Goal: Task Accomplishment & Management: Contribute content

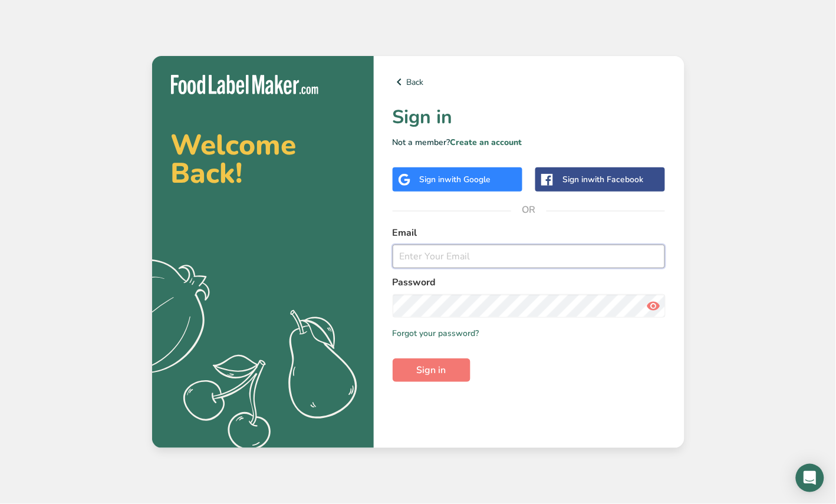
click at [426, 261] on input "email" at bounding box center [529, 257] width 273 height 24
type input "[PERSON_NAME][EMAIL_ADDRESS][PERSON_NAME][DOMAIN_NAME]"
click at [432, 372] on span "Sign in" at bounding box center [431, 370] width 29 height 14
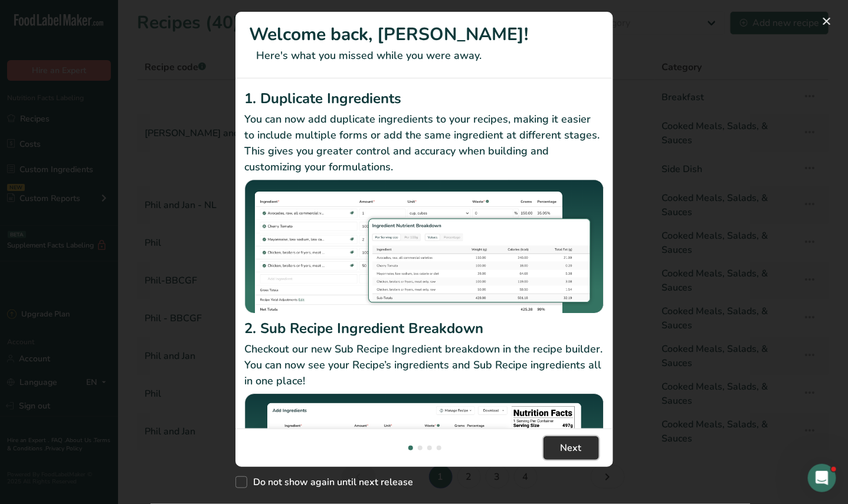
click at [576, 452] on span "Next" at bounding box center [570, 448] width 21 height 14
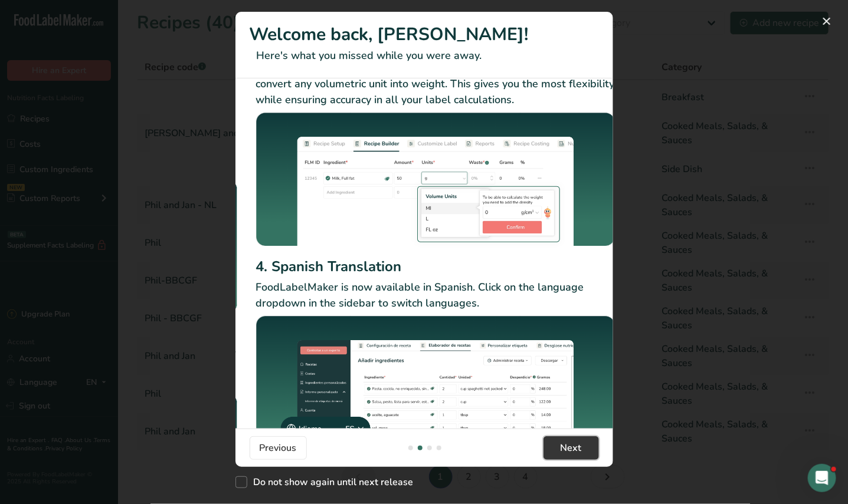
scroll to position [74, 0]
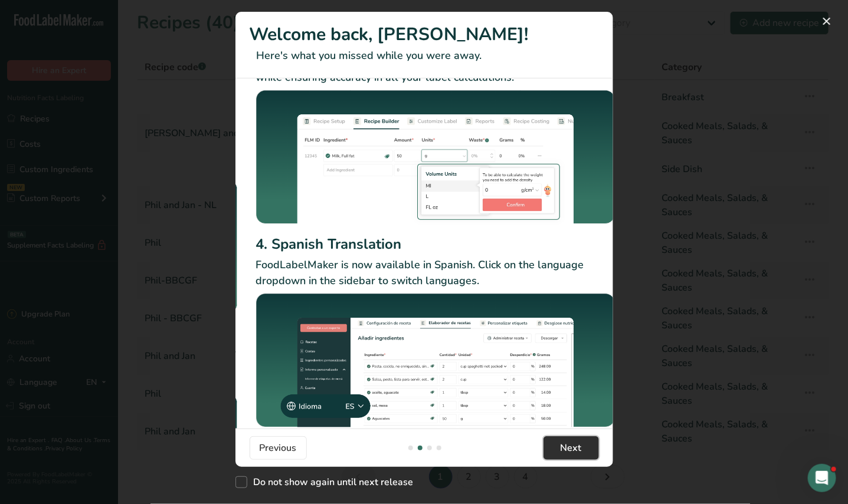
click at [560, 448] on span "Next" at bounding box center [570, 448] width 21 height 14
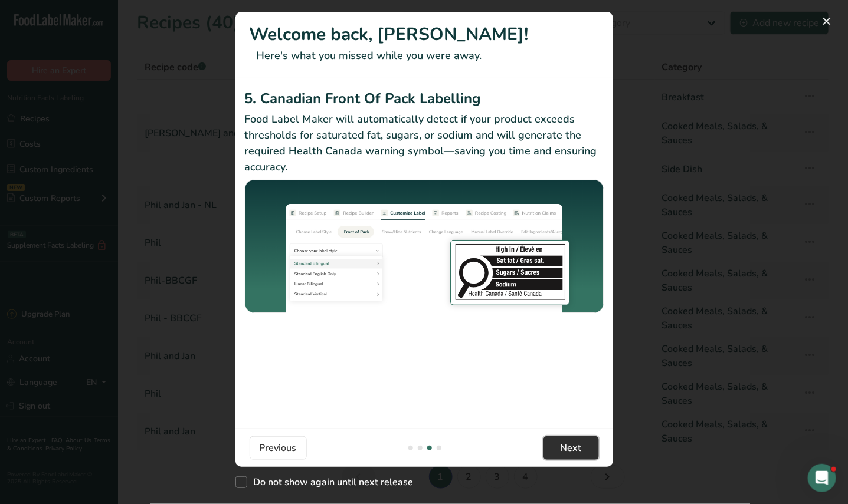
click at [562, 444] on span "Next" at bounding box center [570, 448] width 21 height 14
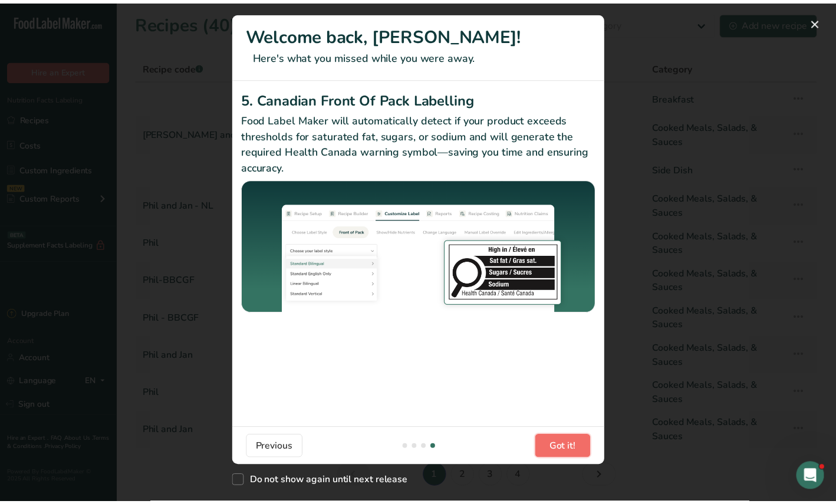
scroll to position [0, 1121]
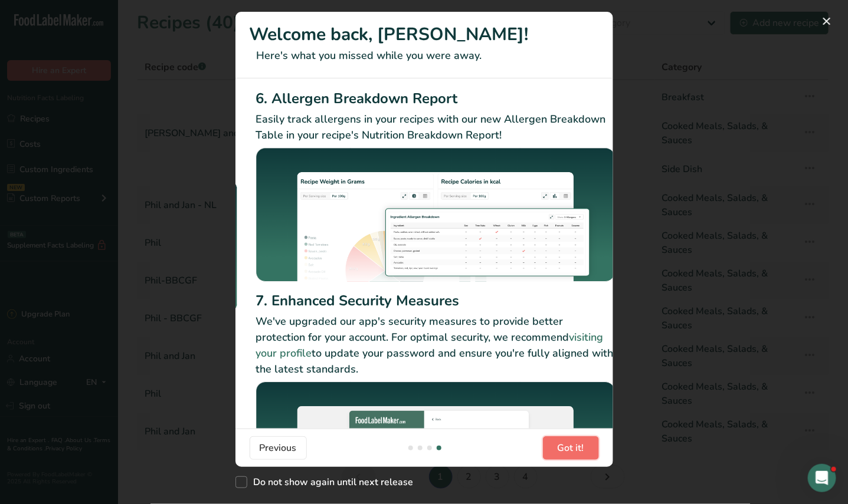
click at [575, 449] on span "Got it!" at bounding box center [570, 448] width 27 height 14
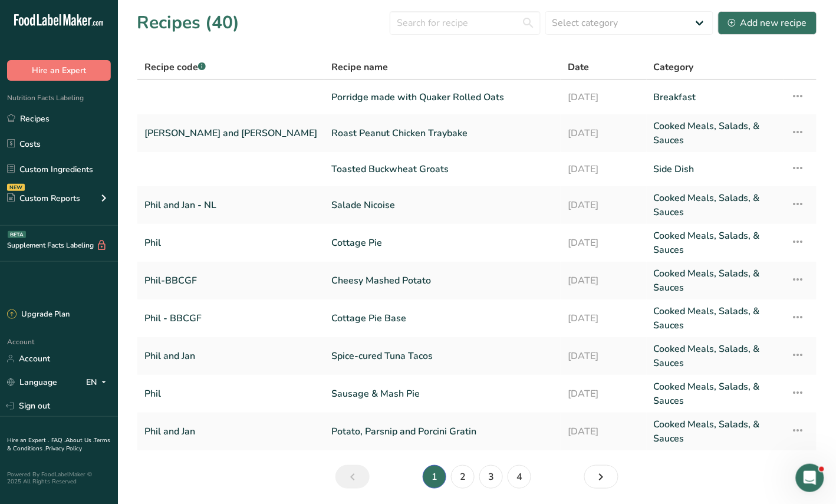
click at [331, 68] on span "Recipe name" at bounding box center [359, 67] width 57 height 14
click at [375, 477] on section "Recipes (40) Select category All Baked Goods [GEOGRAPHIC_DATA] Breakfast Confec…" at bounding box center [477, 254] width 718 height 508
click at [456, 24] on input "text" at bounding box center [465, 23] width 151 height 24
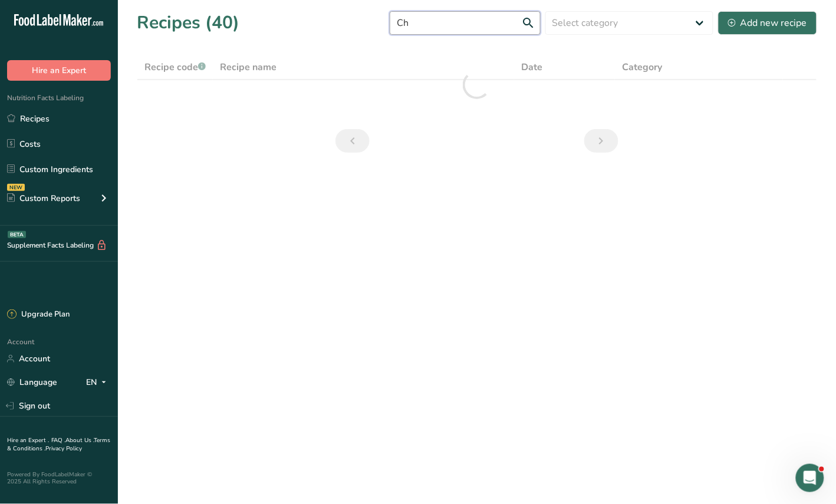
type input "C"
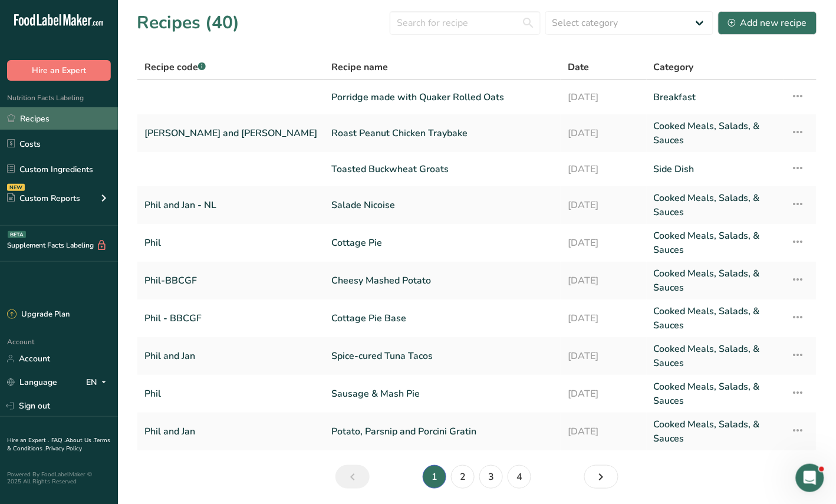
click at [50, 117] on link "Recipes" at bounding box center [59, 118] width 118 height 22
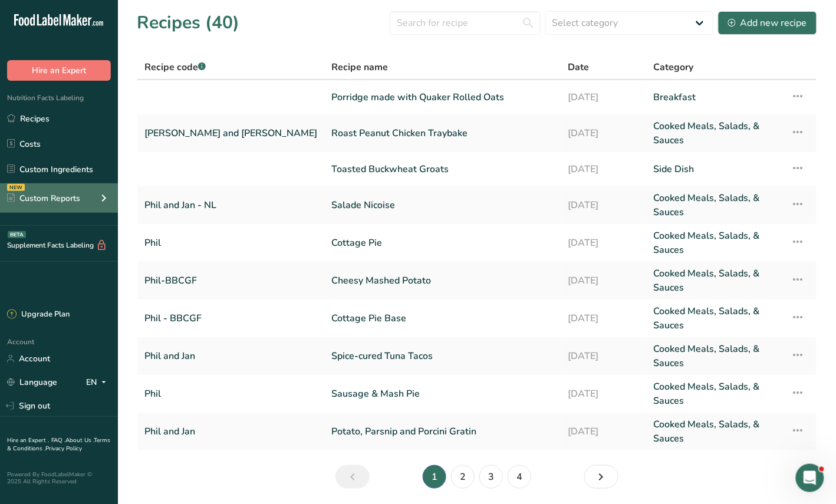
click at [63, 198] on div "Custom Reports" at bounding box center [43, 198] width 73 height 12
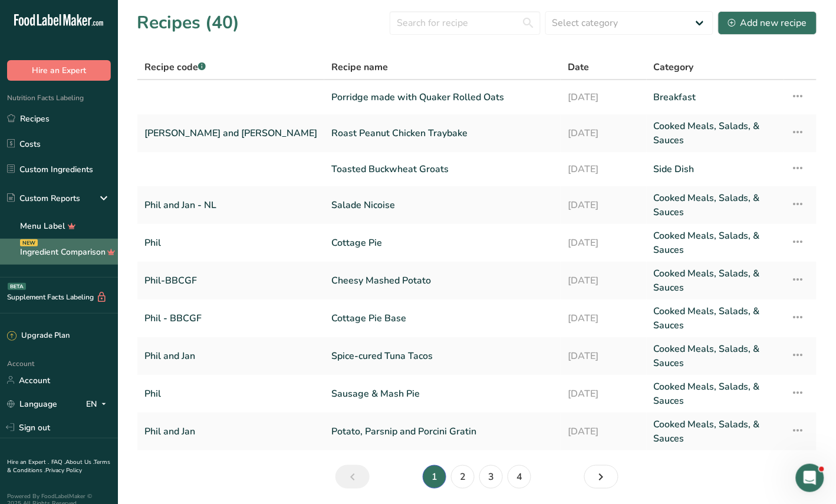
click at [83, 249] on link "Ingredient Comparison NEW" at bounding box center [59, 252] width 118 height 26
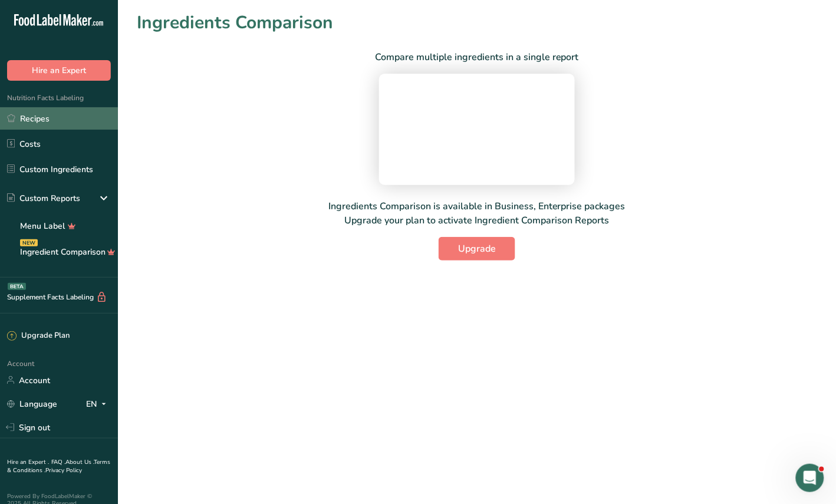
click at [31, 119] on link "Recipes" at bounding box center [59, 118] width 118 height 22
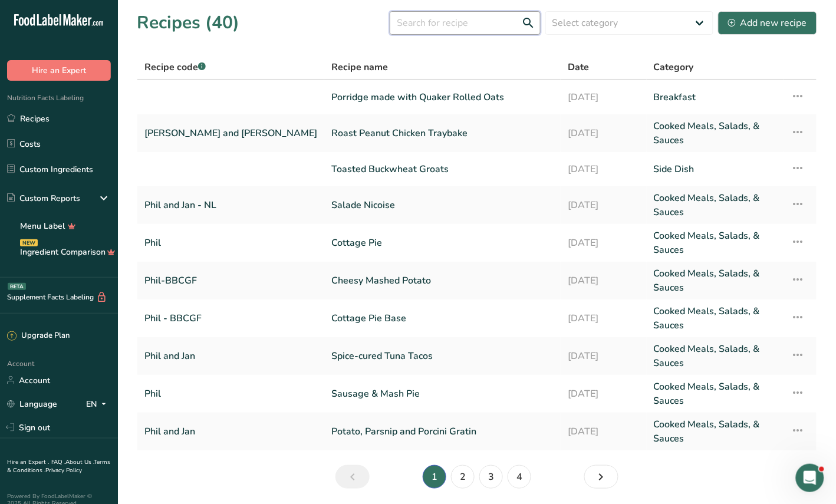
click at [459, 29] on input "text" at bounding box center [465, 23] width 151 height 24
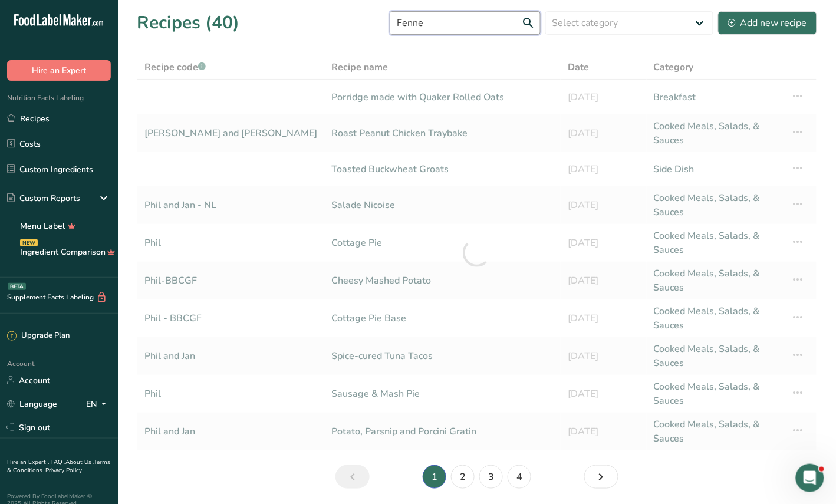
type input "Fennel"
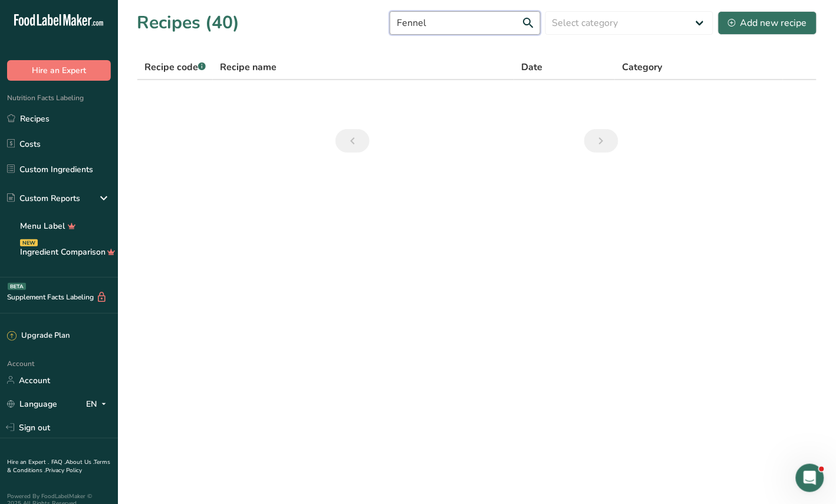
drag, startPoint x: 471, startPoint y: 18, endPoint x: 375, endPoint y: 22, distance: 96.2
click at [375, 22] on div "Recipes (40) Fennel Select category All Baked Goods [GEOGRAPHIC_DATA] Breakfast…" at bounding box center [477, 22] width 681 height 27
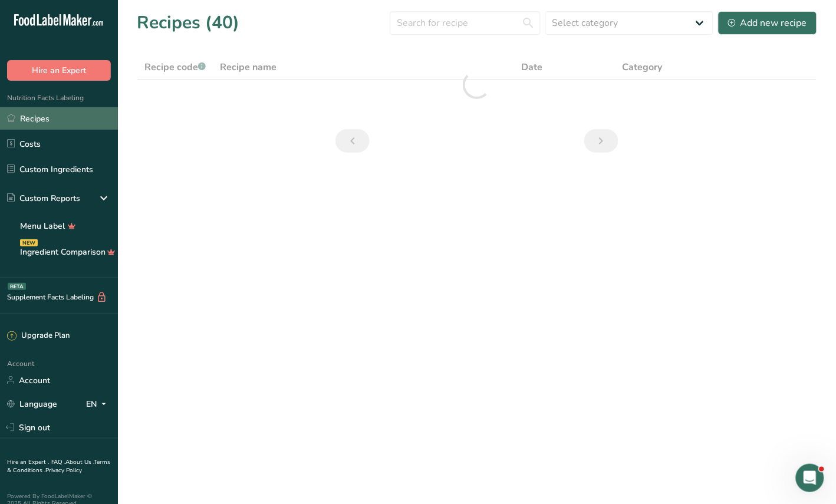
click at [39, 114] on link "Recipes" at bounding box center [59, 118] width 118 height 22
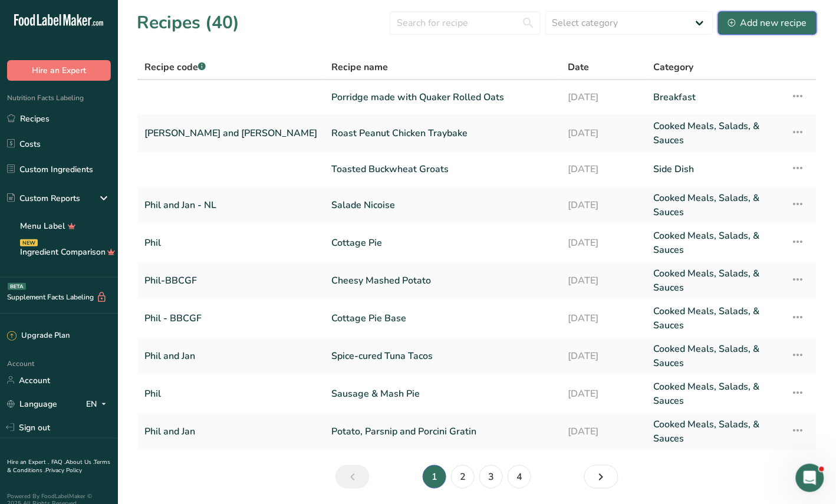
click at [765, 27] on div "Add new recipe" at bounding box center [767, 23] width 79 height 14
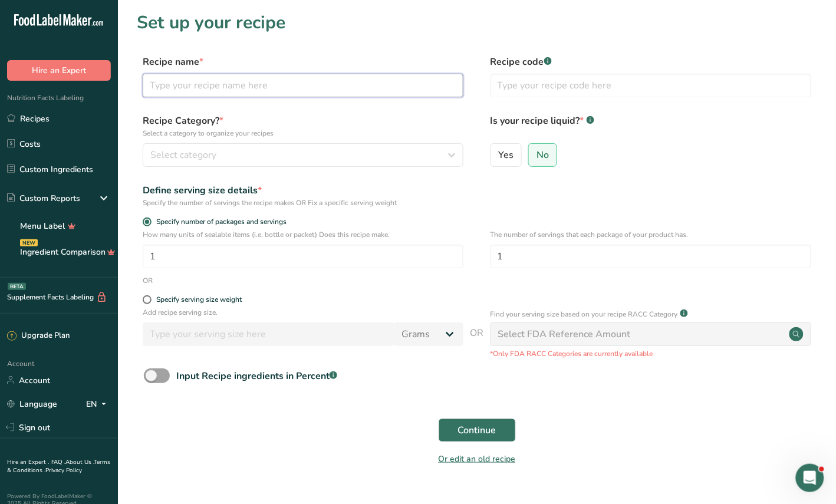
click at [225, 87] on input "text" at bounding box center [303, 86] width 321 height 24
type input "Braised Fennel"
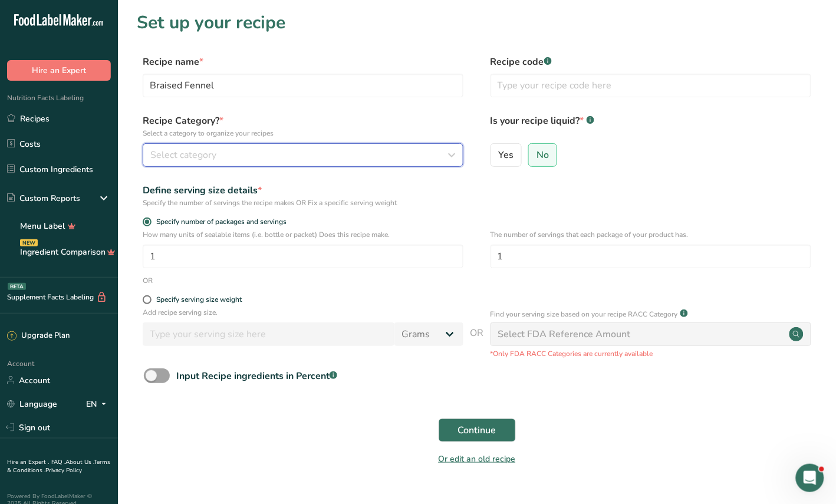
click at [355, 157] on div "Select category" at bounding box center [299, 155] width 298 height 14
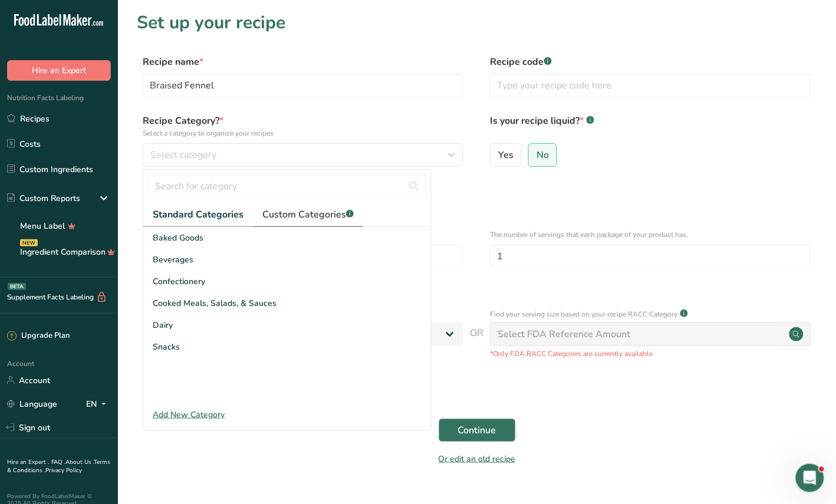
click at [299, 217] on span "Custom Categories .a-a{fill:#347362;}.b-a{fill:#fff;}" at bounding box center [307, 215] width 91 height 14
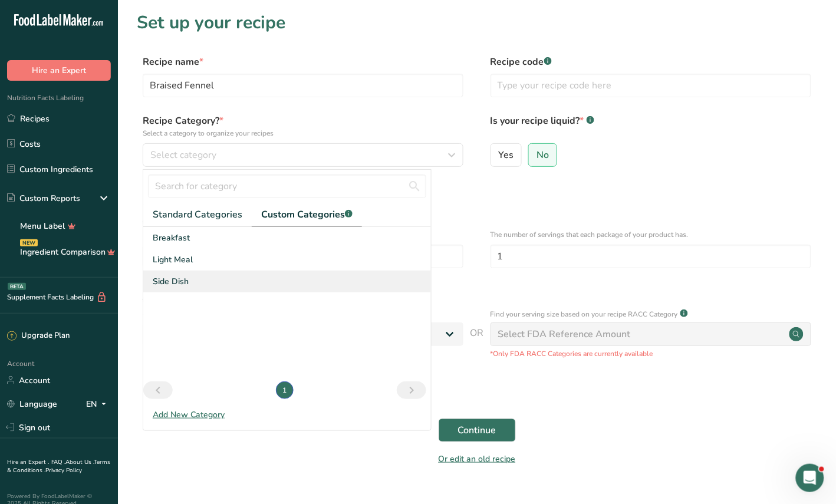
click at [169, 286] on span "Side Dish" at bounding box center [171, 281] width 36 height 12
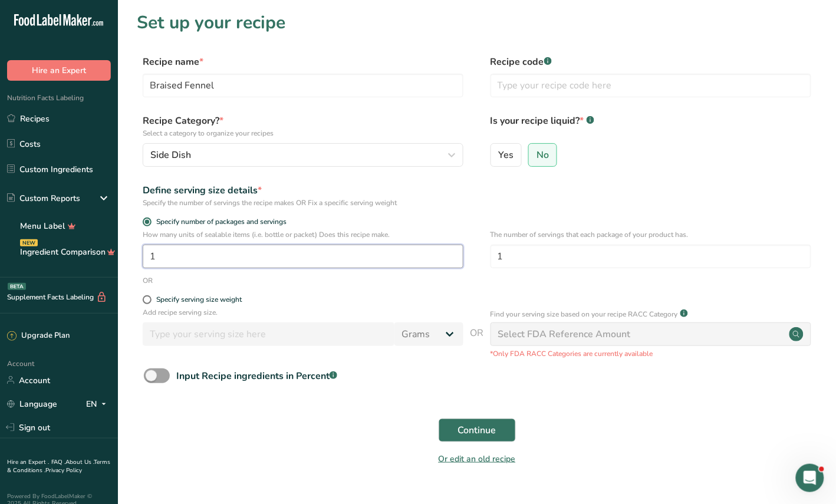
drag, startPoint x: 163, startPoint y: 262, endPoint x: 119, endPoint y: 264, distance: 44.3
click at [119, 264] on section "Set up your recipe Recipe name * Braised Fennel Recipe code .a-a{fill:#347362;}…" at bounding box center [477, 246] width 718 height 492
type input "4"
drag, startPoint x: 175, startPoint y: 261, endPoint x: 140, endPoint y: 263, distance: 34.9
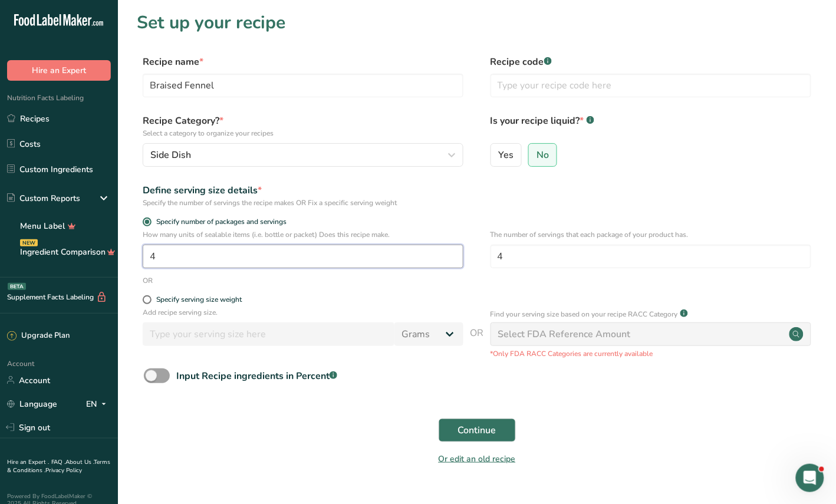
click at [140, 263] on div "How many units of sealable items (i.e. bottle or packet) Does this recipe make.…" at bounding box center [477, 252] width 681 height 46
type input "1"
click at [564, 251] on input "4" at bounding box center [651, 257] width 321 height 24
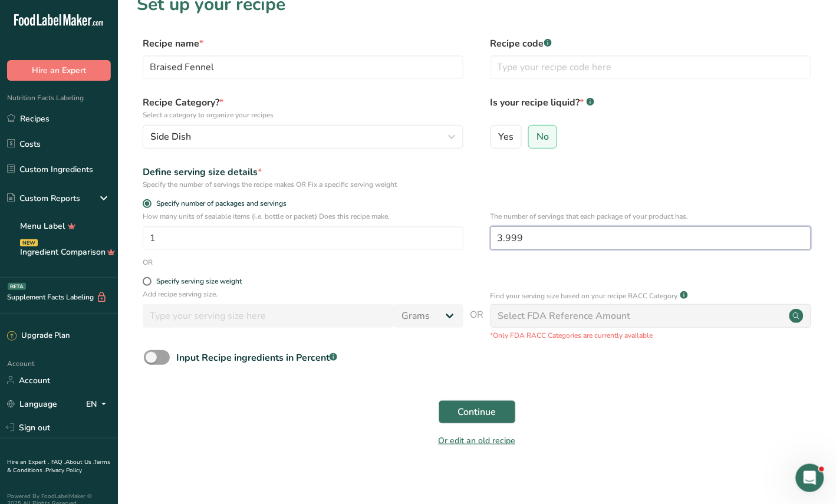
scroll to position [27, 0]
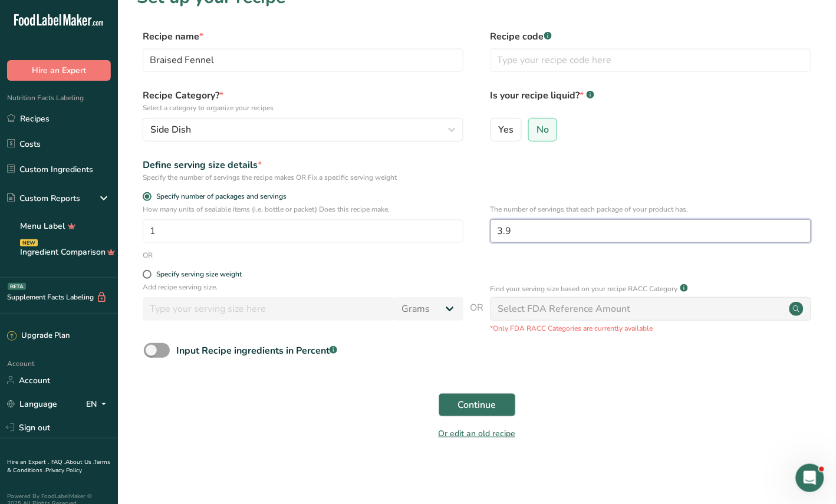
type input "3"
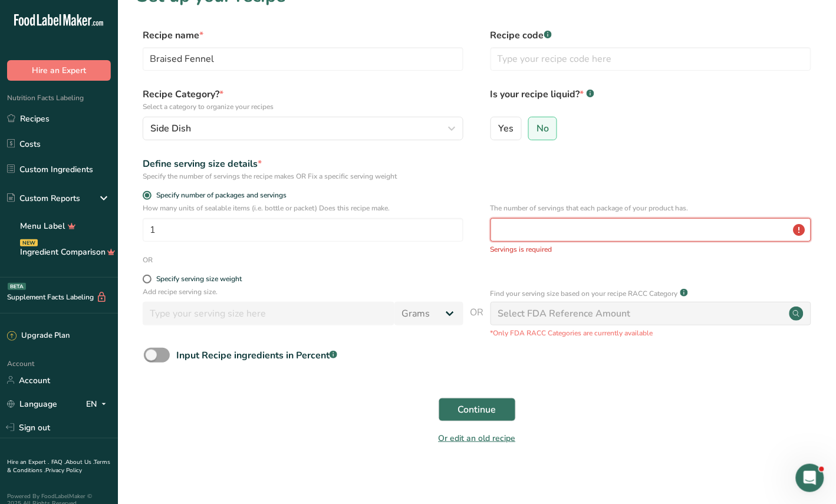
type input "4"
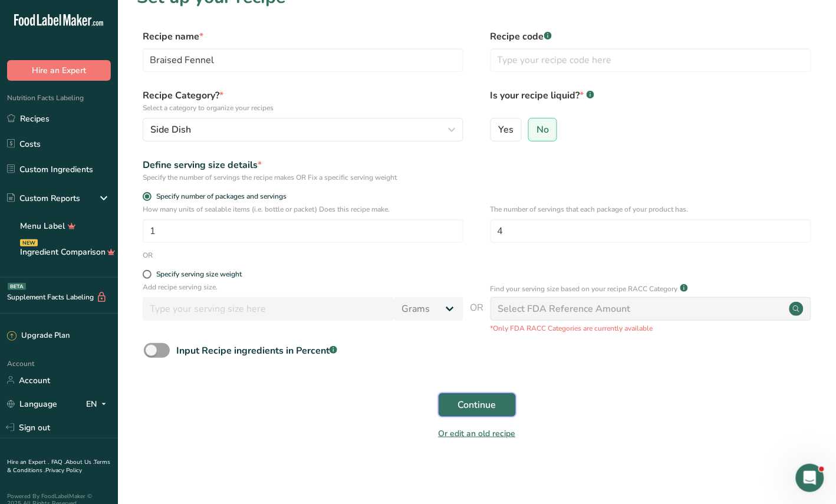
click at [482, 403] on span "Continue" at bounding box center [477, 405] width 38 height 14
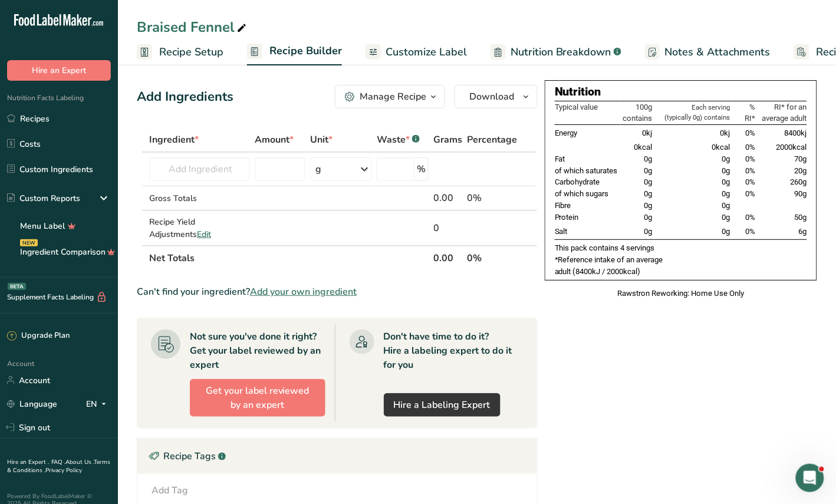
click at [175, 59] on link "Recipe Setup" at bounding box center [180, 52] width 87 height 27
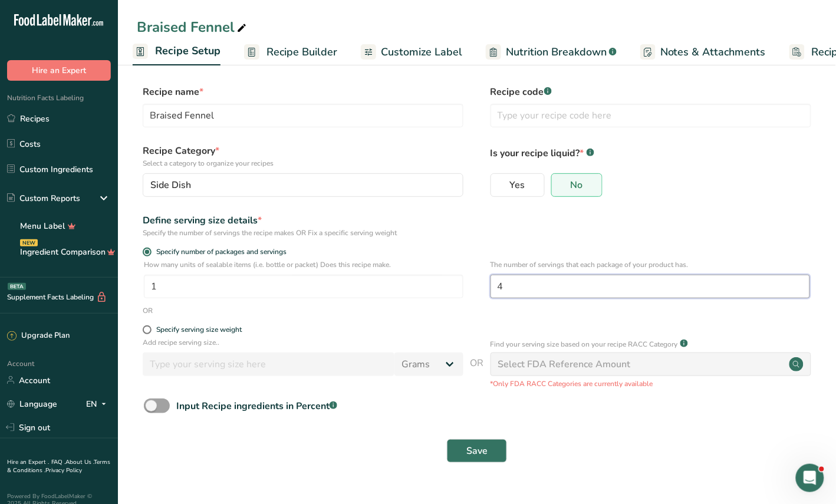
drag, startPoint x: 519, startPoint y: 288, endPoint x: 477, endPoint y: 293, distance: 42.7
click at [477, 293] on div "How many units of sealable items (i.e. bottle or packet) Does this recipe make.…" at bounding box center [477, 283] width 681 height 46
type input "2"
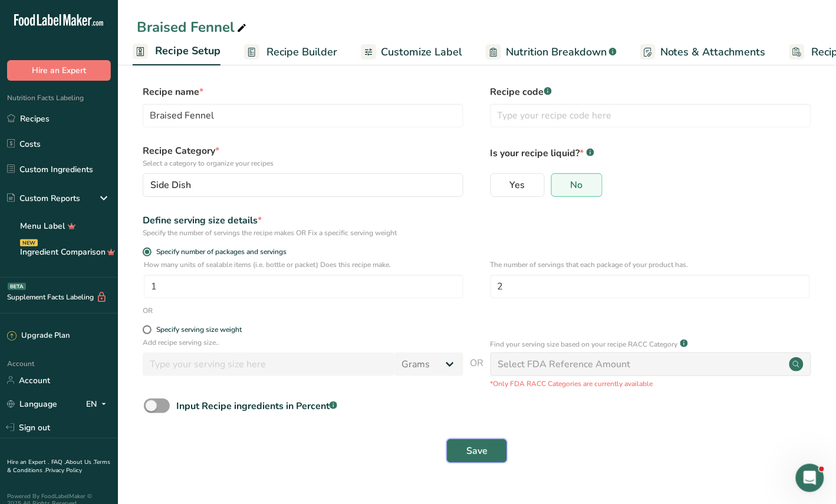
click at [470, 451] on span "Save" at bounding box center [477, 451] width 21 height 14
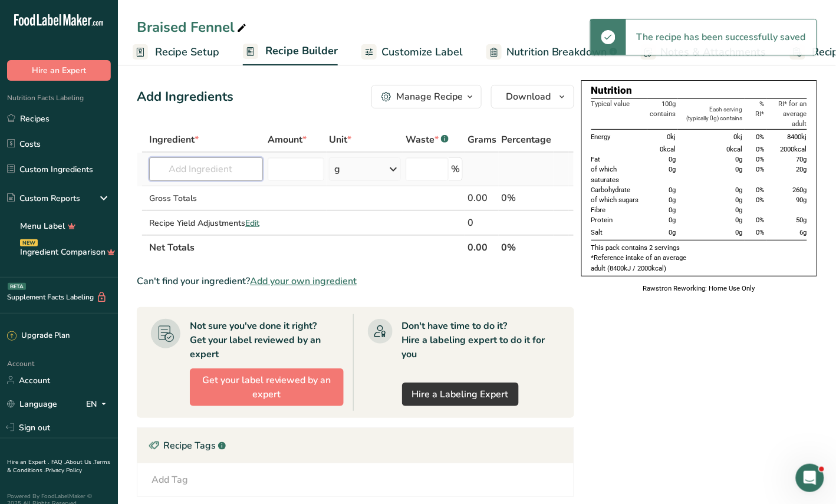
click at [171, 169] on input "text" at bounding box center [206, 169] width 114 height 24
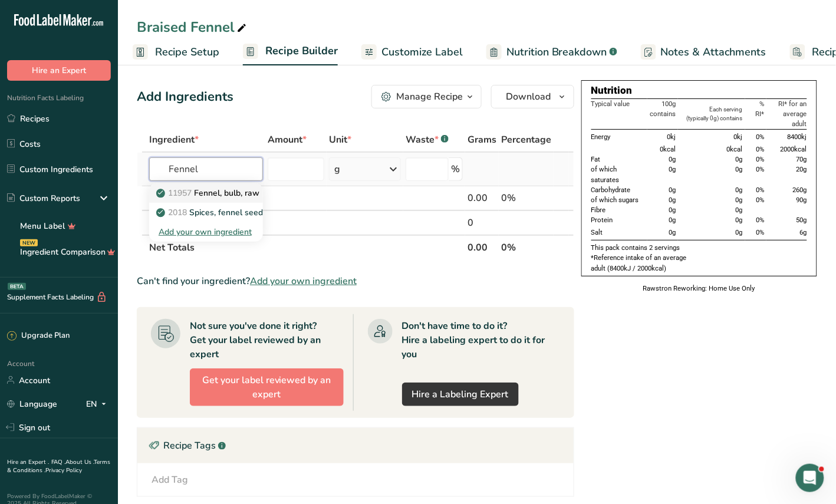
type input "Fennel"
click at [213, 189] on p "11957 [PERSON_NAME], bulb, raw" at bounding box center [209, 193] width 101 height 12
type input "Fennel, bulb, raw"
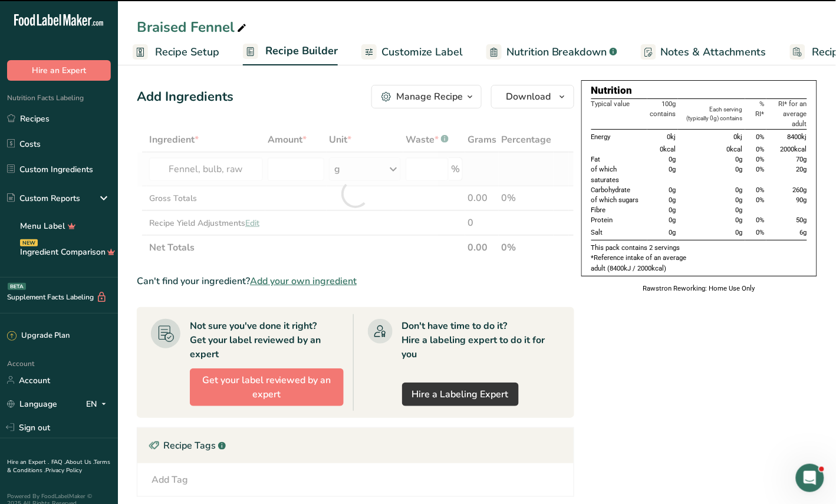
type input "0"
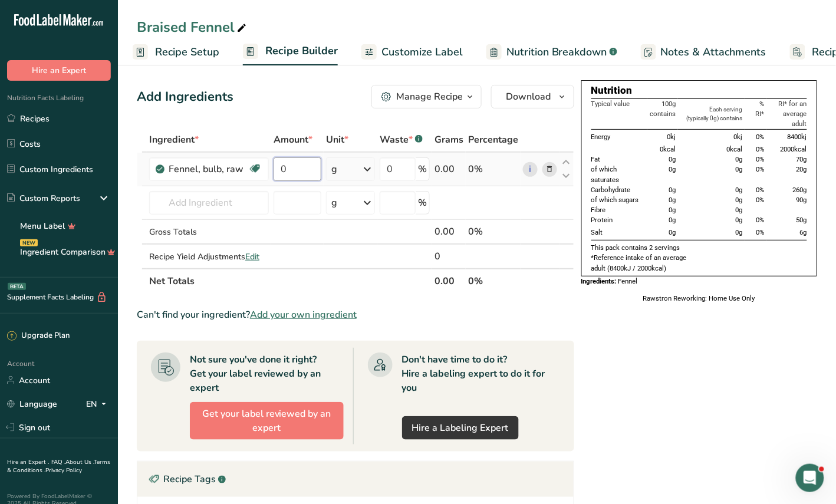
drag, startPoint x: 301, startPoint y: 166, endPoint x: 350, endPoint y: 166, distance: 48.4
click at [326, 166] on tr "Fennel, bulb, raw Dairy free Gluten free Vegan Vegetarian Soy free 0 g Portions…" at bounding box center [355, 170] width 436 height 34
click at [364, 169] on div "Ingredient * Amount * Unit * Waste * .a-a{fill:#347362;}.b-a{fill:#fff;} Grams …" at bounding box center [356, 210] width 438 height 166
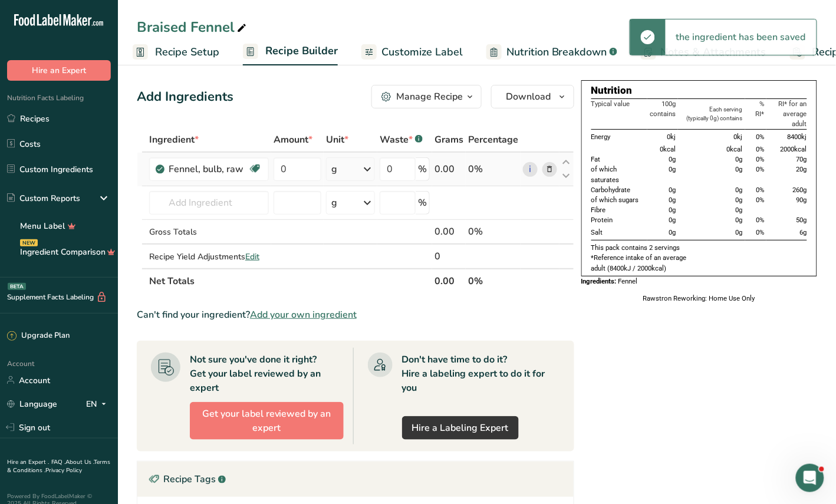
click at [365, 169] on icon at bounding box center [367, 169] width 14 height 21
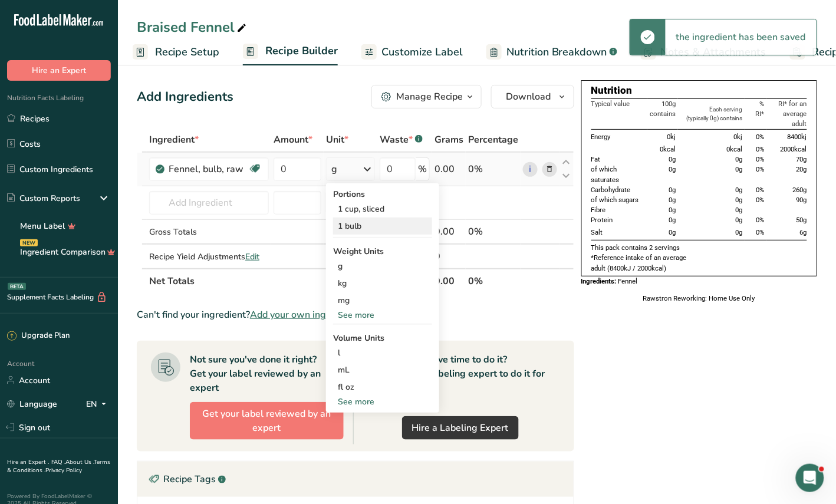
click at [361, 228] on div "1 bulb" at bounding box center [382, 226] width 99 height 17
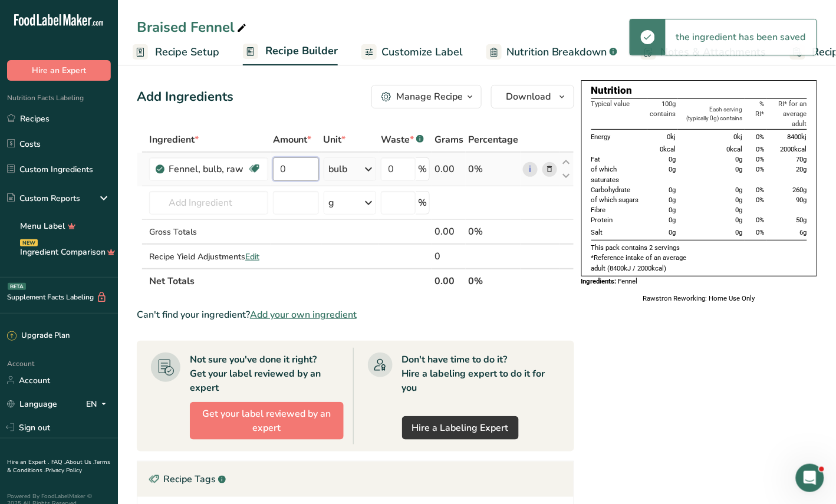
drag, startPoint x: 292, startPoint y: 171, endPoint x: 274, endPoint y: 175, distance: 18.0
click at [274, 175] on input "0" at bounding box center [296, 169] width 46 height 24
type input "1"
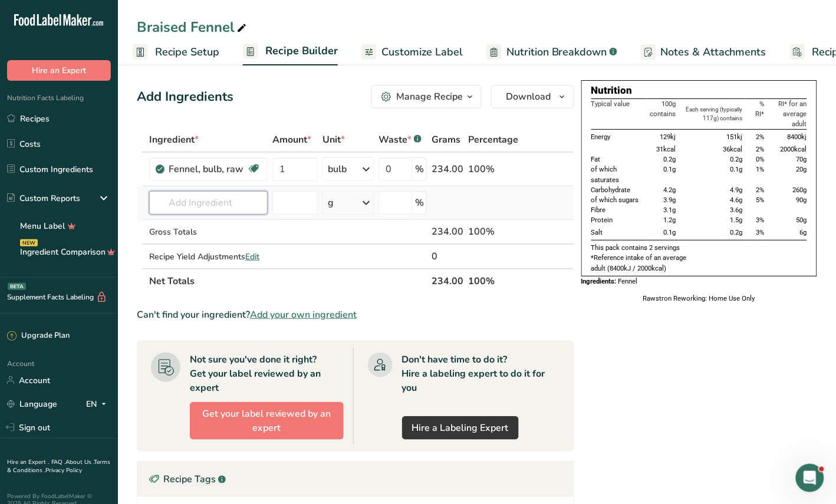
click at [201, 202] on input "text" at bounding box center [208, 203] width 119 height 24
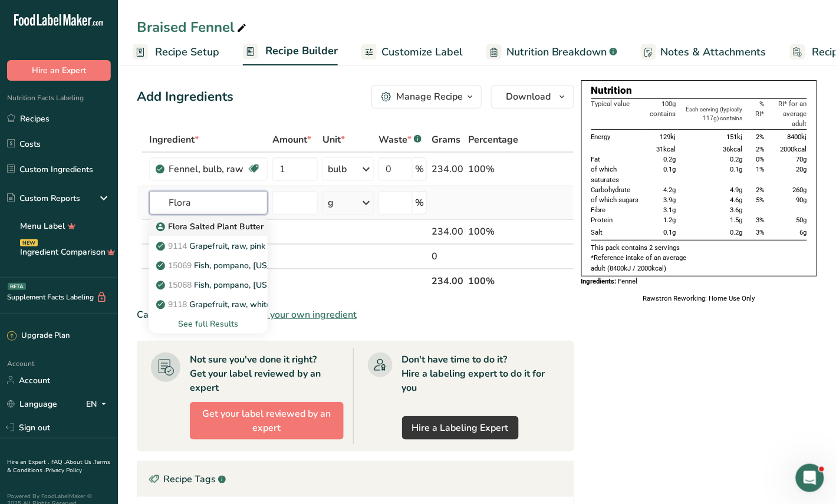
type input "Flora"
click at [214, 226] on p "Flora Salted Plant Butter" at bounding box center [211, 227] width 105 height 12
type input "Flora Salted Plant Butter"
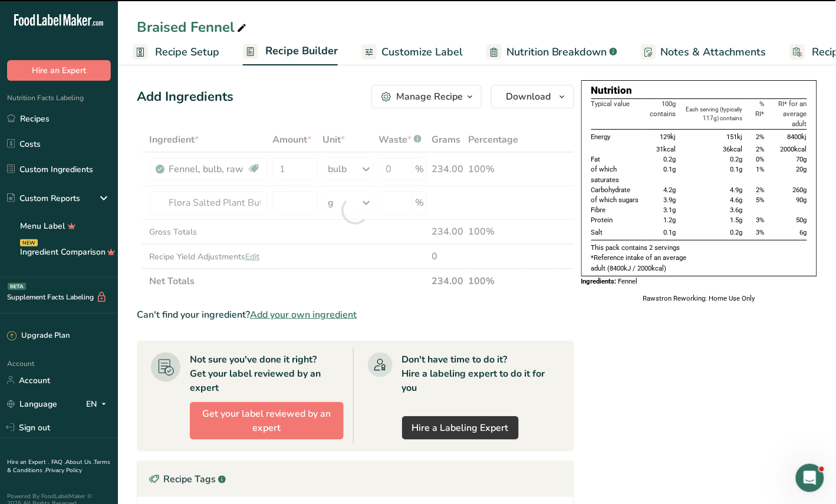
type input "0"
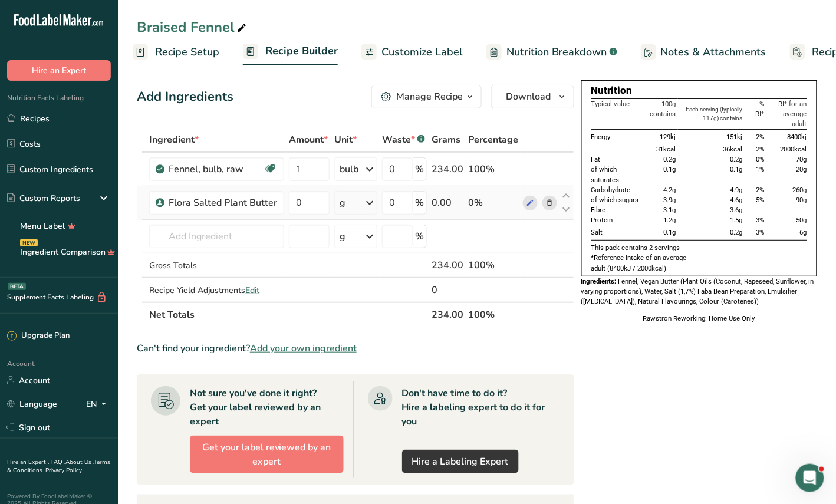
click at [373, 205] on icon at bounding box center [370, 202] width 14 height 21
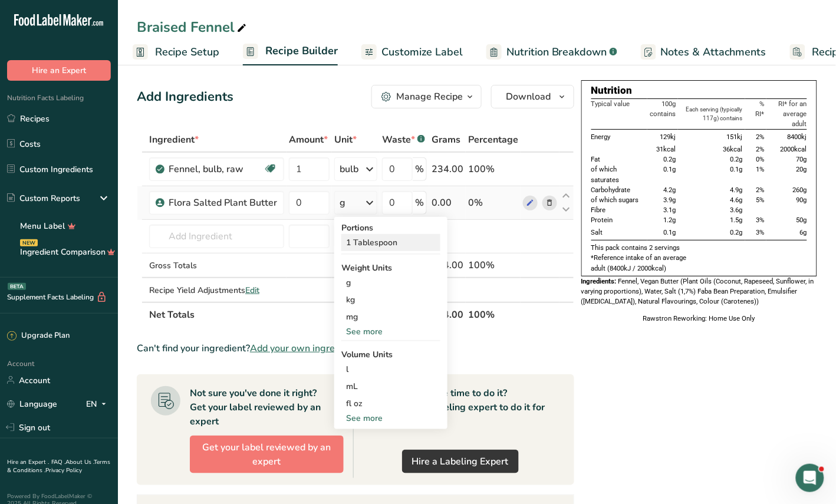
click at [369, 242] on div "1 Tablespoon" at bounding box center [391, 242] width 99 height 17
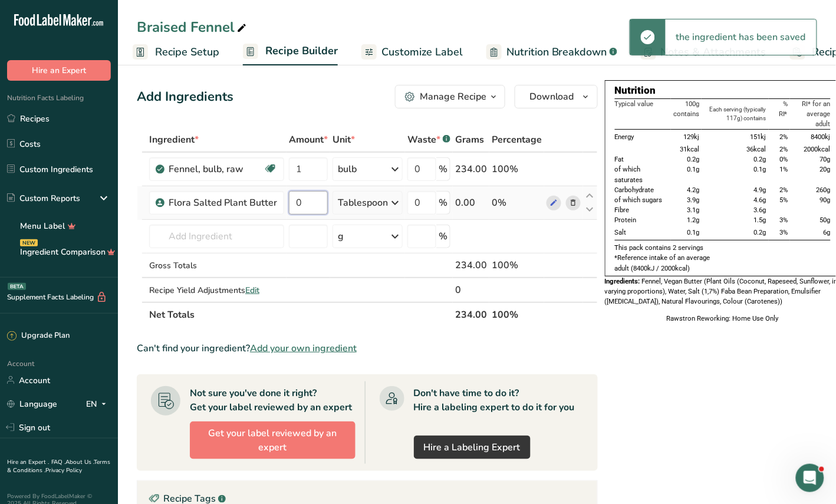
drag, startPoint x: 310, startPoint y: 205, endPoint x: 293, endPoint y: 205, distance: 16.5
click at [293, 205] on input "0" at bounding box center [308, 203] width 39 height 24
type input "2"
click at [176, 240] on input "text" at bounding box center [216, 237] width 135 height 24
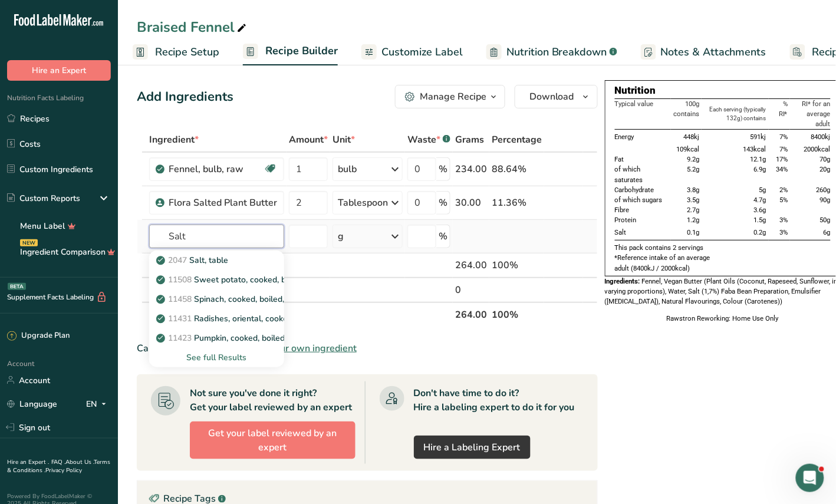
click at [167, 235] on input "Salt" at bounding box center [216, 237] width 135 height 24
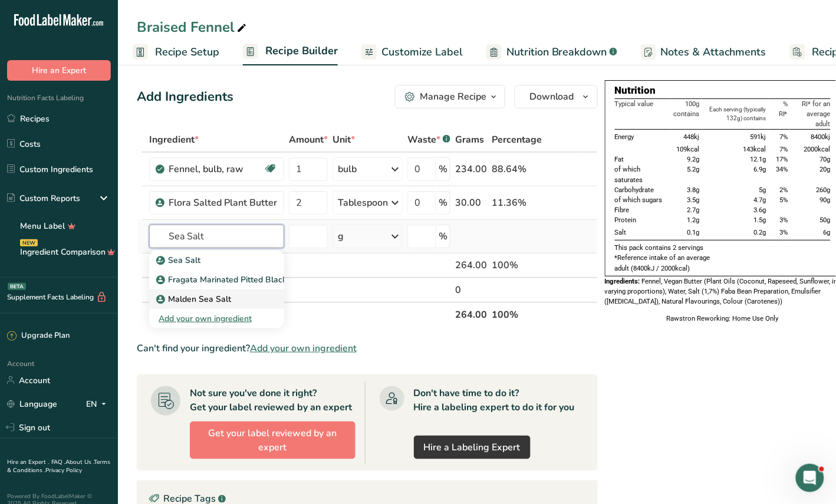
type input "Sea Salt"
click at [205, 298] on p "Malden Sea Salt" at bounding box center [195, 299] width 73 height 12
type input "Malden Sea Salt"
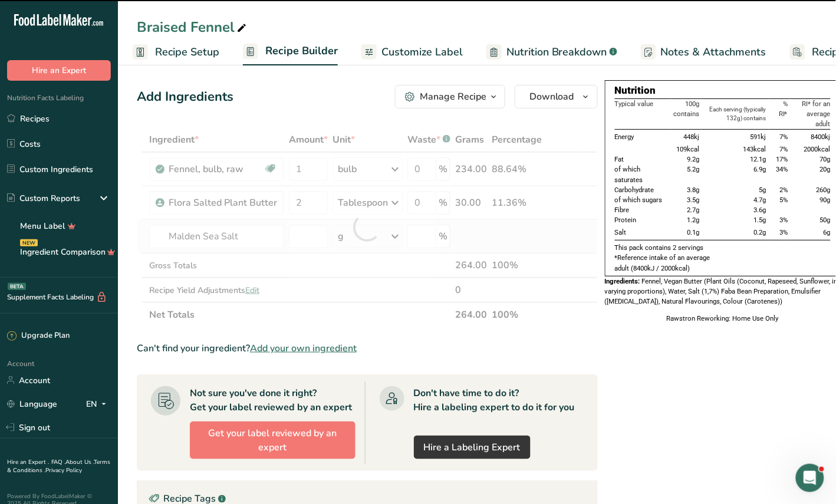
type input "0"
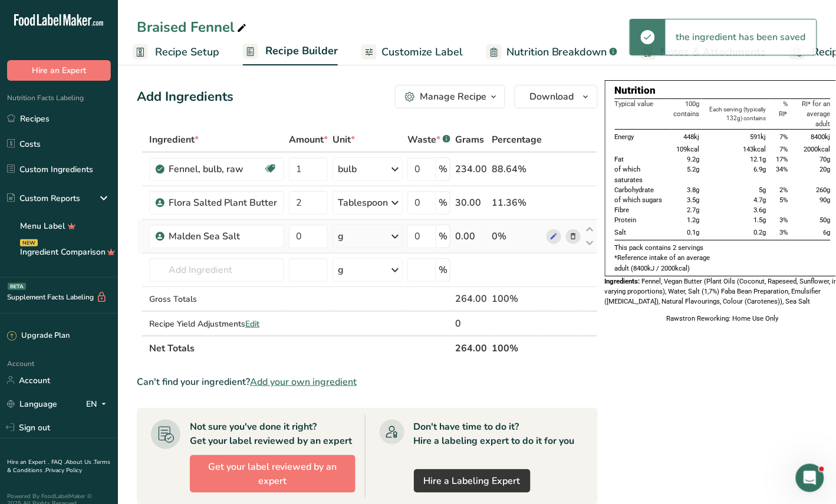
click at [388, 235] on icon at bounding box center [395, 236] width 14 height 21
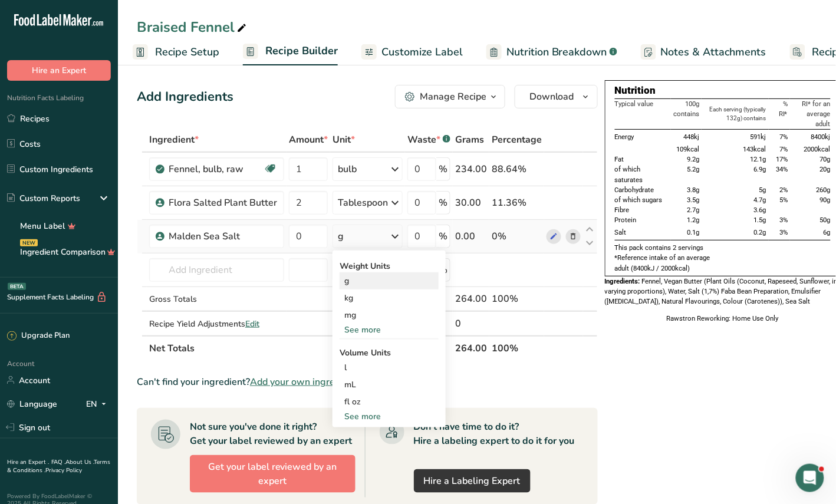
click at [356, 280] on div "g" at bounding box center [389, 281] width 99 height 17
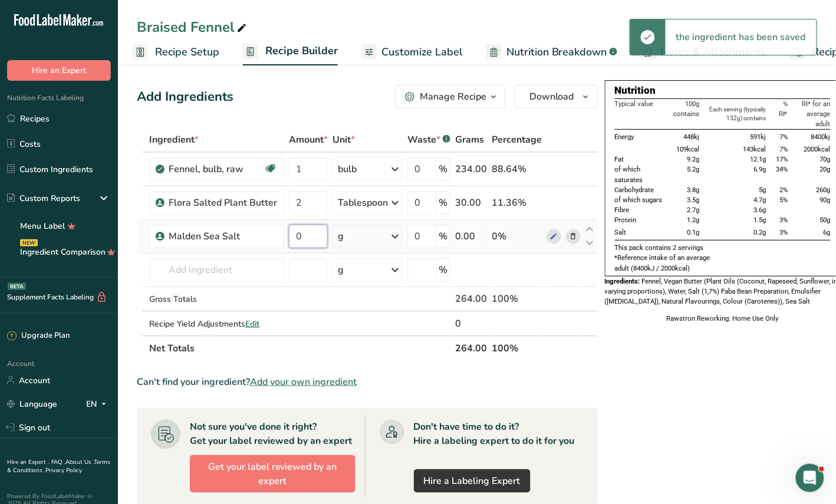
drag, startPoint x: 307, startPoint y: 238, endPoint x: 284, endPoint y: 231, distance: 23.9
click at [284, 231] on tr "Malden Sea Salt 0 g Weight Units g kg mg See more Volume Units l Volume units r…" at bounding box center [367, 237] width 460 height 34
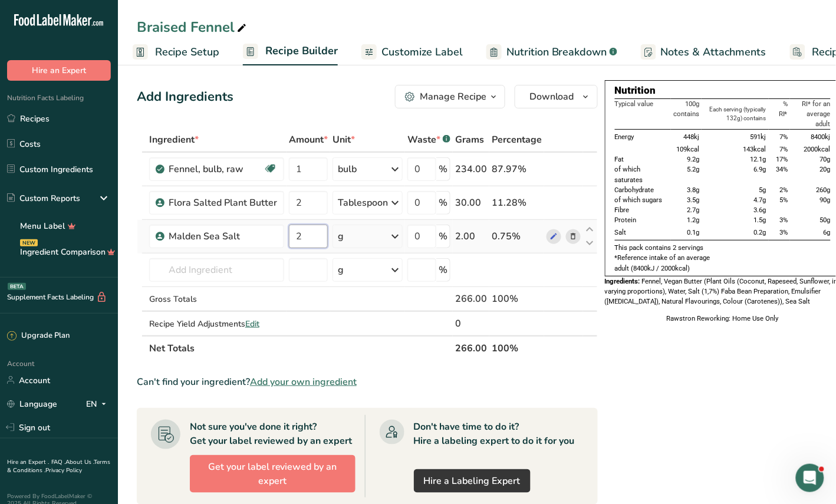
type input "2"
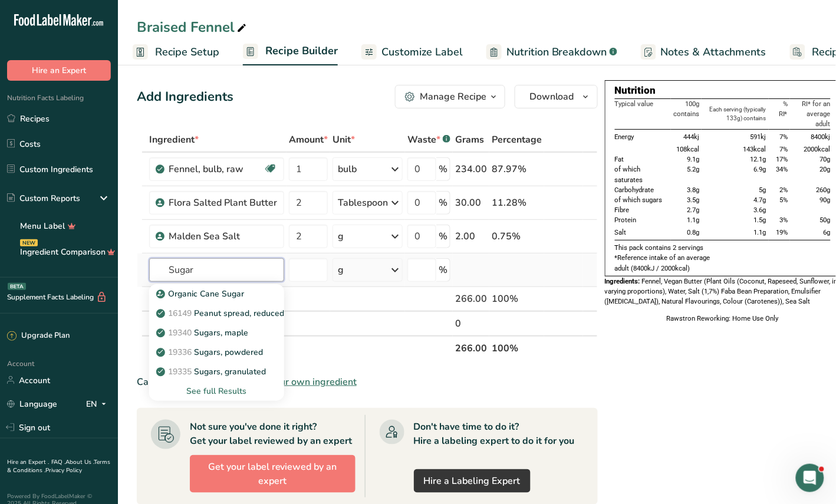
type input "Sugar"
click at [205, 391] on div "See full Results" at bounding box center [217, 391] width 116 height 12
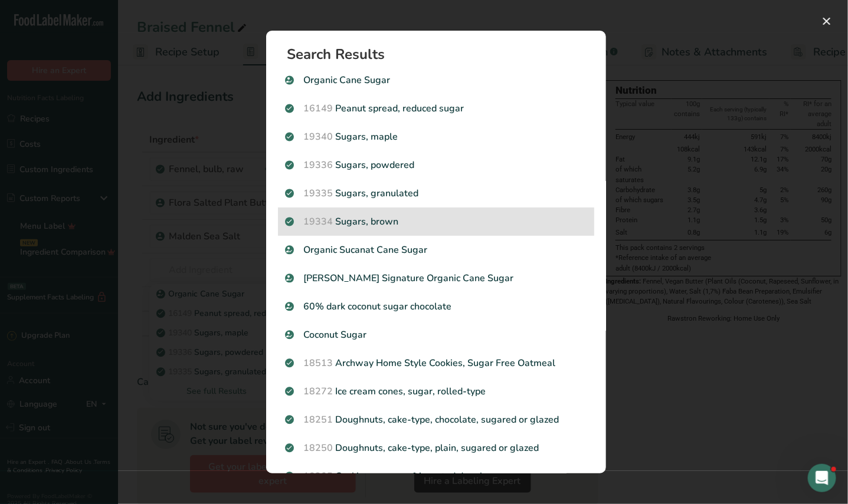
click at [373, 223] on p "19334 Sugars, brown" at bounding box center [436, 222] width 302 height 14
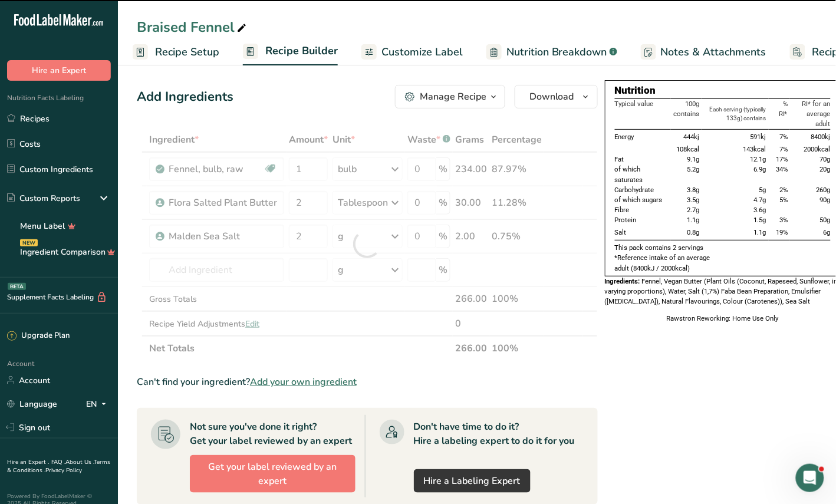
type input "0"
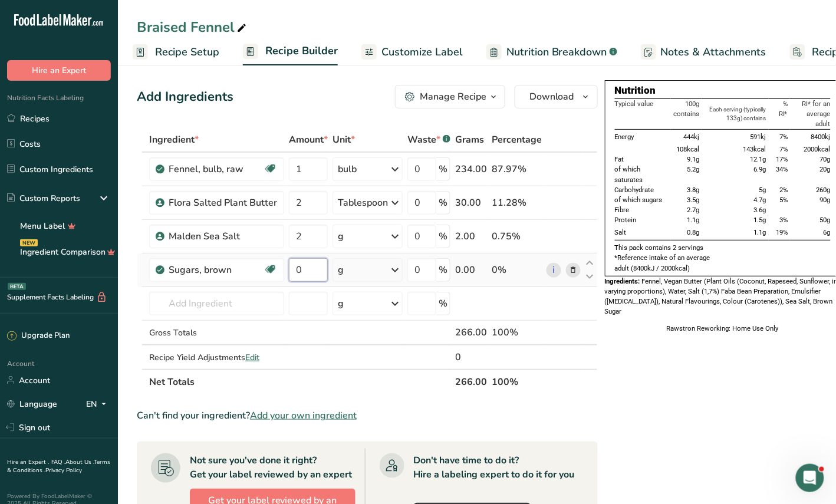
drag, startPoint x: 308, startPoint y: 270, endPoint x: 291, endPoint y: 270, distance: 17.7
click at [293, 270] on input "0" at bounding box center [308, 270] width 39 height 24
type input "2"
click at [199, 307] on input "text" at bounding box center [216, 304] width 135 height 24
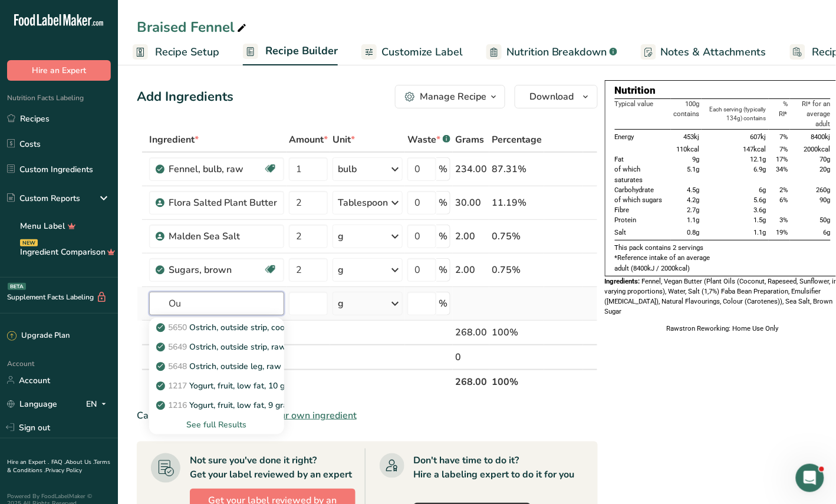
type input "O"
type input "Pastis"
drag, startPoint x: 201, startPoint y: 303, endPoint x: 134, endPoint y: 302, distance: 66.7
click at [137, 298] on tr "Pastis 9146 Jujube, raw 20092 Pasta, gluten-free, corn, cooked 20091 Pasta, glu…" at bounding box center [367, 304] width 460 height 34
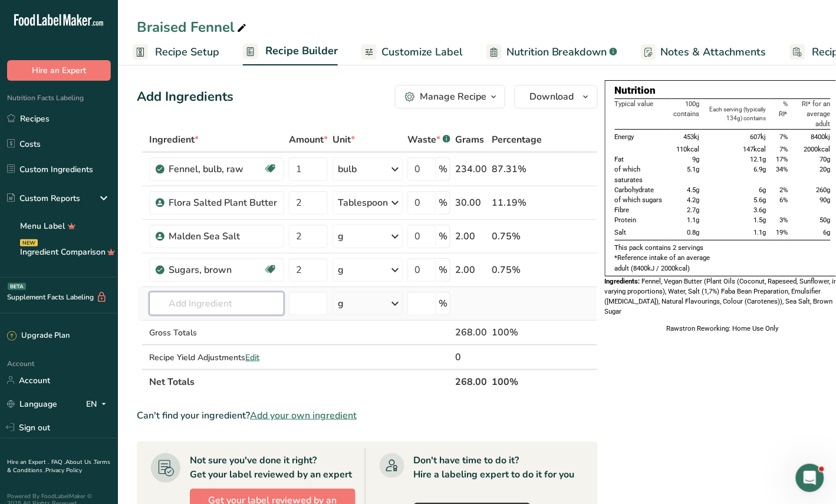
click at [192, 302] on input "text" at bounding box center [216, 304] width 135 height 24
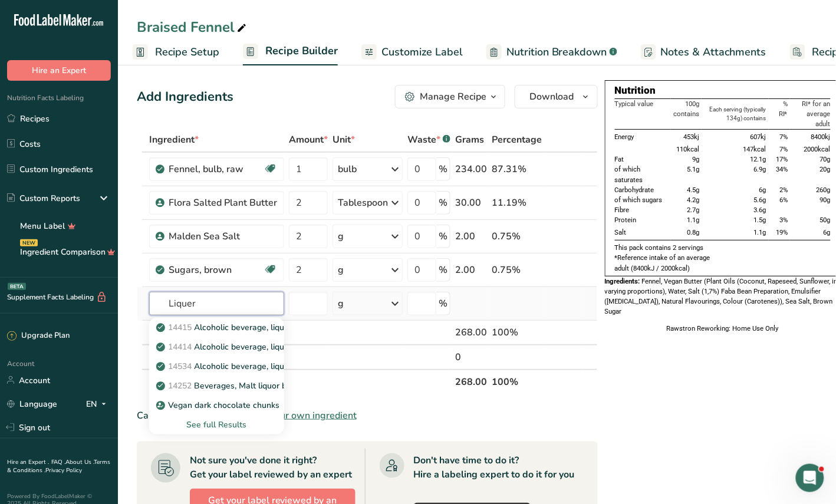
type input "Liquer"
click at [223, 425] on div "See full Results" at bounding box center [217, 425] width 116 height 12
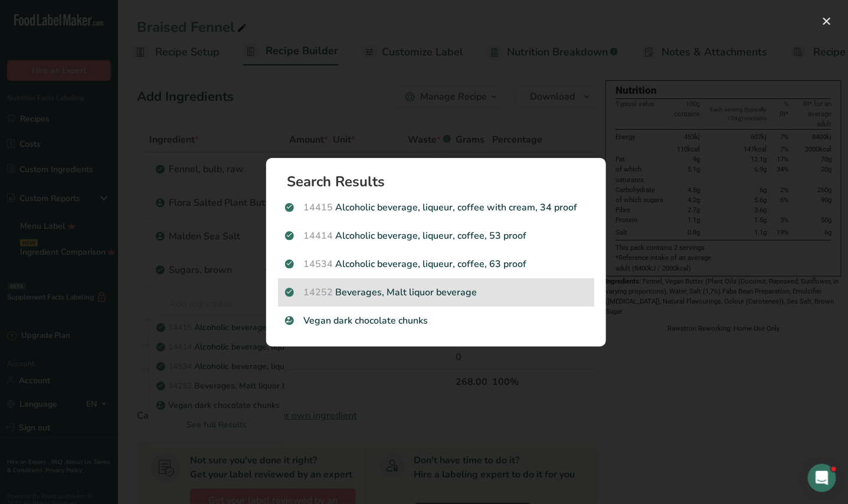
click at [415, 290] on p "14252 Beverages, Malt liquor beverage" at bounding box center [436, 292] width 302 height 14
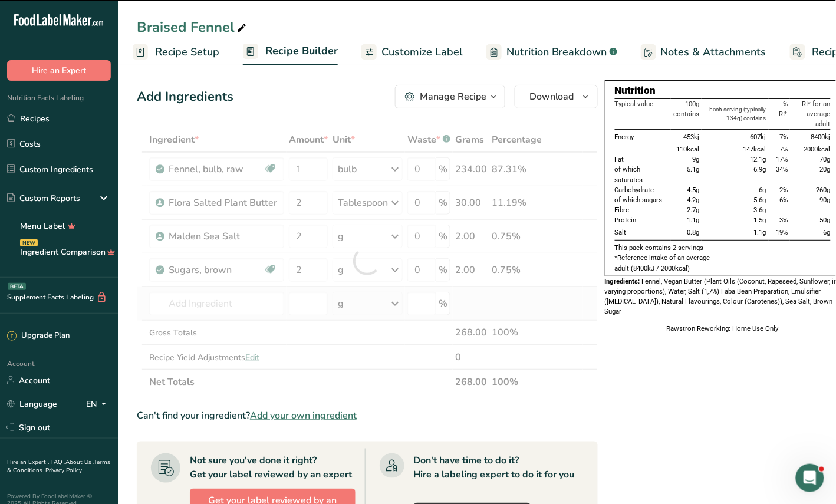
type input "0"
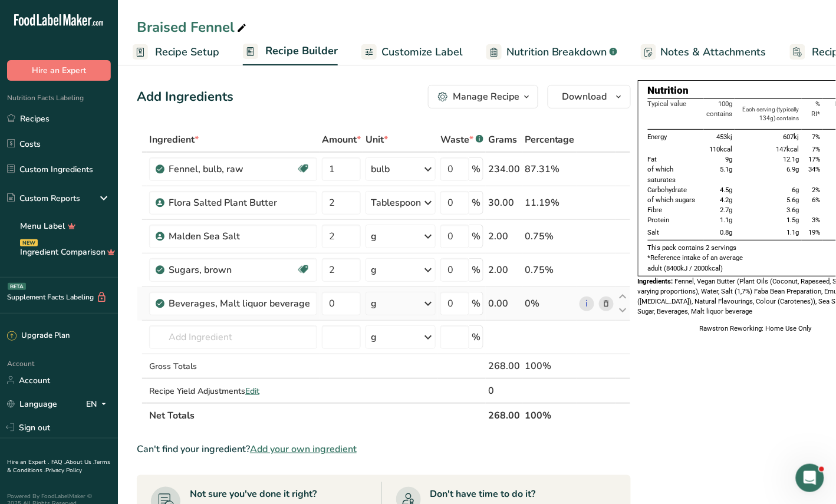
click at [423, 307] on icon at bounding box center [428, 303] width 14 height 21
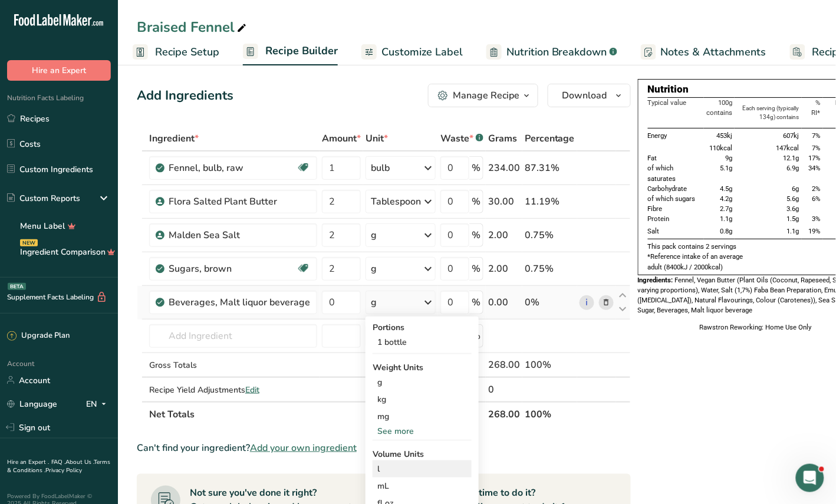
scroll to position [74, 0]
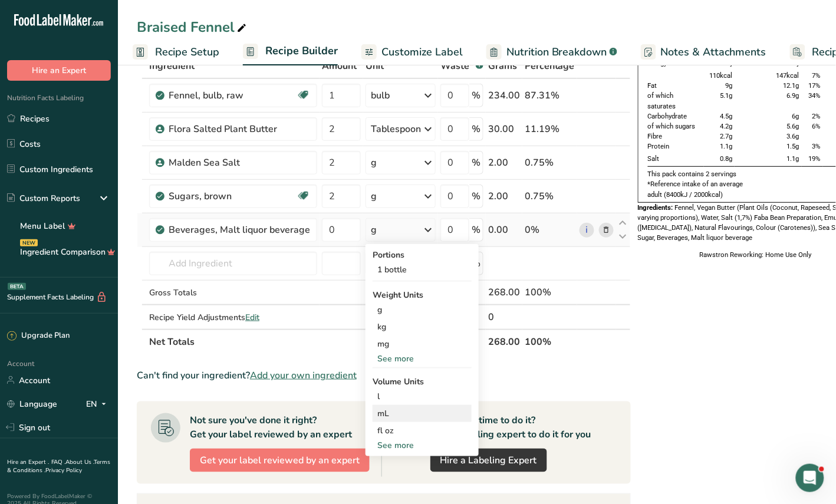
click at [378, 408] on div "mL" at bounding box center [423, 414] width 90 height 12
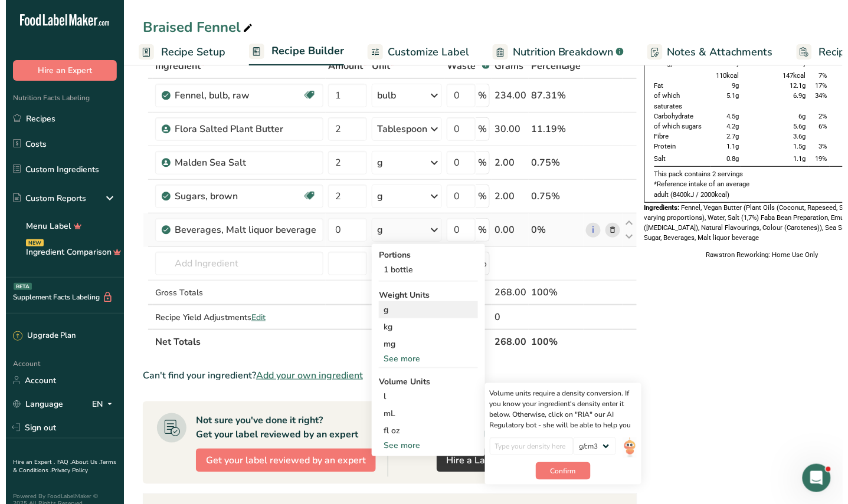
scroll to position [0, 0]
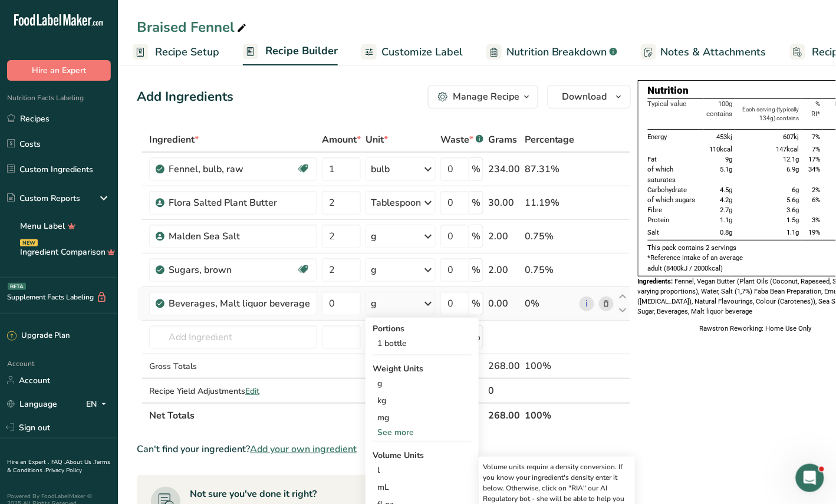
click at [603, 301] on icon at bounding box center [607, 304] width 8 height 12
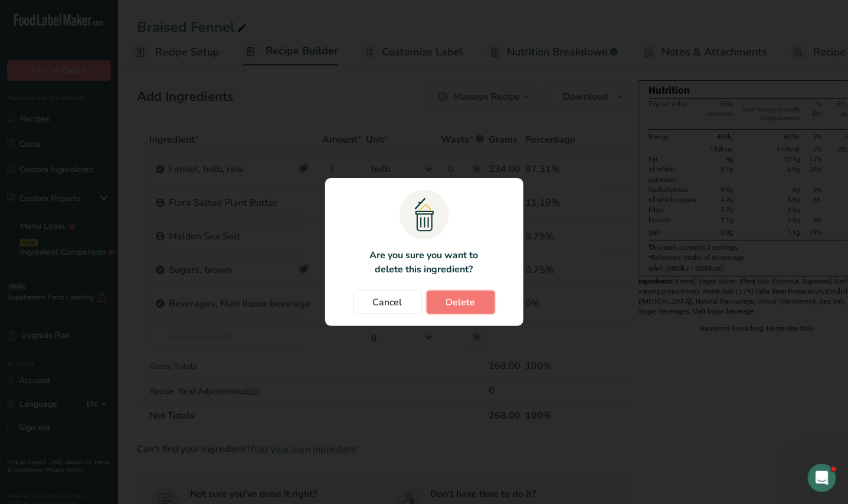
click at [458, 302] on span "Delete" at bounding box center [460, 303] width 29 height 14
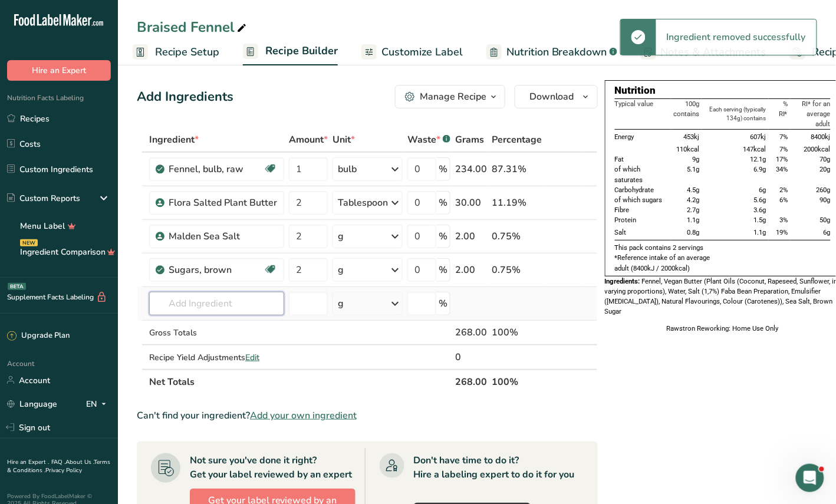
click at [245, 306] on input "text" at bounding box center [216, 304] width 135 height 24
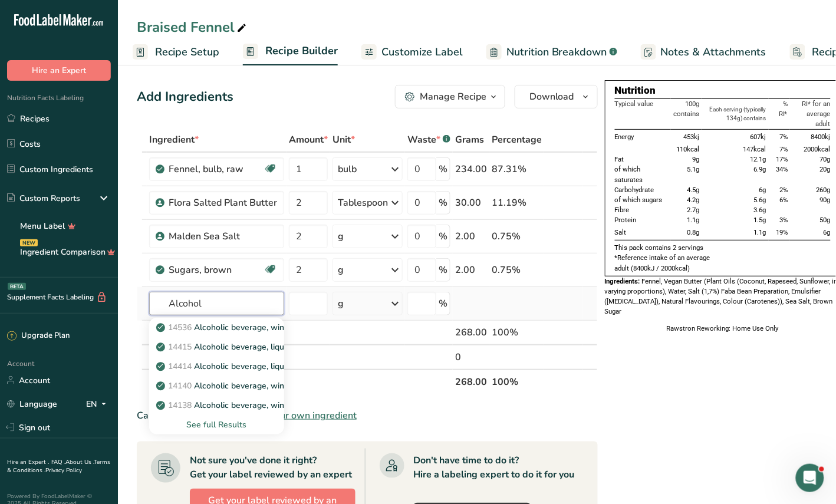
type input "Alcohol"
click at [214, 425] on div "See full Results" at bounding box center [217, 425] width 116 height 12
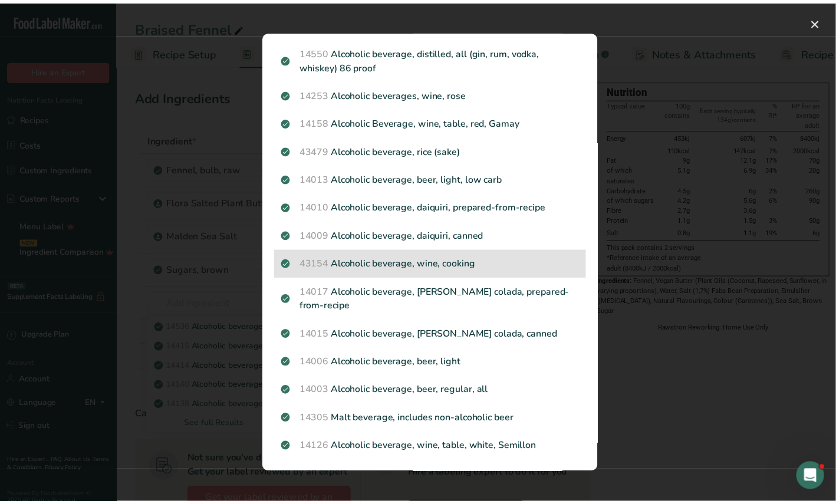
scroll to position [1145, 0]
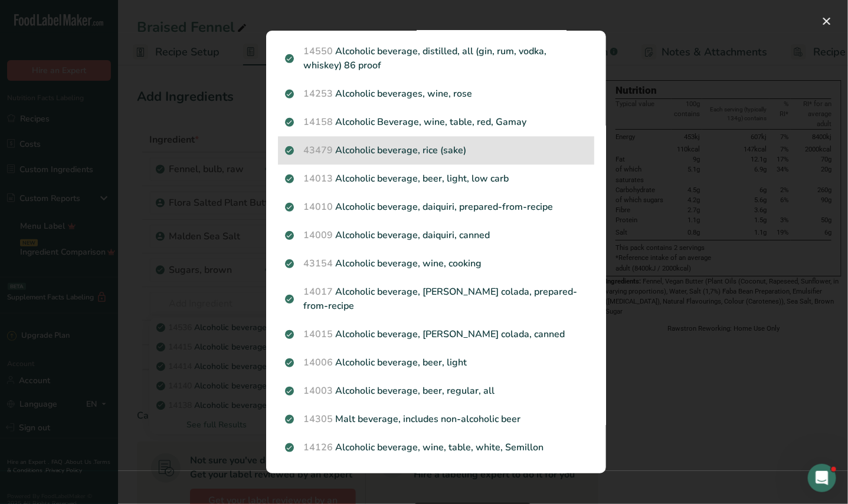
click at [412, 157] on p "43479 Alcoholic beverage, rice (sake)" at bounding box center [436, 150] width 302 height 14
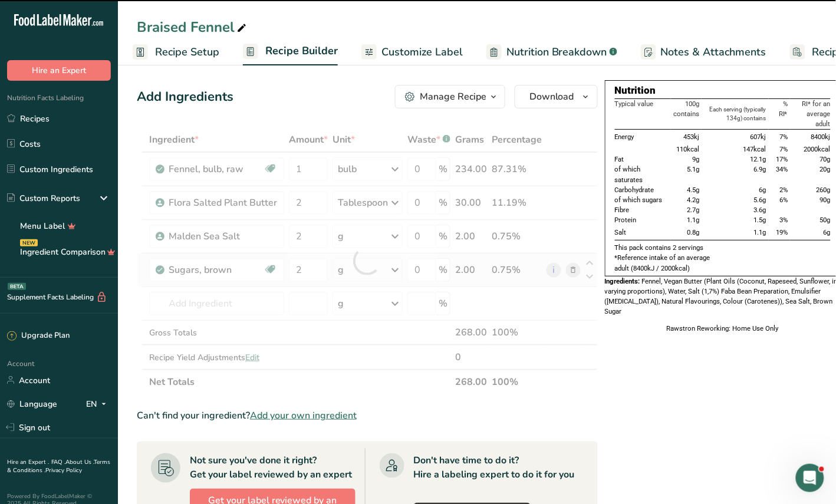
type input "0"
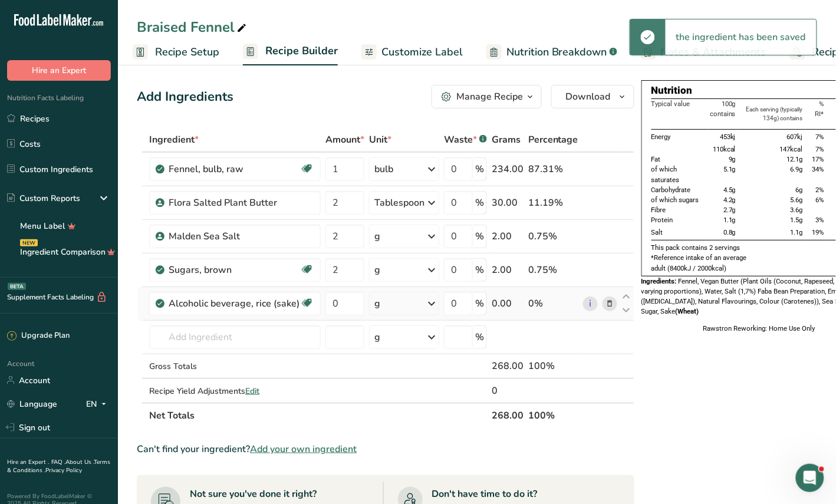
click at [431, 302] on icon at bounding box center [432, 303] width 14 height 21
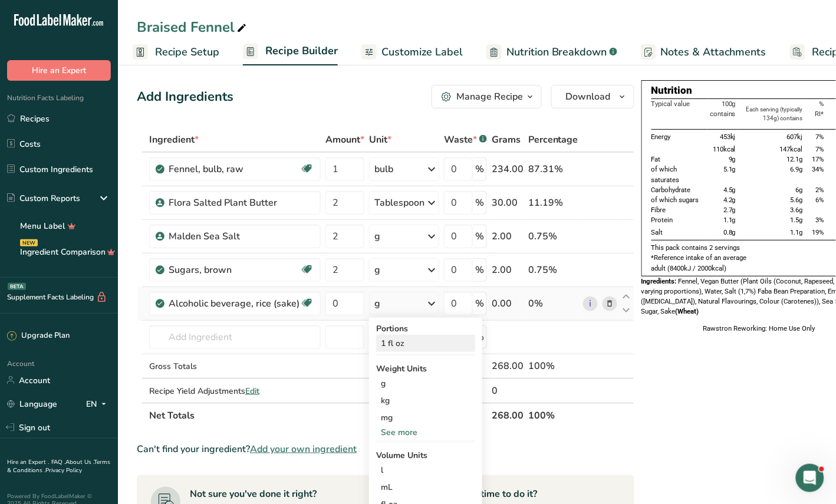
click at [392, 344] on div "1 fl oz" at bounding box center [425, 343] width 99 height 17
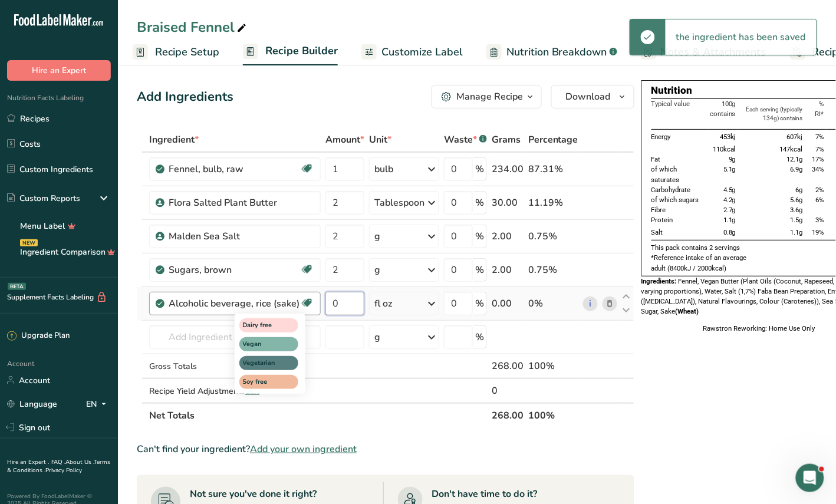
drag, startPoint x: 344, startPoint y: 301, endPoint x: 313, endPoint y: 306, distance: 30.9
click at [313, 306] on tr "Alcoholic beverage, rice (sake) Dairy free Vegan Vegetarian Soy free 0 fl oz Po…" at bounding box center [385, 304] width 497 height 34
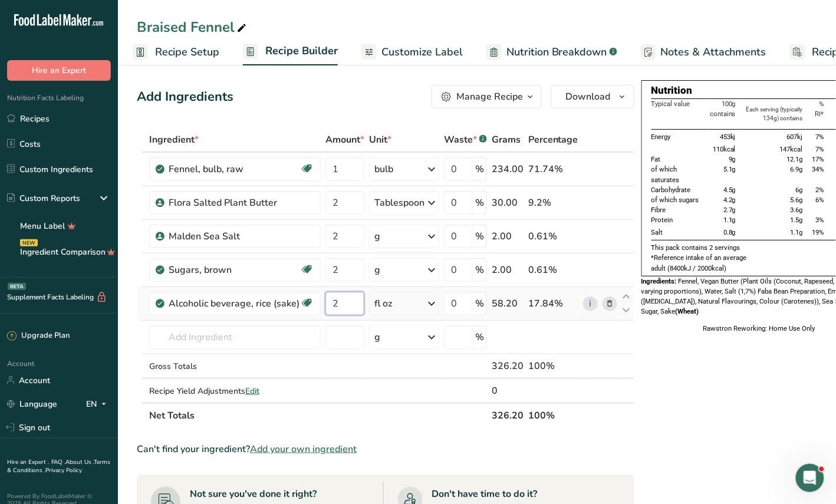
type input "2"
click at [180, 338] on input "text" at bounding box center [235, 338] width 172 height 24
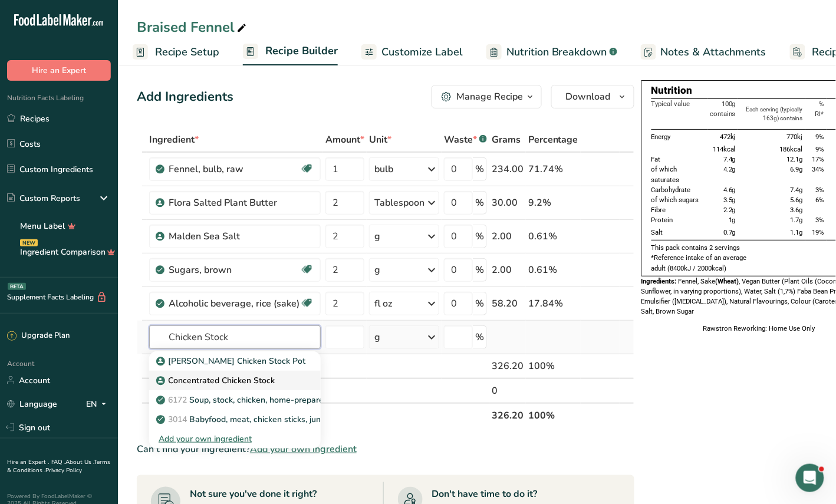
type input "Chicken Stock"
click at [202, 378] on p "Concentrated Chicken Stock" at bounding box center [217, 381] width 116 height 12
type input "Concentrated Chicken Stock"
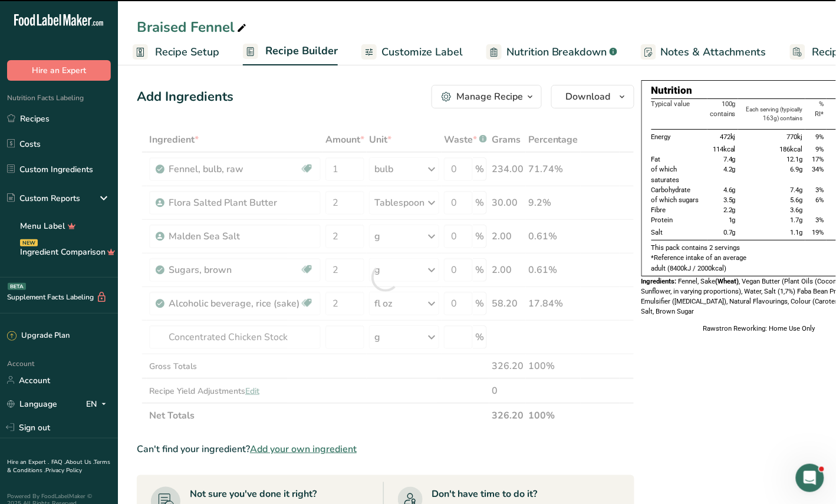
type input "0"
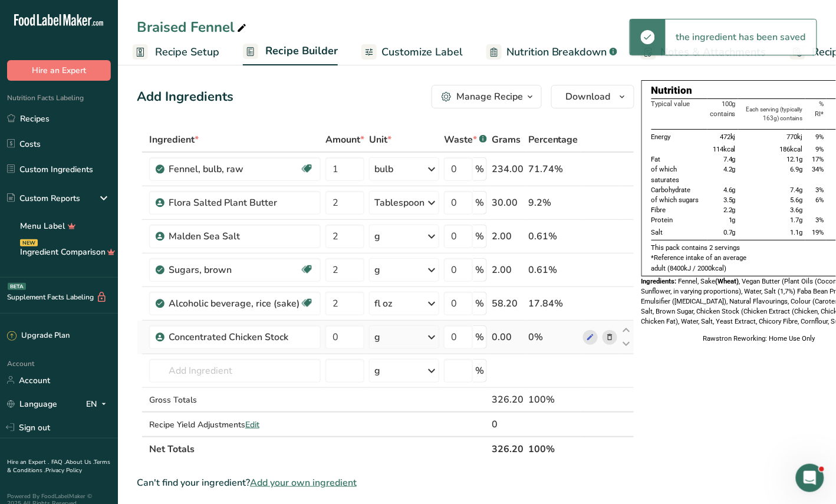
click at [434, 338] on icon at bounding box center [432, 337] width 14 height 21
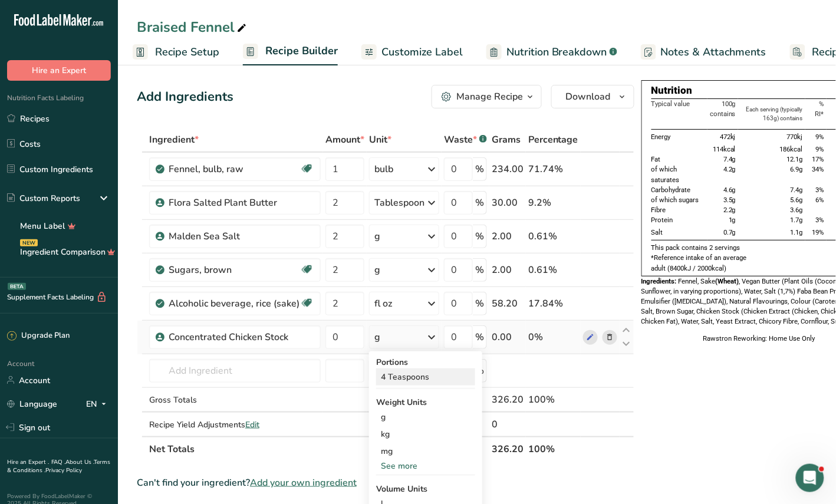
click at [408, 380] on div "4 Teaspoons" at bounding box center [425, 377] width 99 height 17
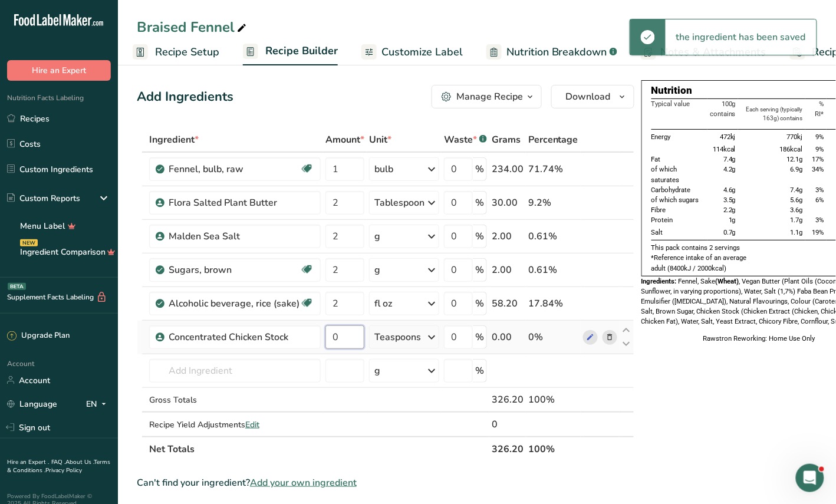
drag, startPoint x: 341, startPoint y: 334, endPoint x: 329, endPoint y: 334, distance: 11.8
click at [329, 334] on input "0" at bounding box center [345, 338] width 39 height 24
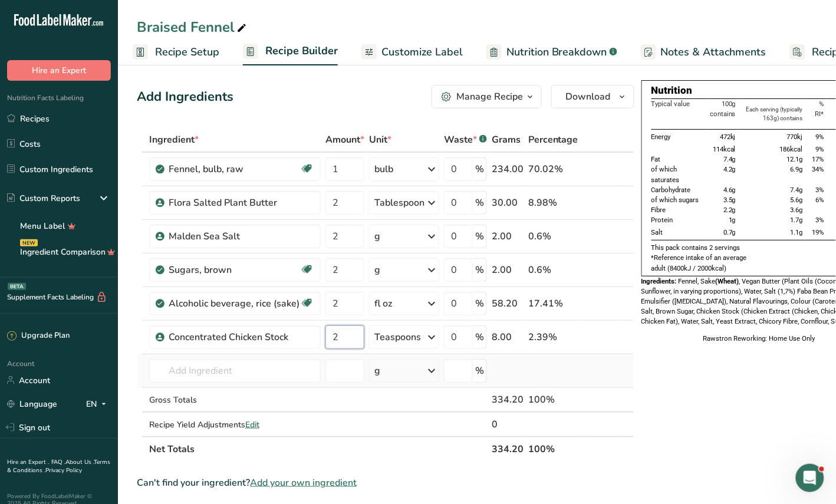
type input "2"
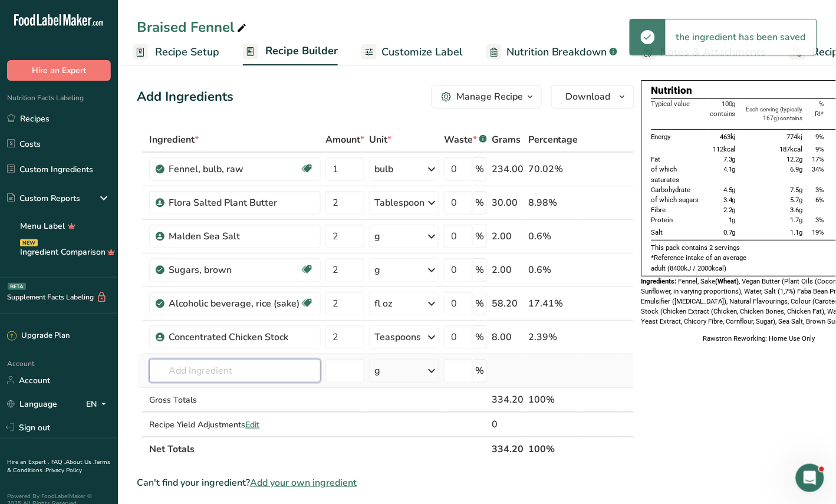
click at [193, 376] on input "text" at bounding box center [235, 371] width 172 height 24
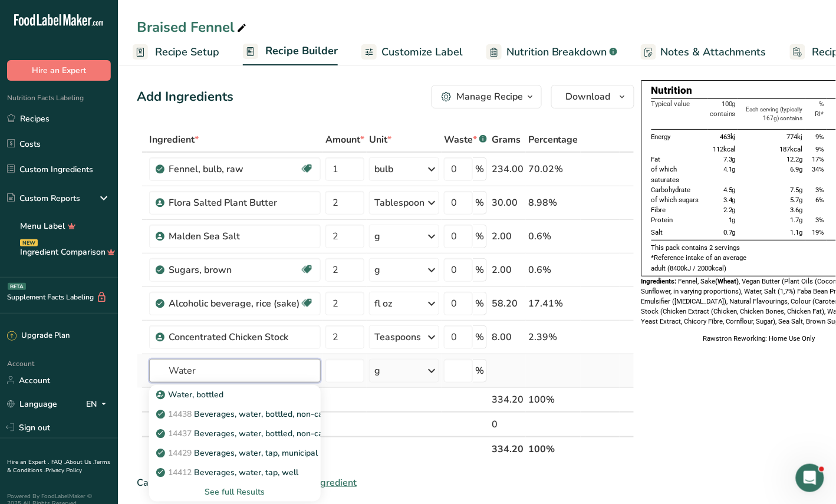
type input "Water"
click at [225, 491] on div "See full Results" at bounding box center [235, 492] width 153 height 12
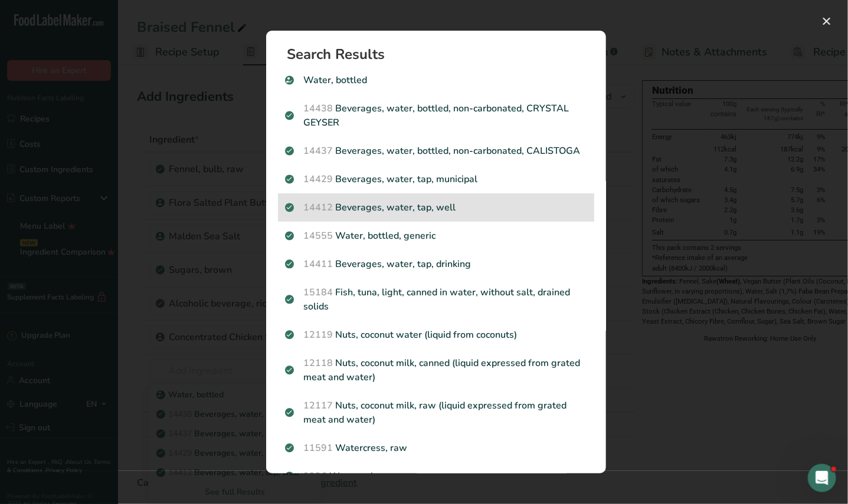
click at [386, 215] on p "14412 [GEOGRAPHIC_DATA], water, tap, well" at bounding box center [436, 208] width 302 height 14
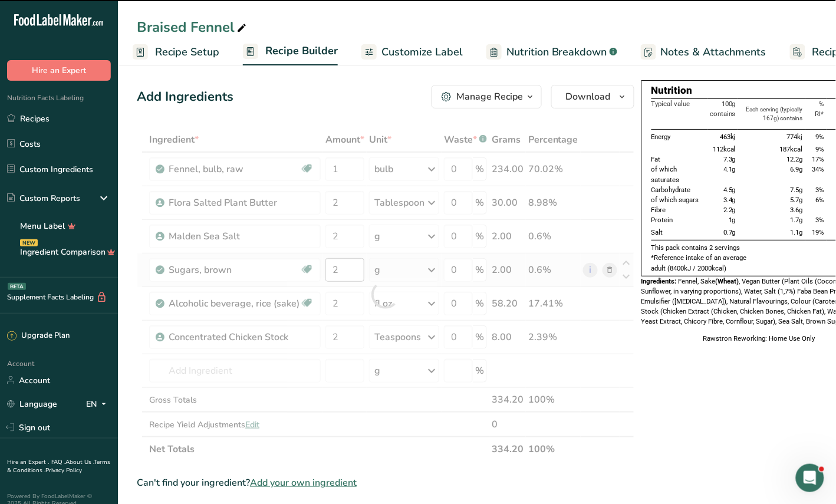
type input "0"
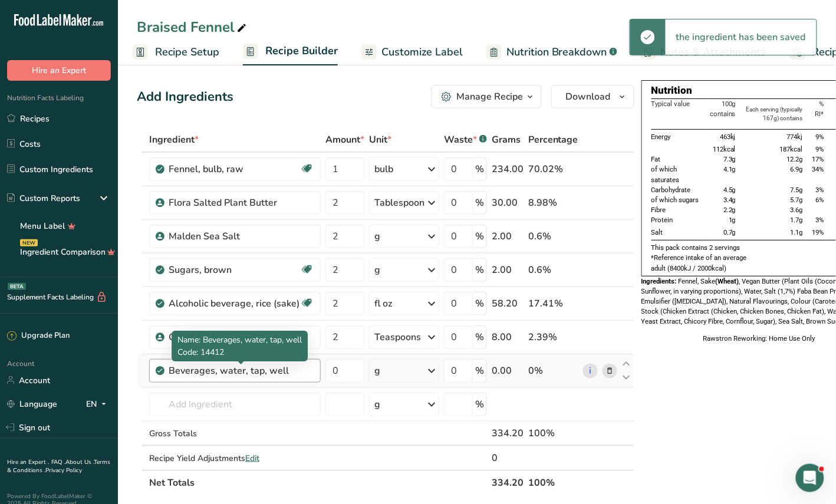
click at [287, 376] on div "Beverages, water, tap, well" at bounding box center [241, 371] width 145 height 14
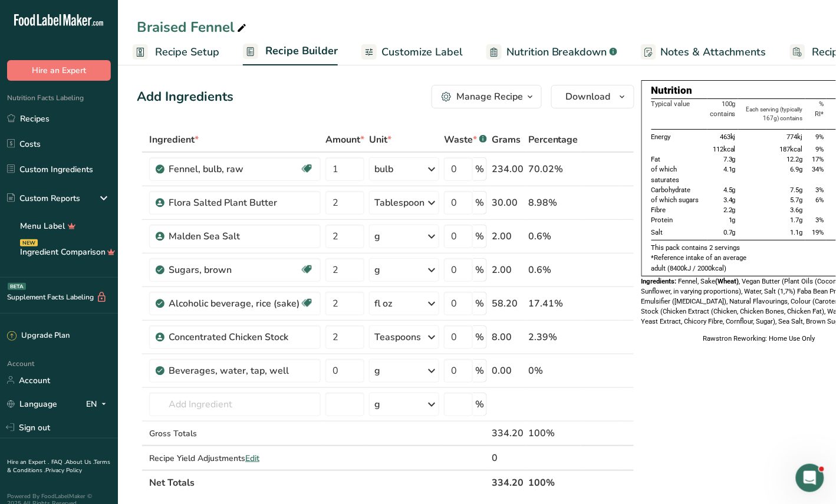
click at [606, 373] on icon at bounding box center [610, 371] width 8 height 12
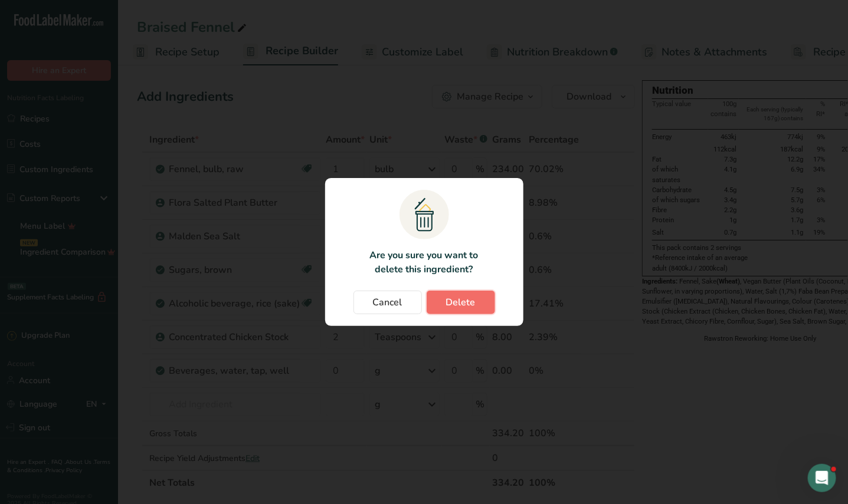
click at [458, 296] on span "Delete" at bounding box center [460, 303] width 29 height 14
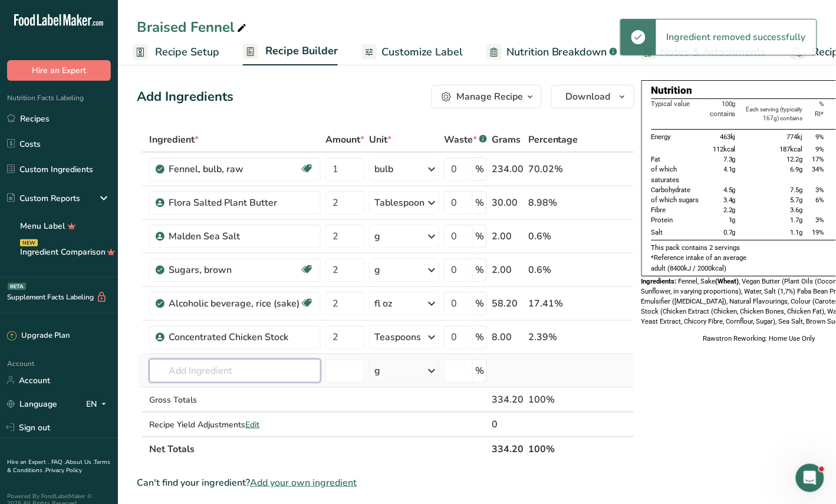
click at [189, 369] on input "text" at bounding box center [235, 371] width 172 height 24
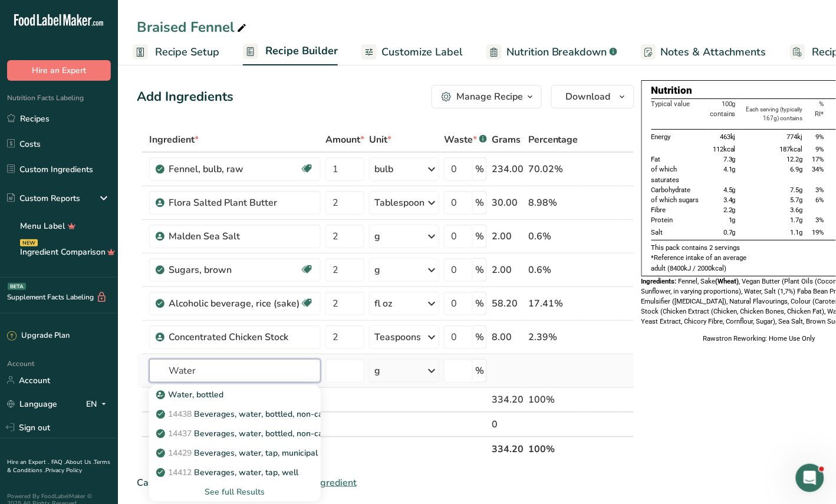
type input "Water"
click at [239, 493] on div "See full Results" at bounding box center [235, 492] width 153 height 12
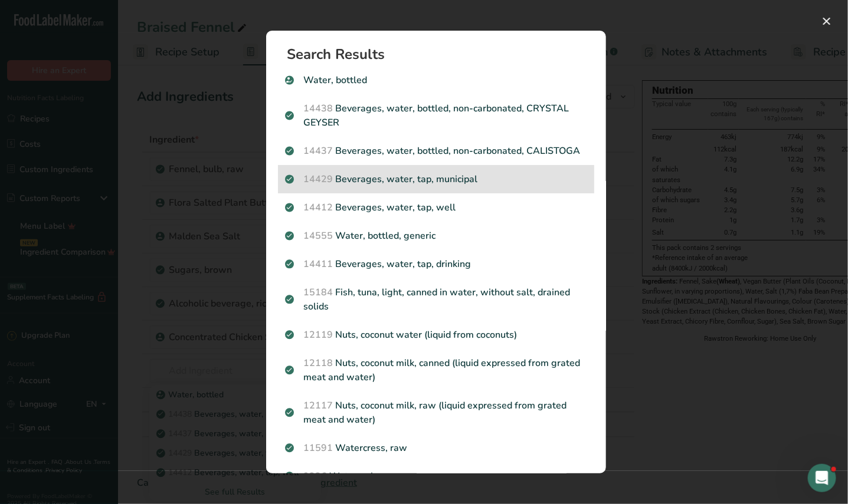
click at [426, 186] on p "14429 [GEOGRAPHIC_DATA], water, tap, municipal" at bounding box center [436, 179] width 302 height 14
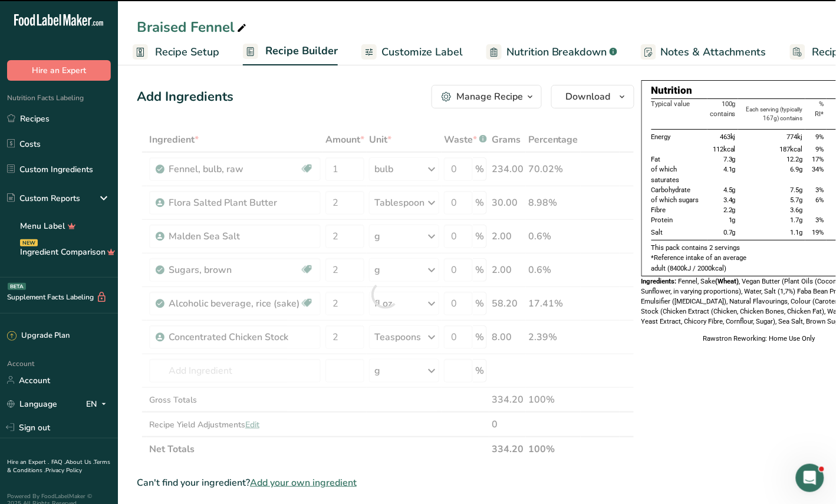
type input "0"
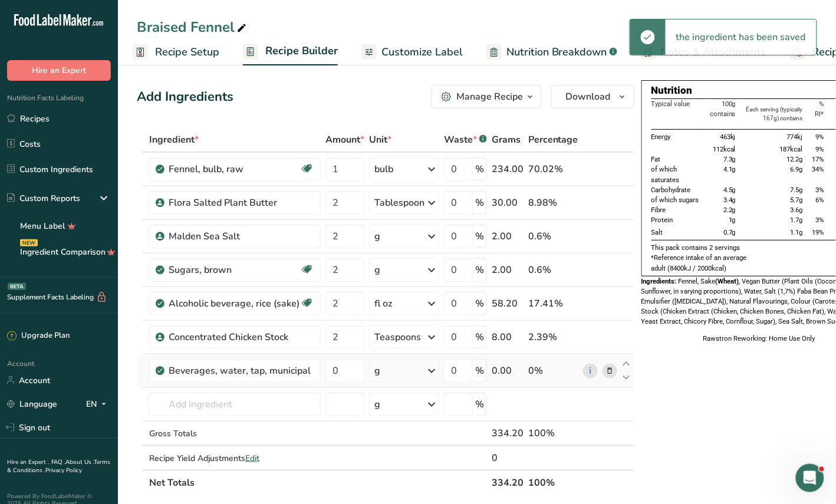
click at [426, 373] on icon at bounding box center [432, 370] width 14 height 21
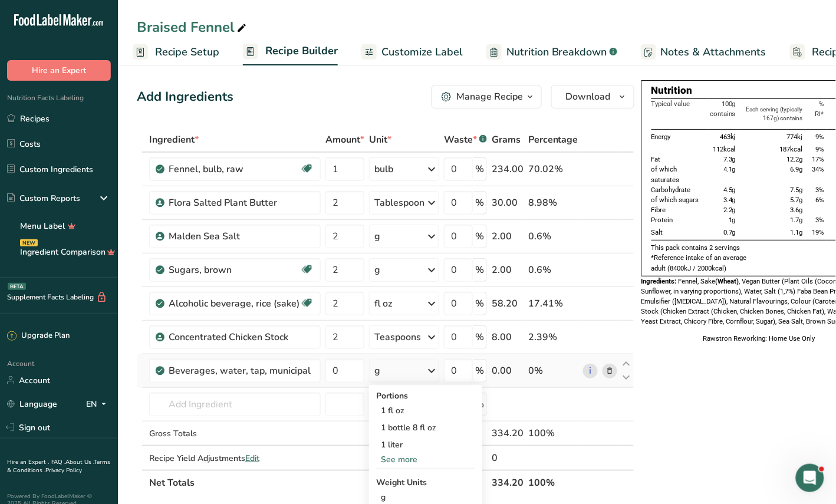
click at [402, 461] on div "See more" at bounding box center [425, 460] width 99 height 12
click at [403, 424] on div "1 bottle 8 fl oz" at bounding box center [425, 427] width 99 height 17
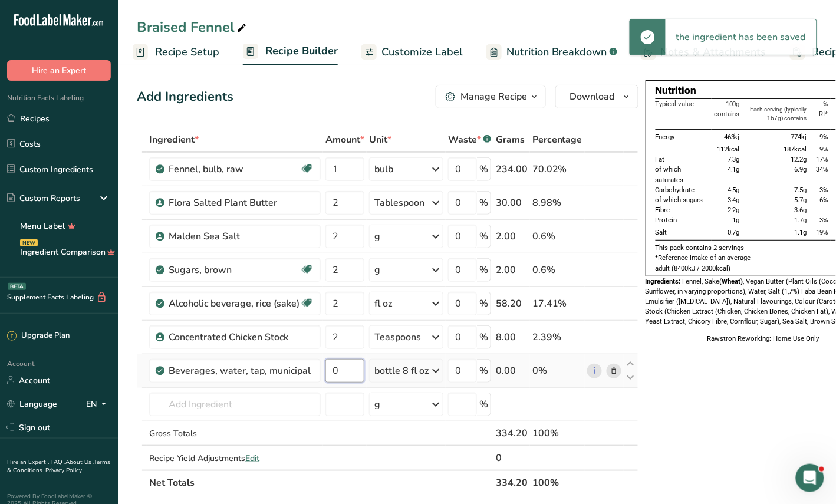
drag, startPoint x: 354, startPoint y: 369, endPoint x: 324, endPoint y: 365, distance: 30.4
click at [326, 365] on input "0" at bounding box center [345, 371] width 39 height 24
type input "1"
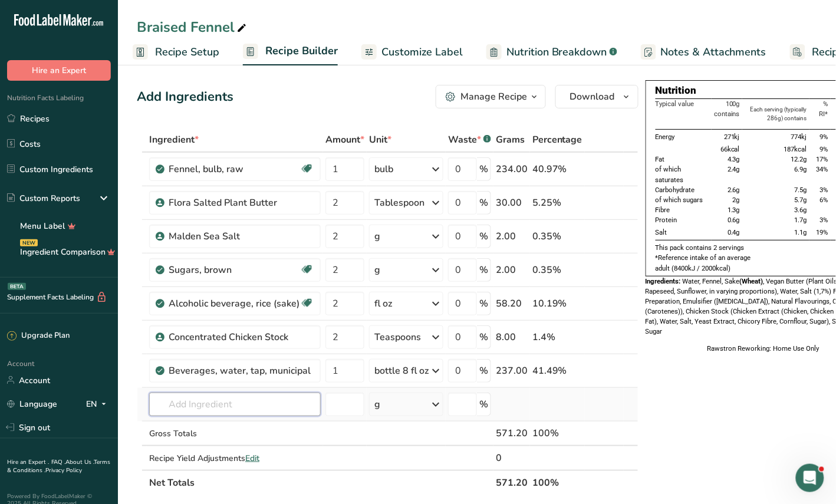
click at [193, 405] on input "text" at bounding box center [235, 405] width 172 height 24
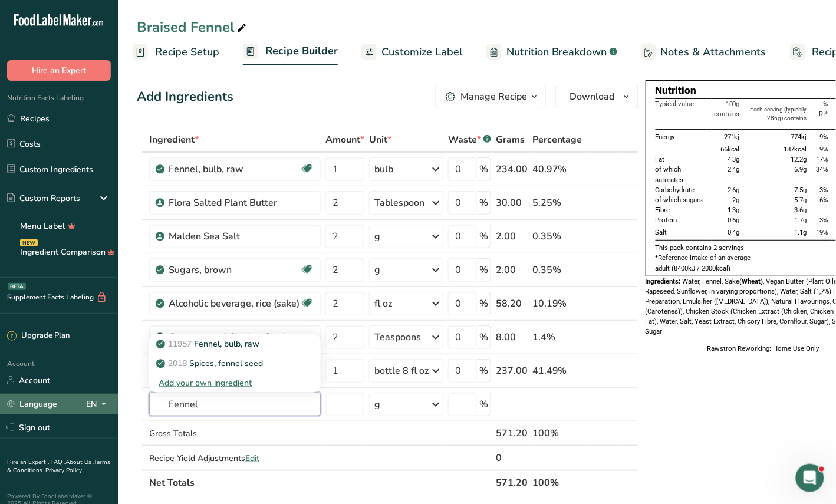
drag, startPoint x: 211, startPoint y: 405, endPoint x: 101, endPoint y: 408, distance: 109.2
click at [101, 408] on div ".a-20{fill:#fff;} Hire an Expert Nutrition Facts Labeling Recipes Costs Custom …" at bounding box center [418, 456] width 836 height 912
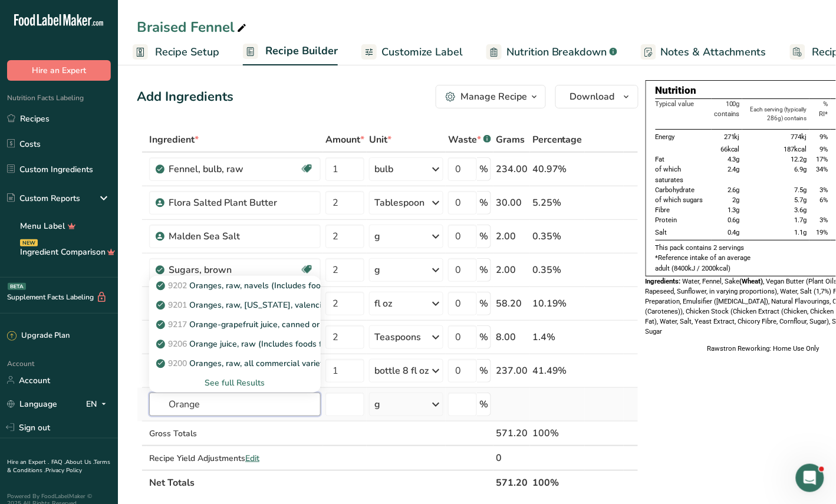
type input "Orange"
click at [235, 378] on div "See full Results" at bounding box center [235, 383] width 153 height 12
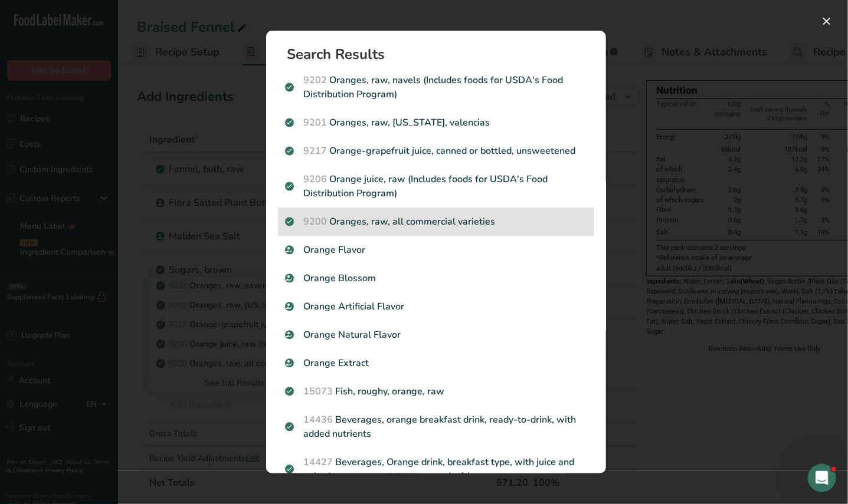
click at [408, 222] on p "9200 Oranges, raw, all commercial varieties" at bounding box center [436, 222] width 302 height 14
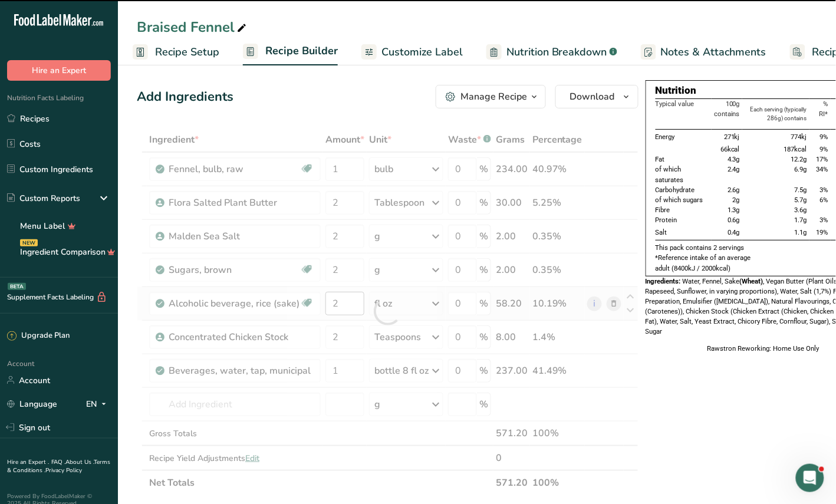
type input "0"
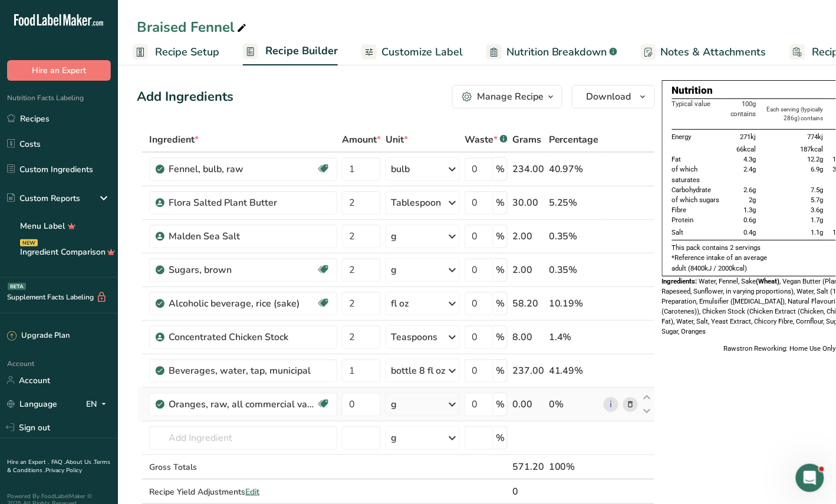
click at [454, 404] on icon at bounding box center [452, 404] width 14 height 21
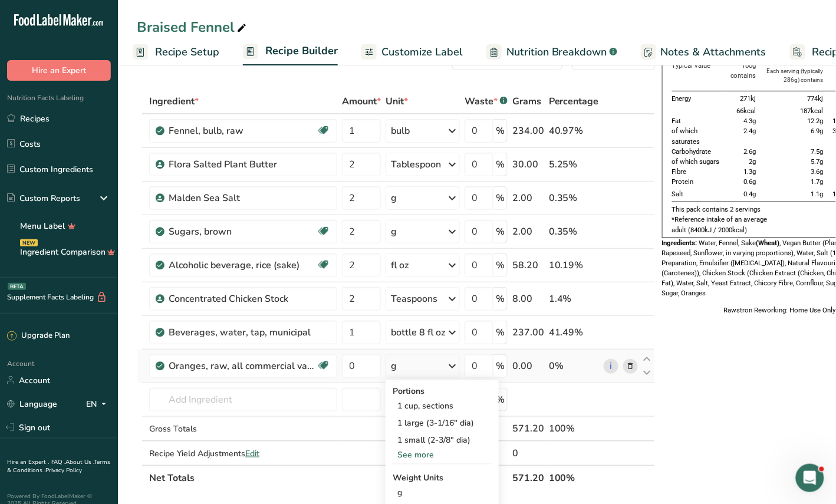
scroll to position [74, 0]
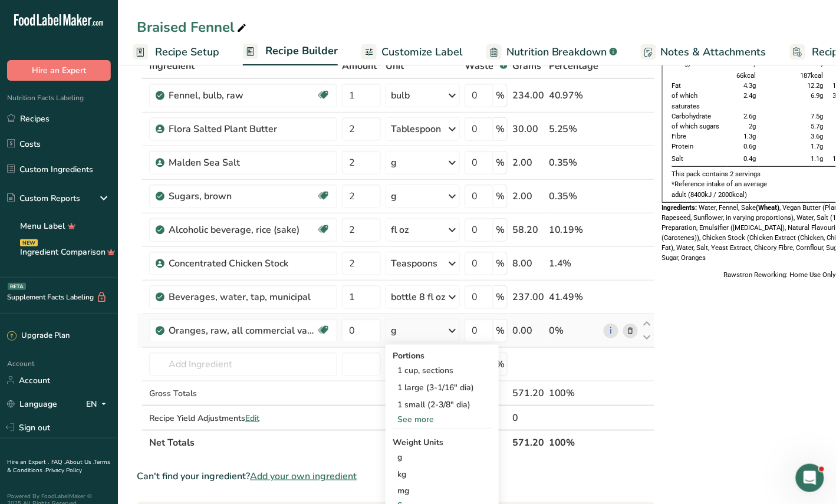
click at [425, 421] on div "See more" at bounding box center [442, 419] width 99 height 12
click at [419, 424] on div "1 fruit (2-5/8" dia)" at bounding box center [442, 421] width 99 height 17
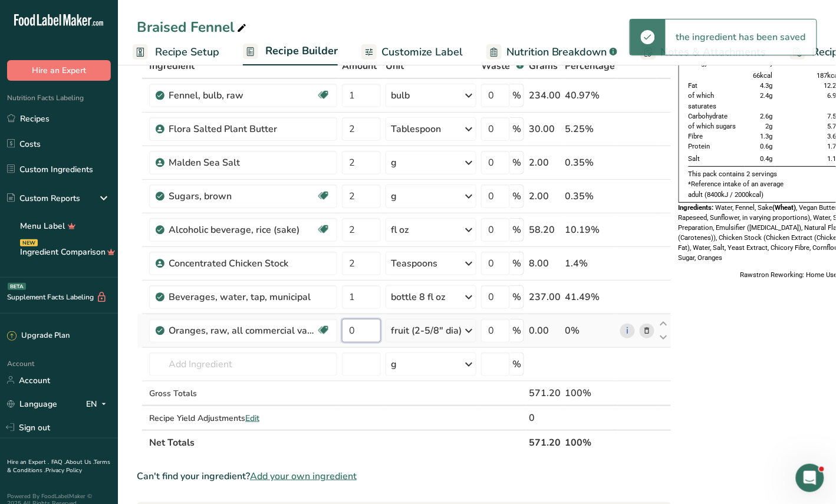
click at [352, 333] on input "0" at bounding box center [361, 331] width 39 height 24
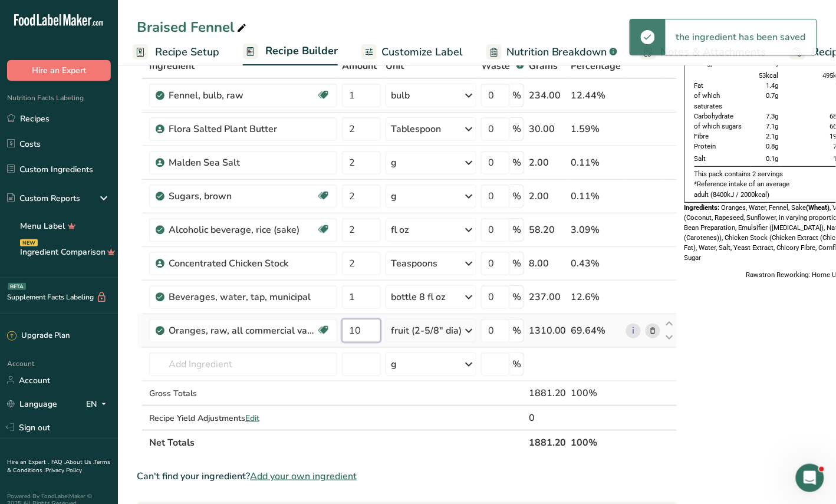
drag, startPoint x: 366, startPoint y: 331, endPoint x: 340, endPoint y: 330, distance: 26.5
click at [340, 330] on td "10" at bounding box center [362, 331] width 44 height 34
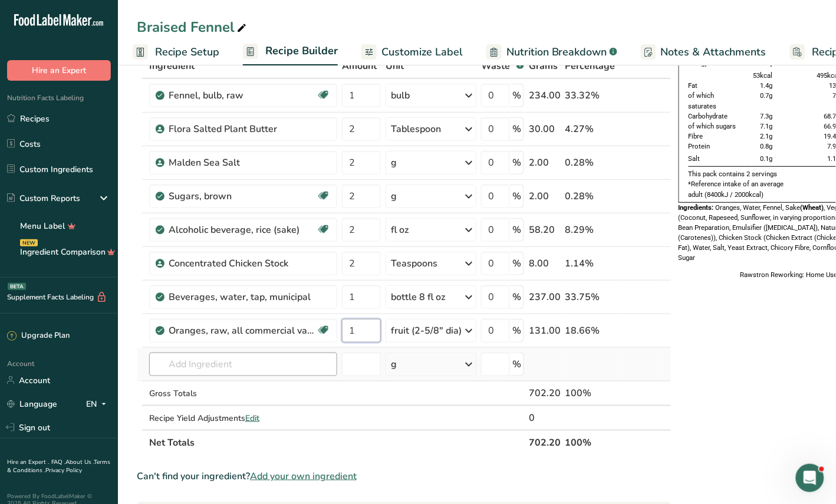
type input "1"
click at [235, 360] on input "text" at bounding box center [243, 365] width 188 height 24
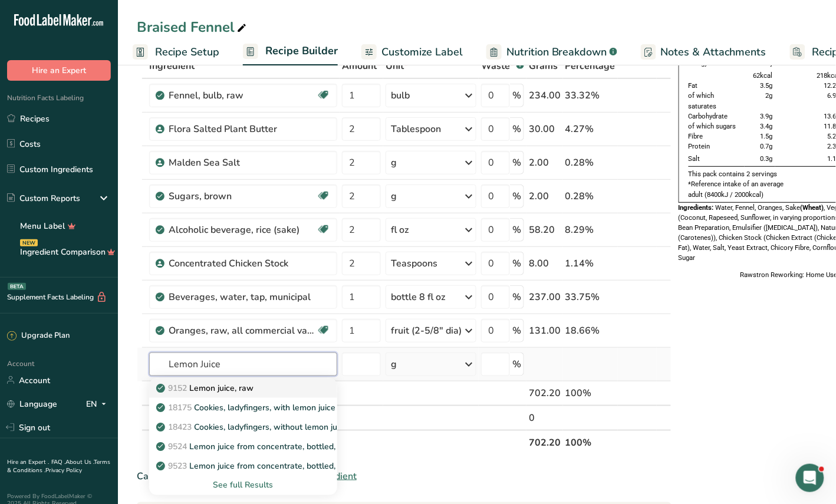
type input "Lemon Juice"
click at [249, 386] on p "9152 Lemon juice, raw" at bounding box center [206, 388] width 95 height 12
type input "Lemon juice, raw"
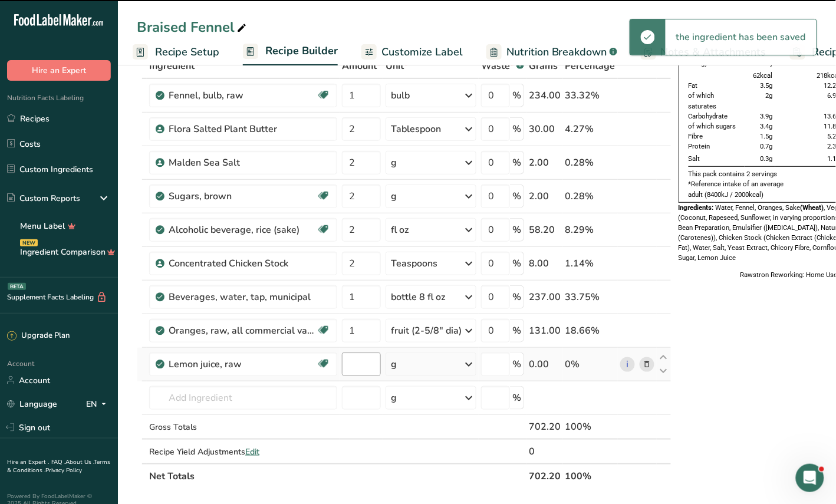
type input "0"
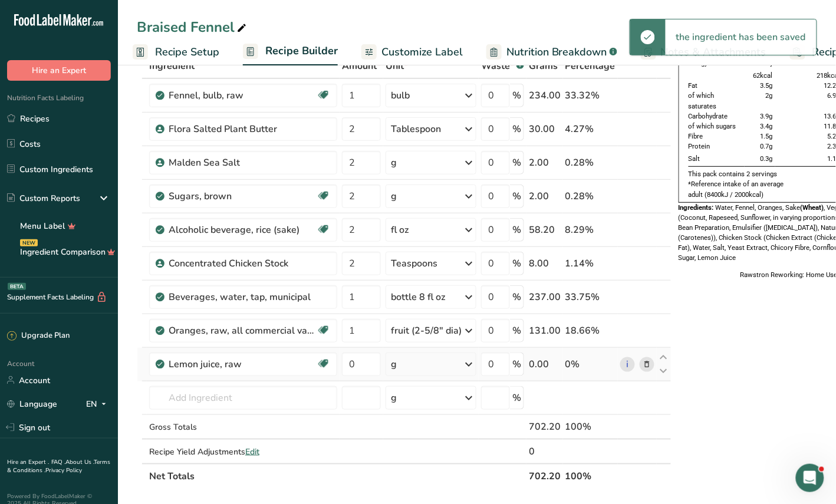
click at [470, 363] on icon at bounding box center [469, 364] width 14 height 21
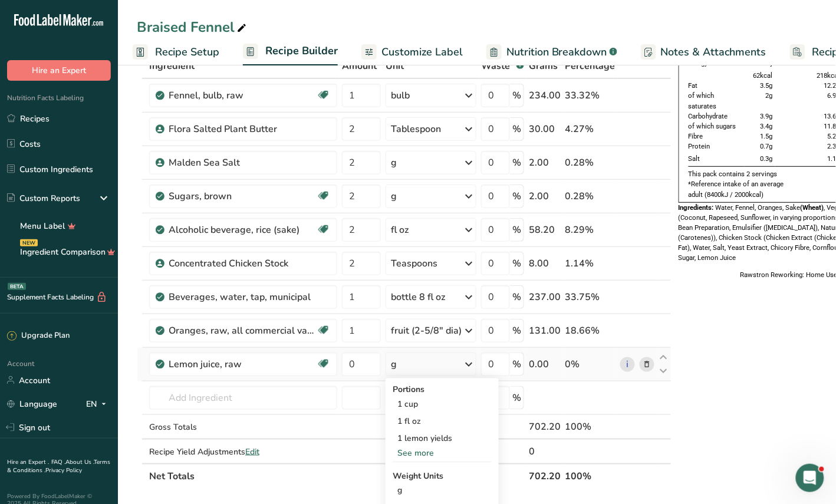
click at [425, 451] on div "See more" at bounding box center [442, 453] width 99 height 12
click at [407, 421] on div "1 fl oz" at bounding box center [442, 421] width 99 height 17
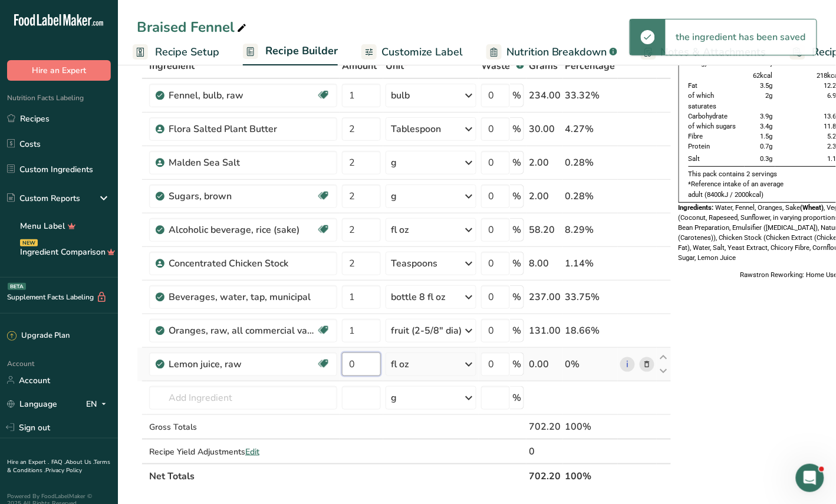
drag, startPoint x: 363, startPoint y: 362, endPoint x: 340, endPoint y: 363, distance: 22.5
click at [340, 363] on td "0" at bounding box center [362, 365] width 44 height 34
type input "2"
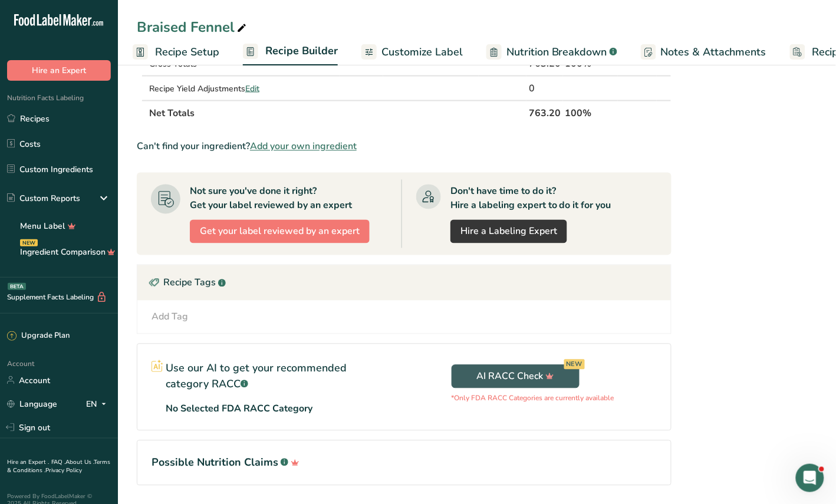
scroll to position [0, 0]
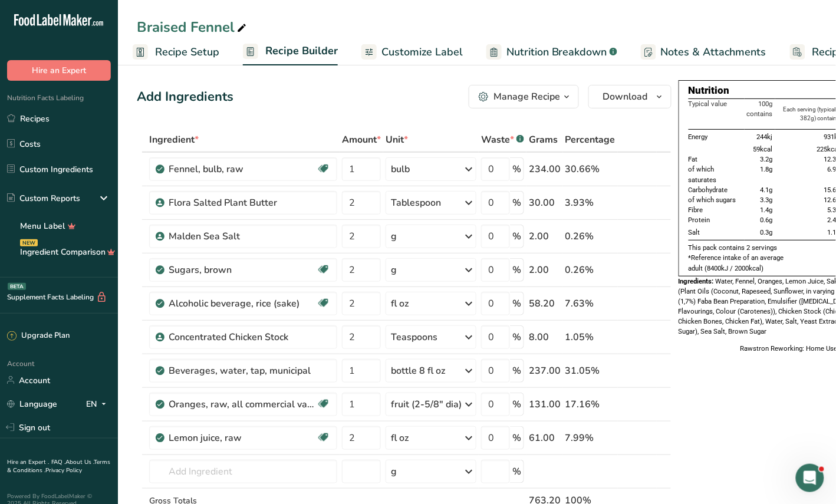
click at [412, 51] on span "Customize Label" at bounding box center [422, 52] width 81 height 16
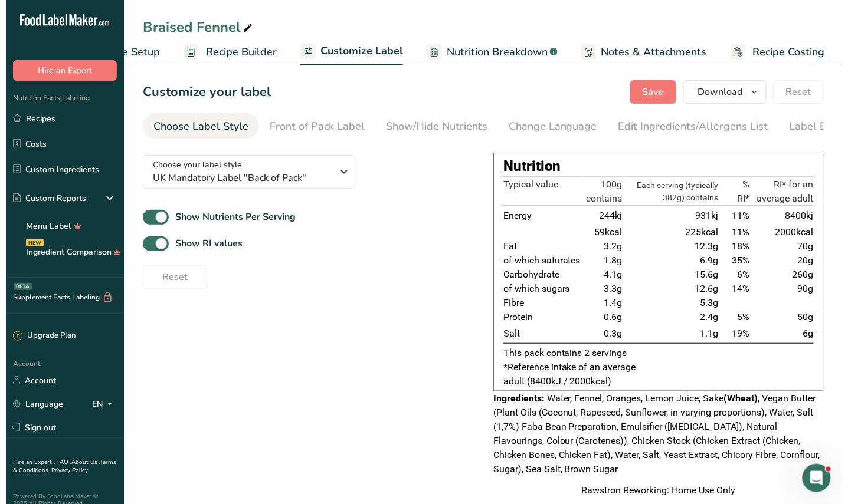
scroll to position [0, 71]
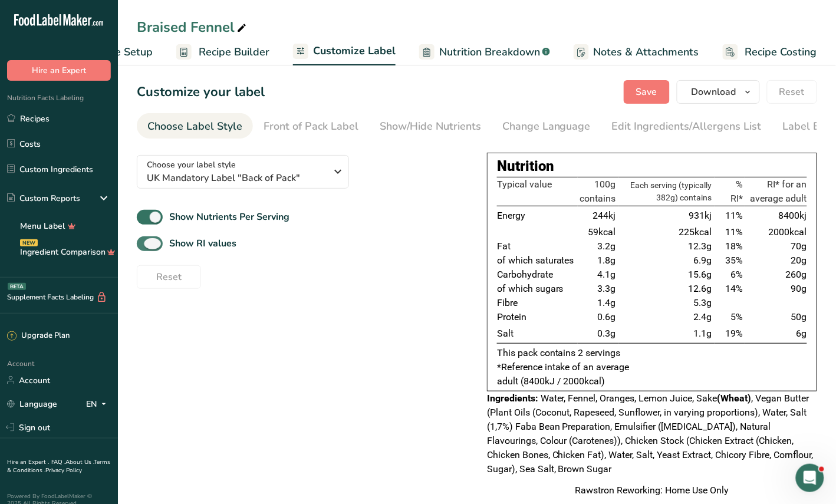
click at [147, 248] on span at bounding box center [150, 244] width 26 height 15
click at [145, 248] on input "Show RI values" at bounding box center [141, 244] width 8 height 8
checkbox input "false"
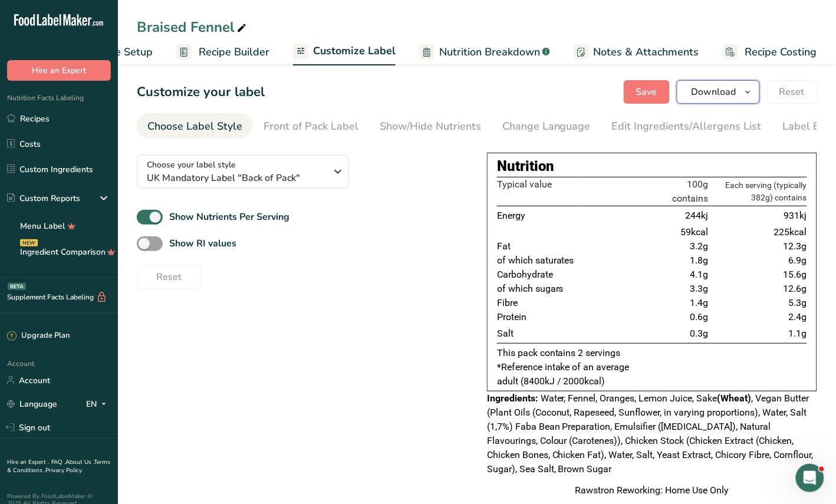
click at [726, 93] on span "Download" at bounding box center [714, 92] width 45 height 14
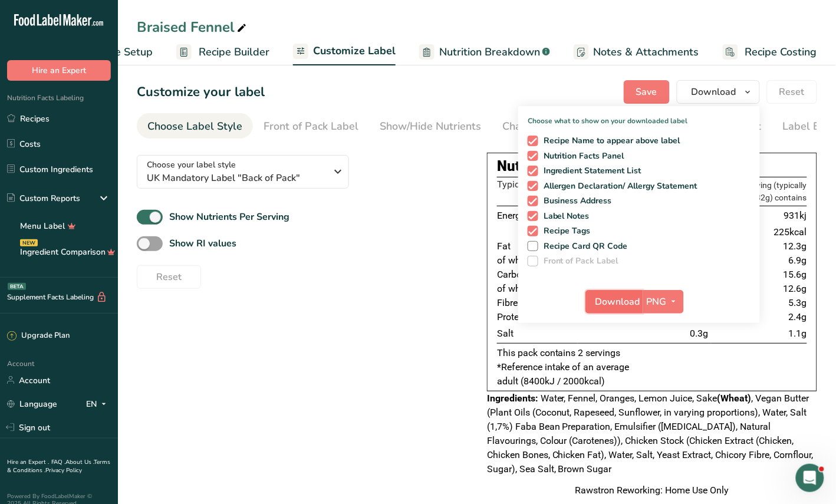
click at [643, 304] on button "Download" at bounding box center [615, 302] width 58 height 24
click at [333, 174] on icon "button" at bounding box center [338, 171] width 14 height 21
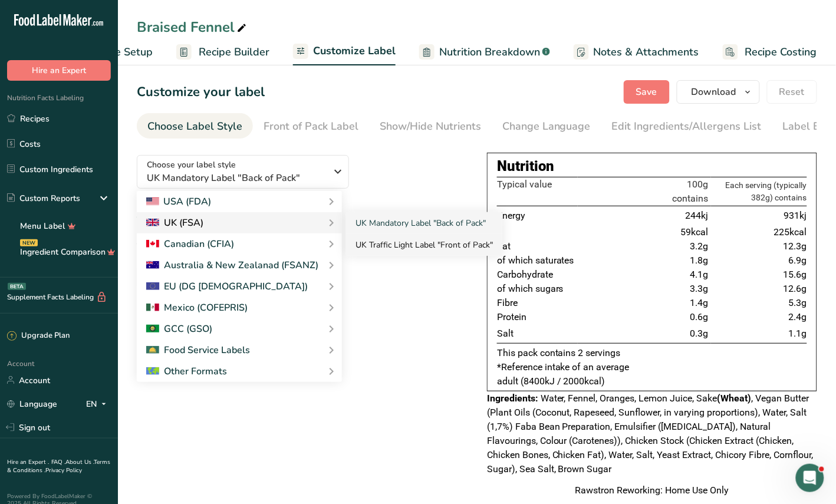
click at [417, 249] on link "UK Traffic Light Label "Front of Pack"" at bounding box center [424, 245] width 156 height 22
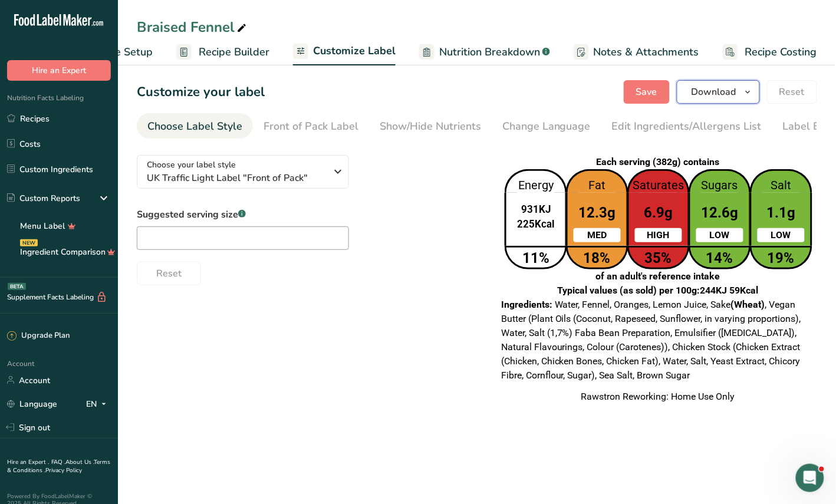
click at [727, 93] on span "Download" at bounding box center [714, 92] width 45 height 14
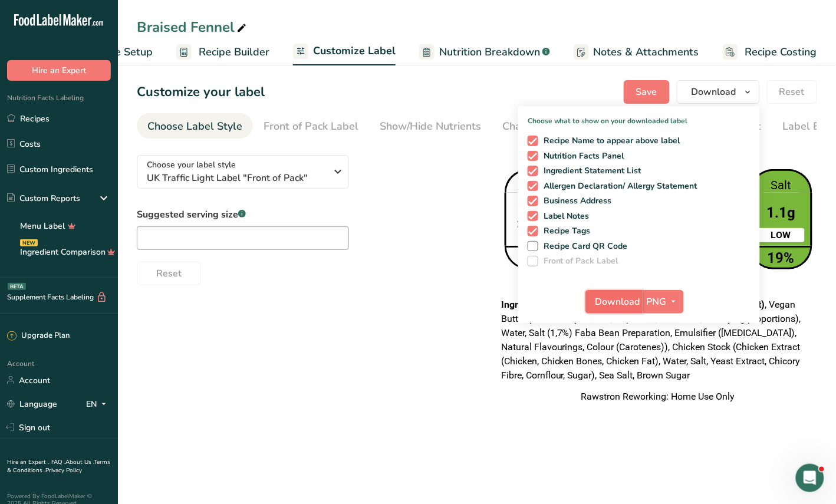
click at [639, 301] on span "Download" at bounding box center [618, 302] width 45 height 14
click at [446, 326] on div "Choose your label style UK Traffic Light Label "Front of Pack" USA (FDA) Standa…" at bounding box center [477, 280] width 681 height 268
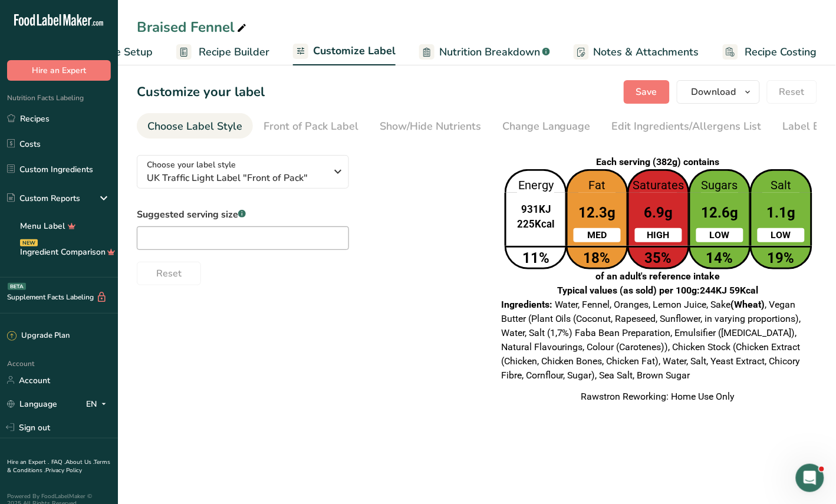
click at [529, 51] on span "Nutrition Breakdown" at bounding box center [489, 52] width 101 height 16
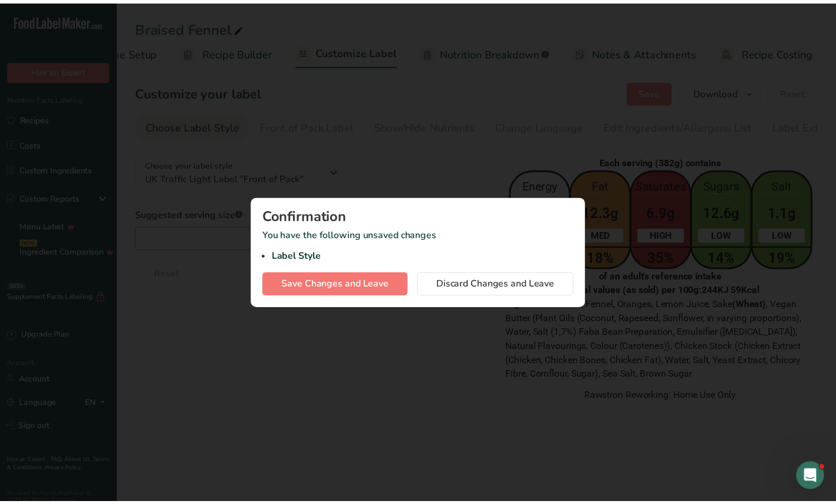
scroll to position [0, 60]
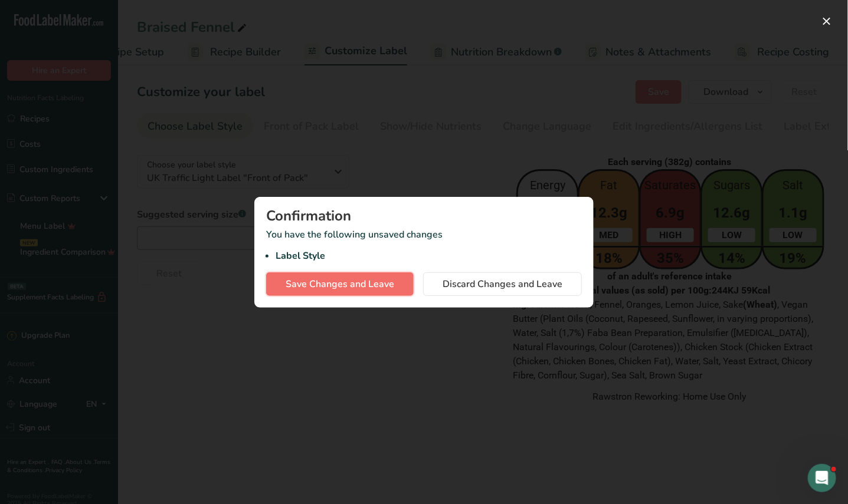
click at [343, 288] on span "Save Changes and Leave" at bounding box center [339, 284] width 109 height 14
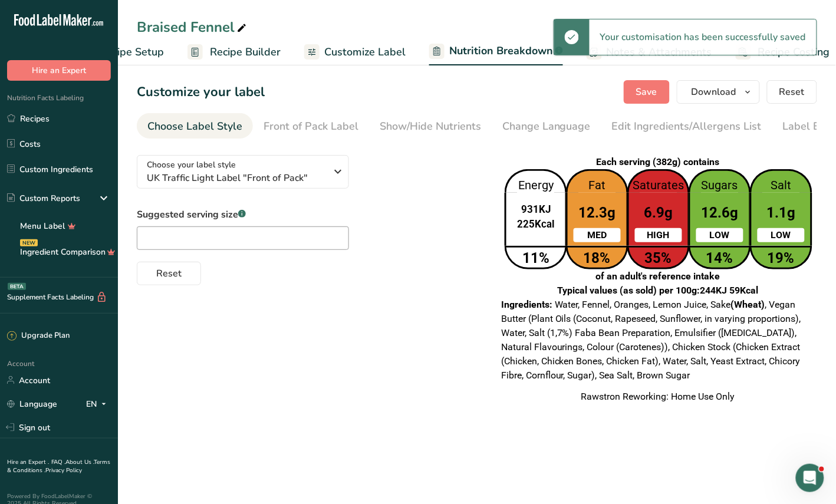
select select "Calories"
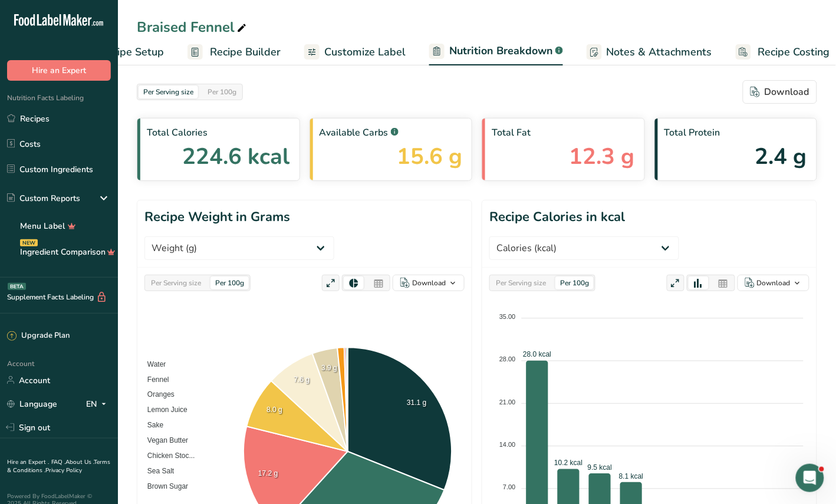
click at [140, 54] on span "Recipe Setup" at bounding box center [132, 52] width 64 height 16
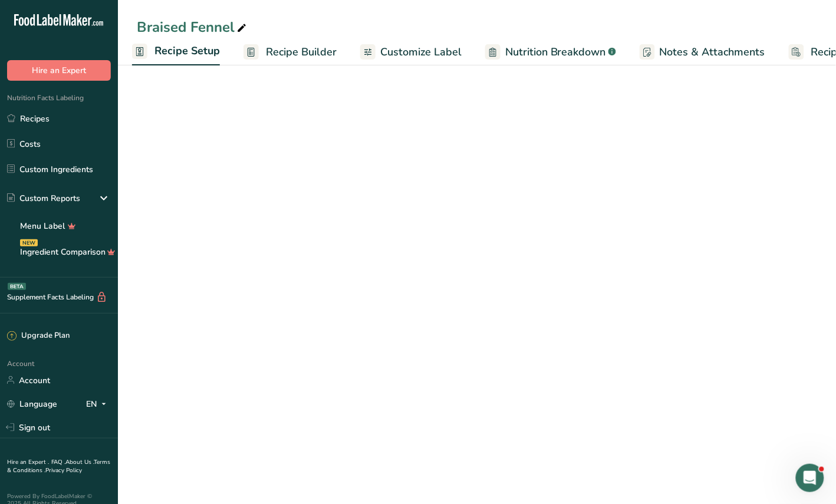
scroll to position [0, 4]
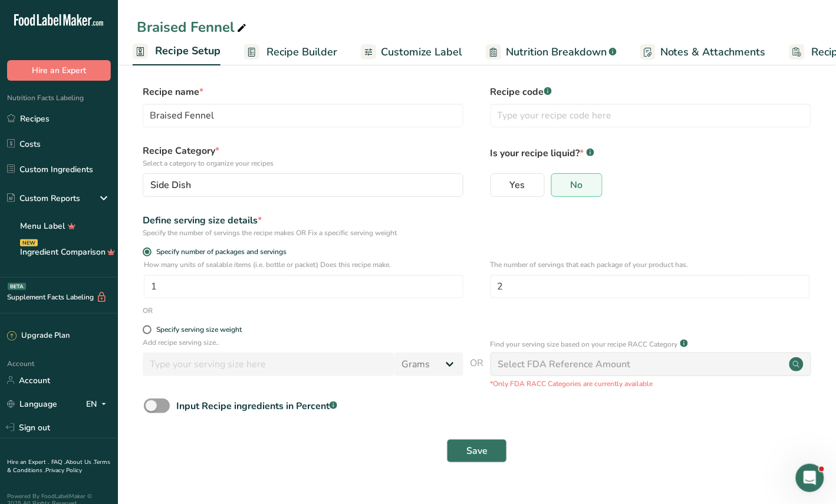
click at [284, 52] on span "Recipe Builder" at bounding box center [302, 52] width 71 height 16
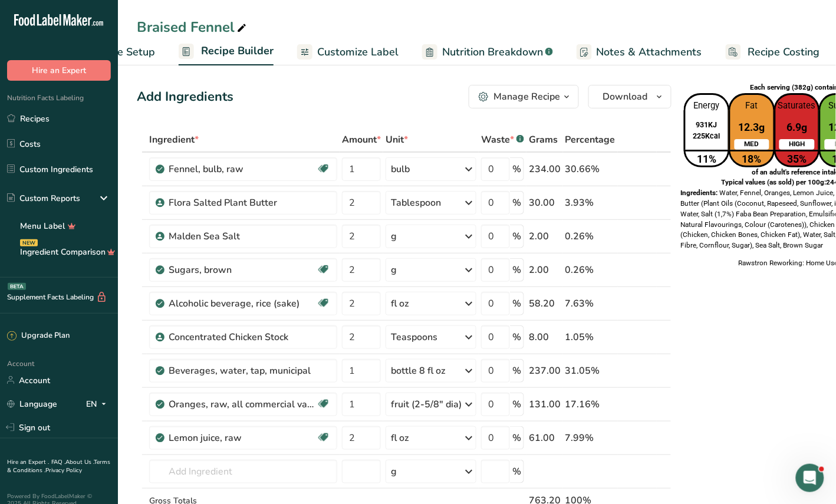
scroll to position [0, 70]
click at [357, 208] on input "2" at bounding box center [361, 203] width 39 height 24
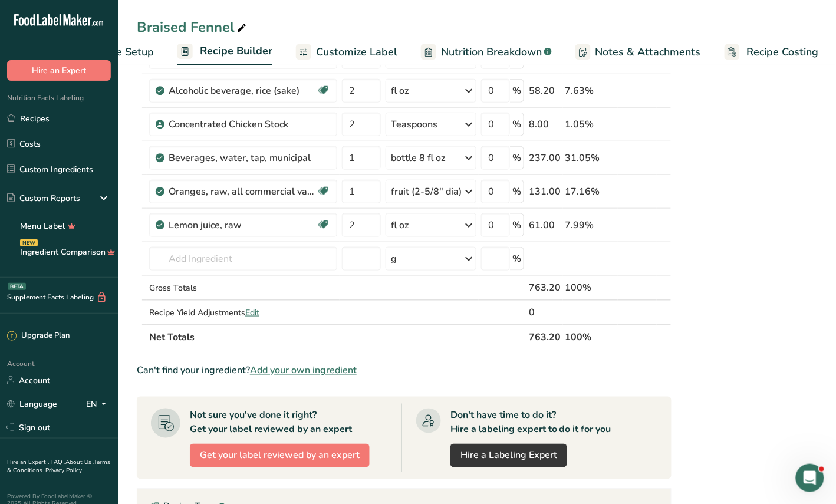
scroll to position [0, 0]
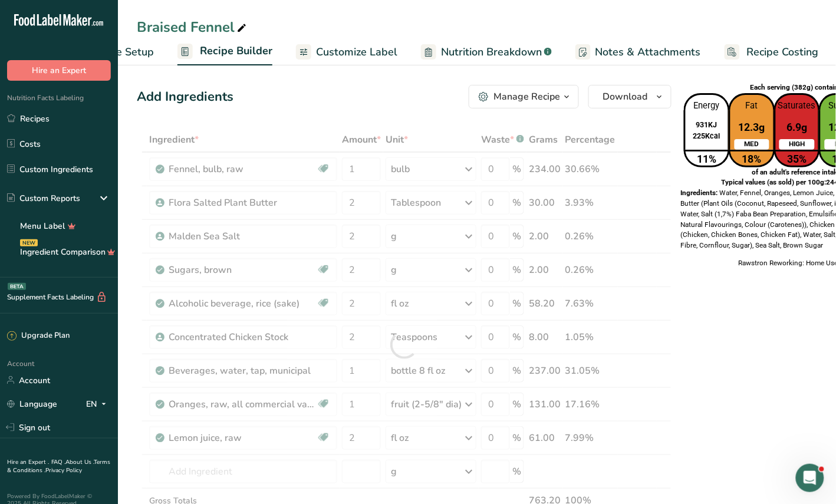
click at [550, 96] on div "Manage Recipe" at bounding box center [527, 97] width 67 height 14
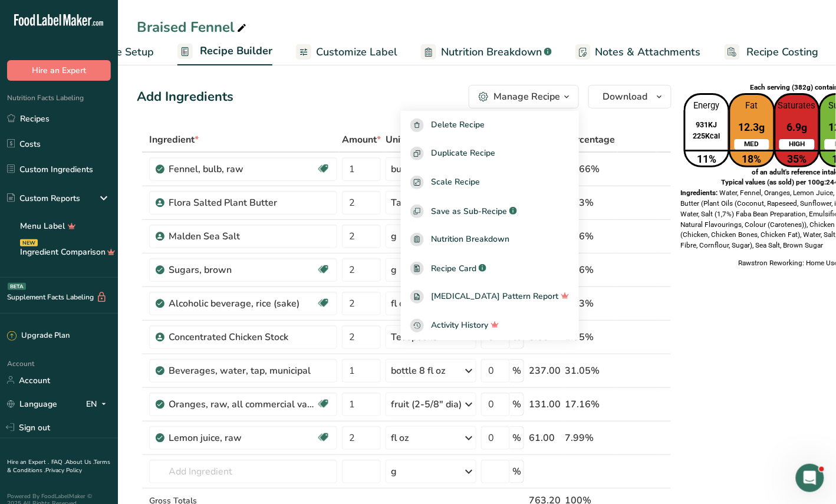
click at [565, 97] on icon "button" at bounding box center [567, 97] width 9 height 15
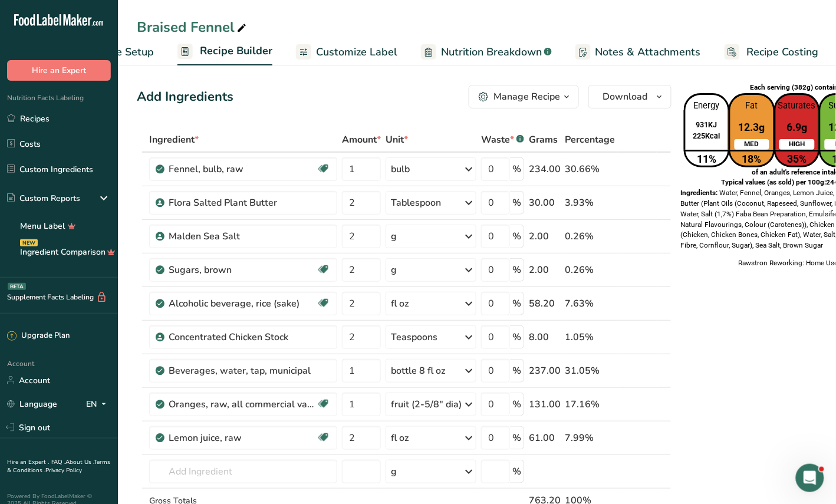
click at [565, 97] on icon "button" at bounding box center [567, 97] width 9 height 15
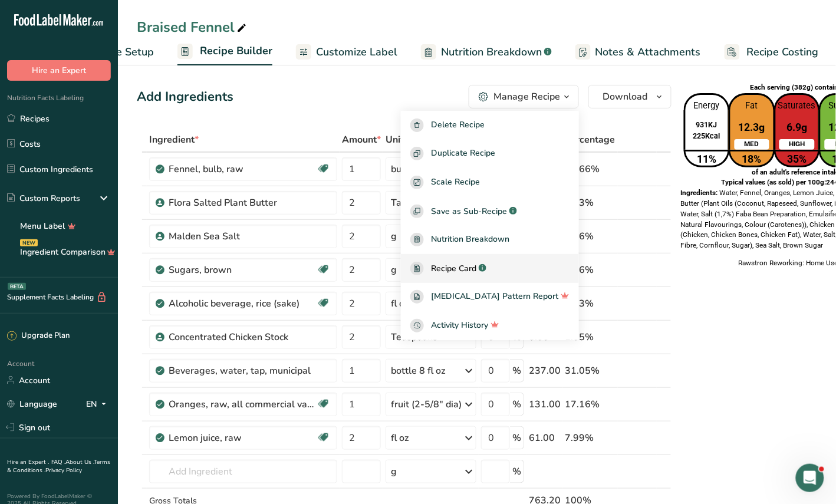
click at [477, 269] on span "Recipe Card" at bounding box center [453, 268] width 45 height 12
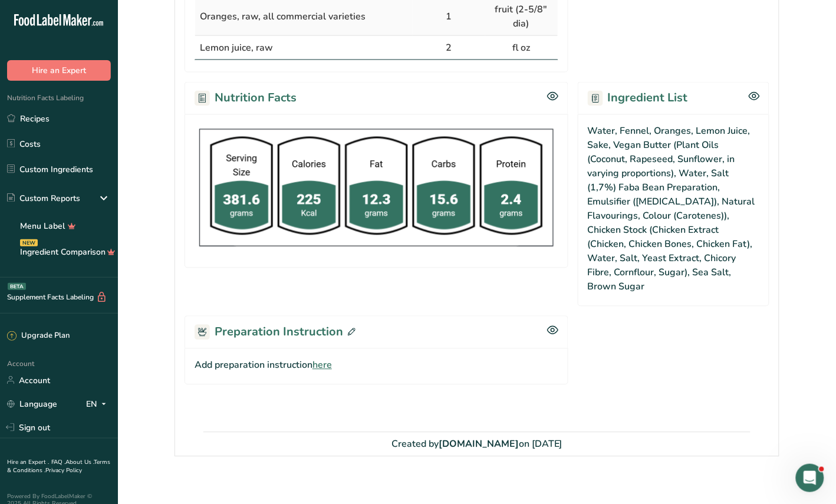
scroll to position [475, 0]
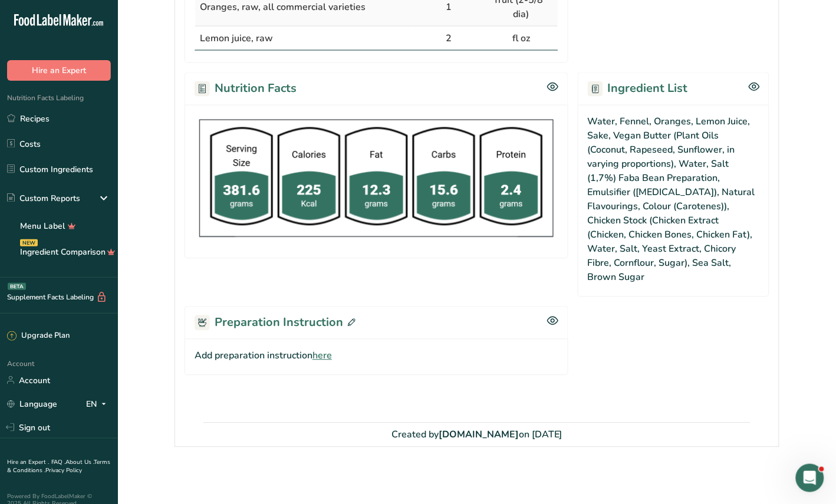
click at [323, 356] on span "here" at bounding box center [322, 356] width 19 height 14
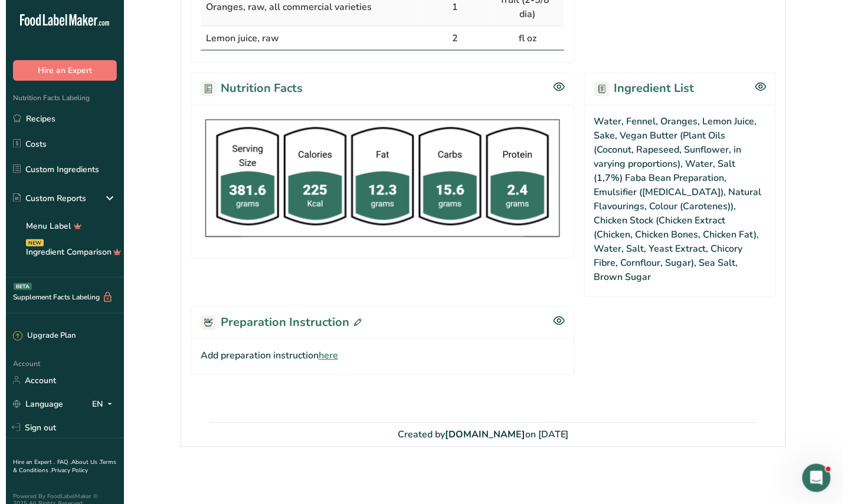
scroll to position [461, 0]
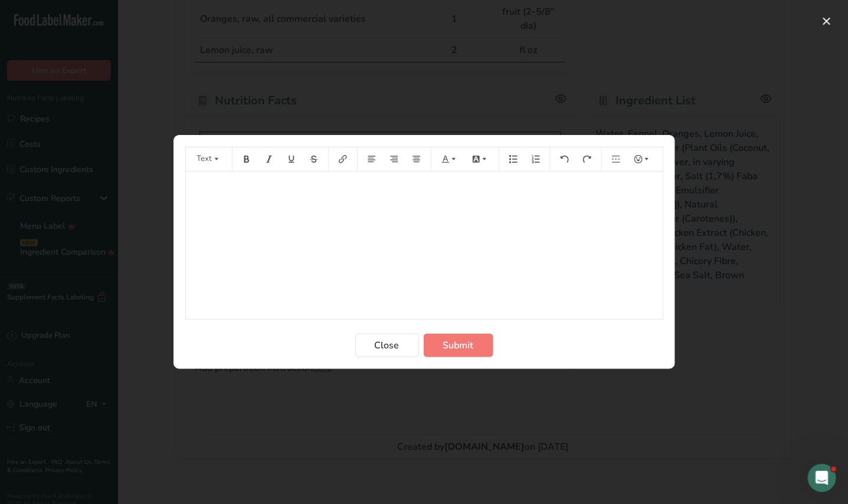
click at [242, 195] on p "﻿" at bounding box center [424, 188] width 465 height 14
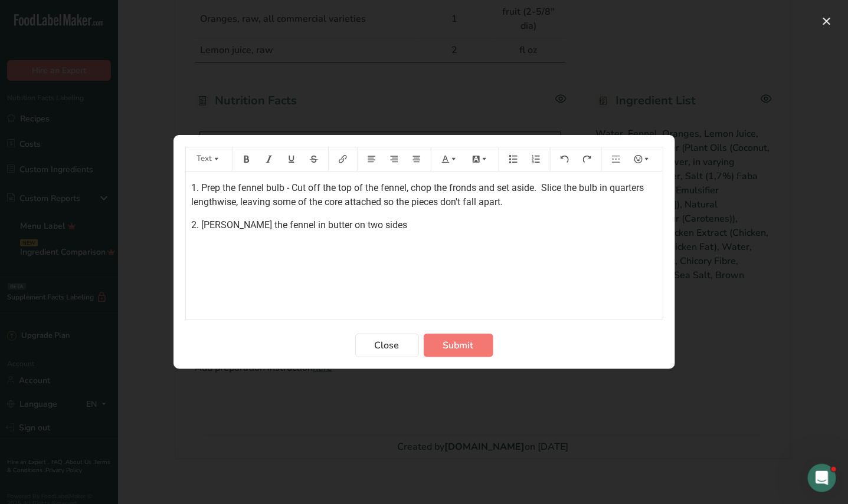
click at [308, 225] on span "2. [PERSON_NAME] the fennel in butter on two sides" at bounding box center [300, 224] width 216 height 11
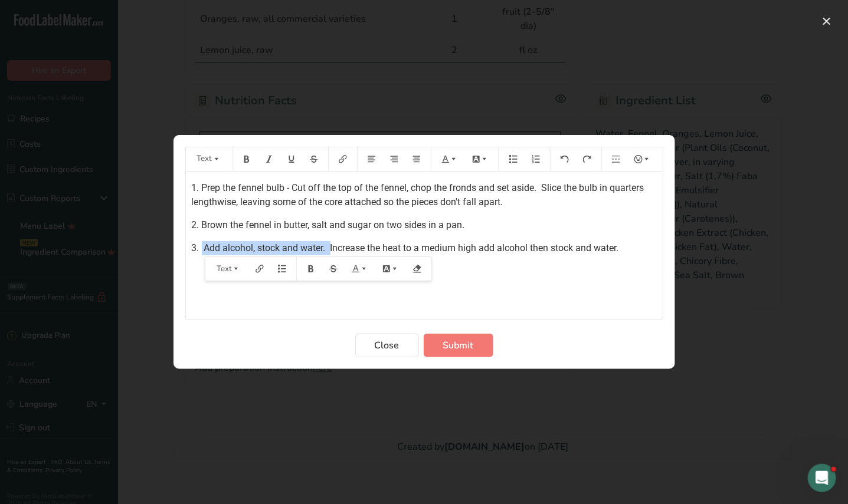
drag, startPoint x: 201, startPoint y: 248, endPoint x: 332, endPoint y: 248, distance: 130.9
click at [332, 248] on span "3. Add alcohol, stock and water. Increase the heat to a medium high add alcohol…" at bounding box center [405, 247] width 427 height 11
drag, startPoint x: 331, startPoint y: 247, endPoint x: 206, endPoint y: 257, distance: 124.9
click at [206, 257] on div "1. Prep the fennel bulb - Cut off the top of the fennel, chop the fronds and se…" at bounding box center [424, 245] width 477 height 147
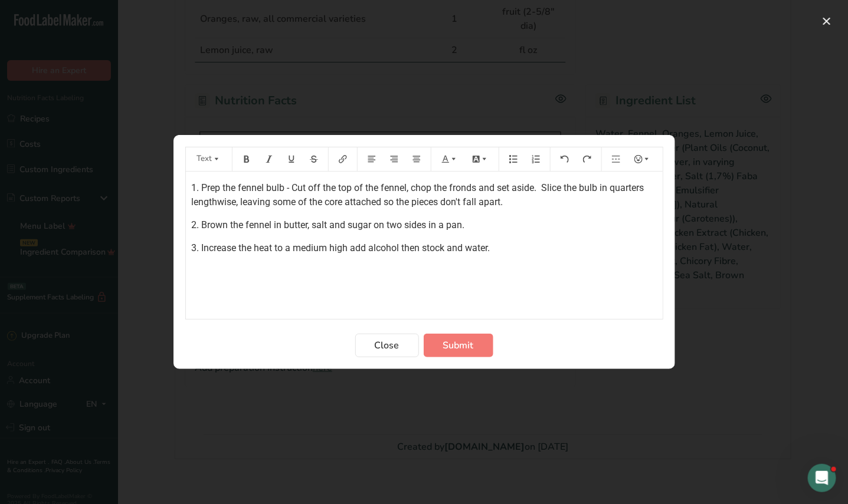
click at [514, 250] on p "3. Increase the heat to a medium high add alcohol then stock and water." at bounding box center [424, 248] width 465 height 14
click at [236, 296] on span "5. Uncover and reduce liquid to a glaze." at bounding box center [273, 293] width 163 height 11
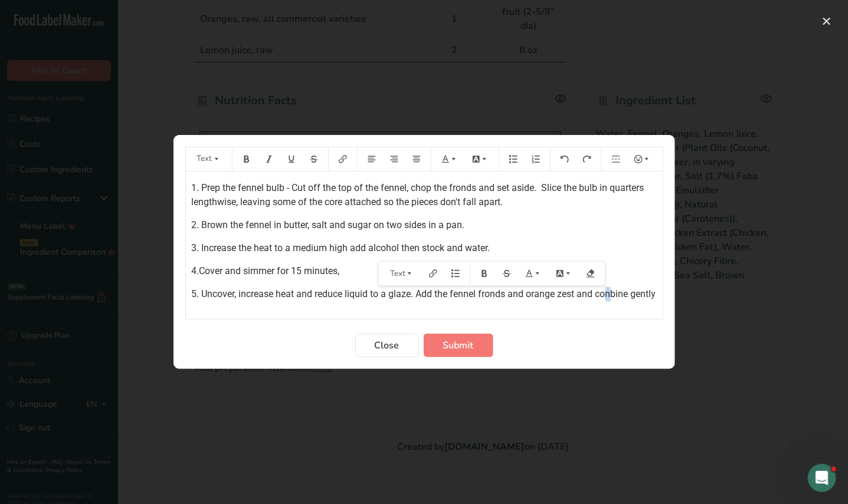
click at [611, 296] on span "5. Uncover, increase heat and reduce liquid to a glaze. Add the fennel fronds a…" at bounding box center [424, 293] width 464 height 11
click at [228, 310] on p "5. Uncover, increase heat and reduce liquid to a glaze. Add the fennel fronds a…" at bounding box center [424, 301] width 465 height 28
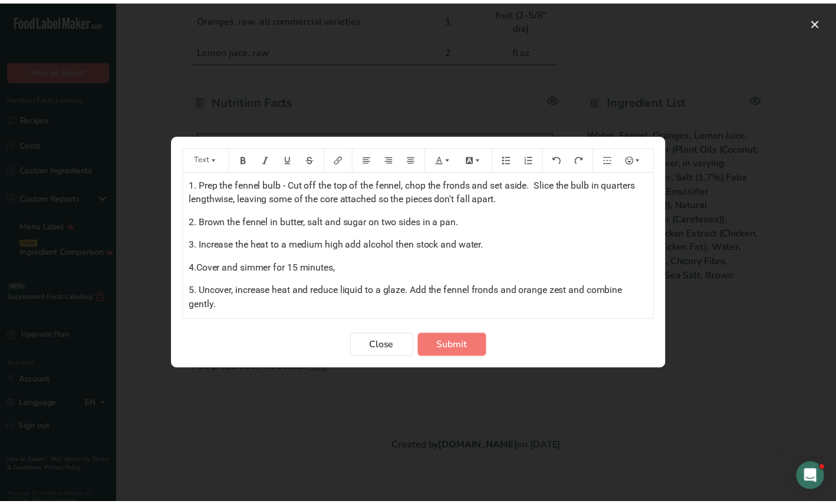
scroll to position [0, 0]
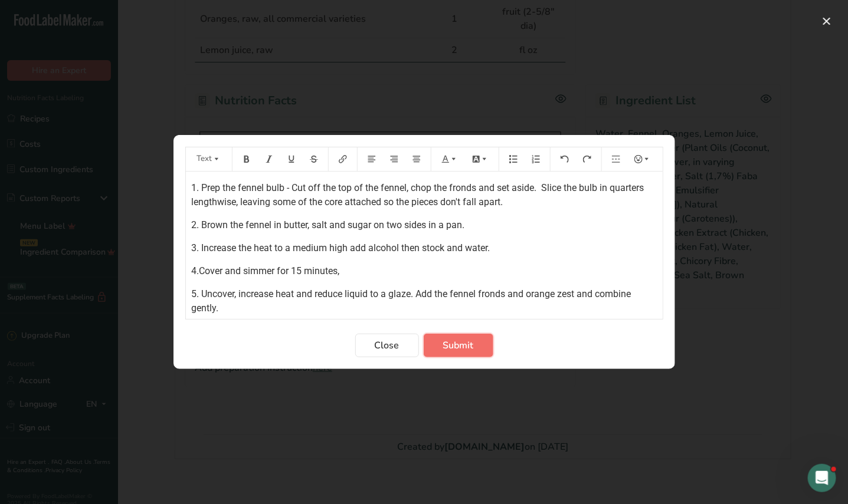
click at [466, 343] on span "Submit" at bounding box center [458, 346] width 31 height 14
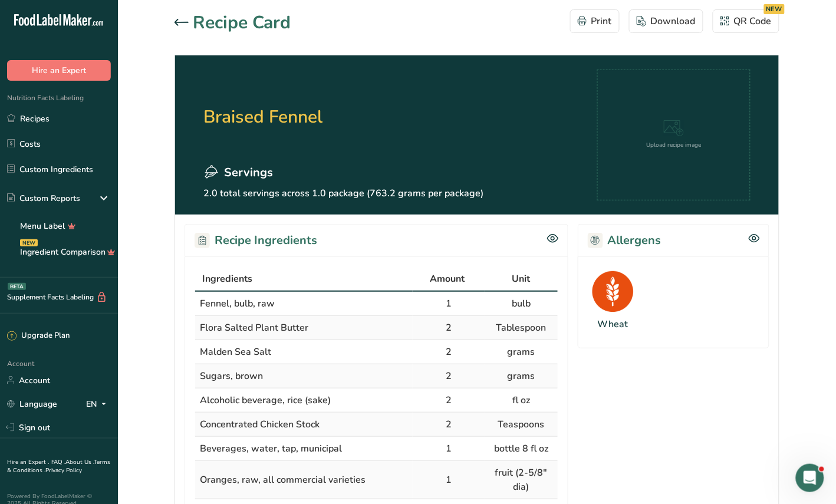
click at [183, 22] on icon at bounding box center [182, 22] width 14 height 7
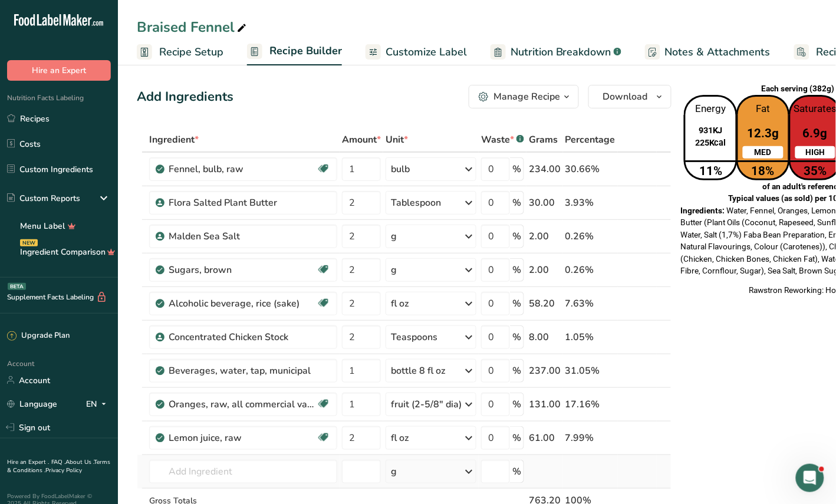
scroll to position [74, 0]
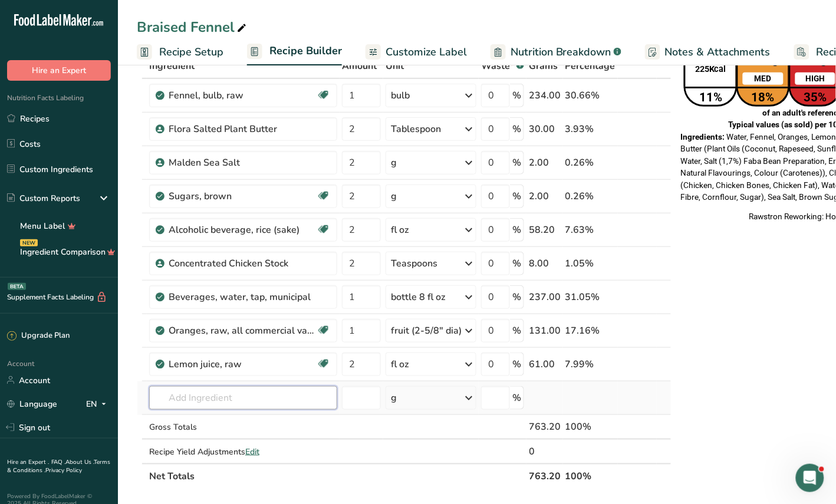
click at [205, 399] on input "text" at bounding box center [243, 398] width 188 height 24
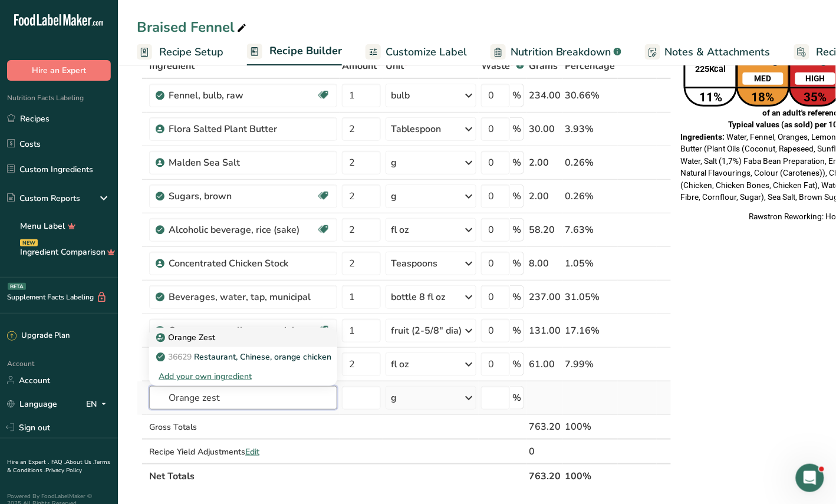
type input "Orange zest"
click at [192, 337] on p "Orange Zest" at bounding box center [187, 337] width 57 height 12
type input "Orange Zest"
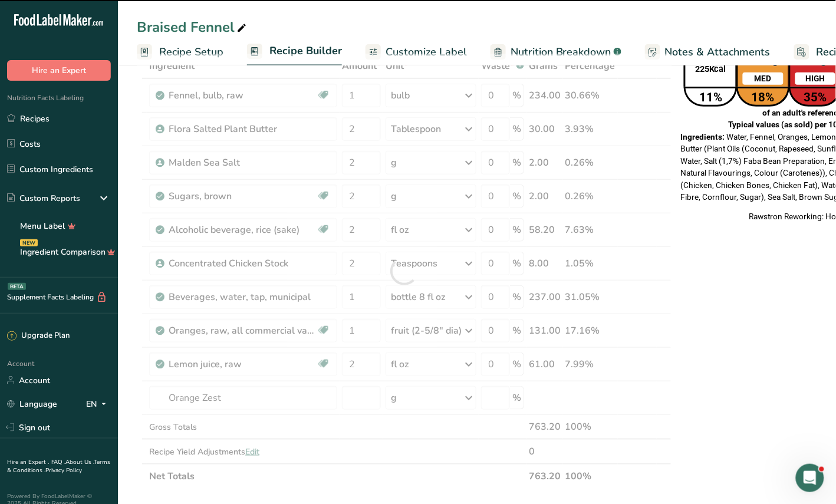
type input "0"
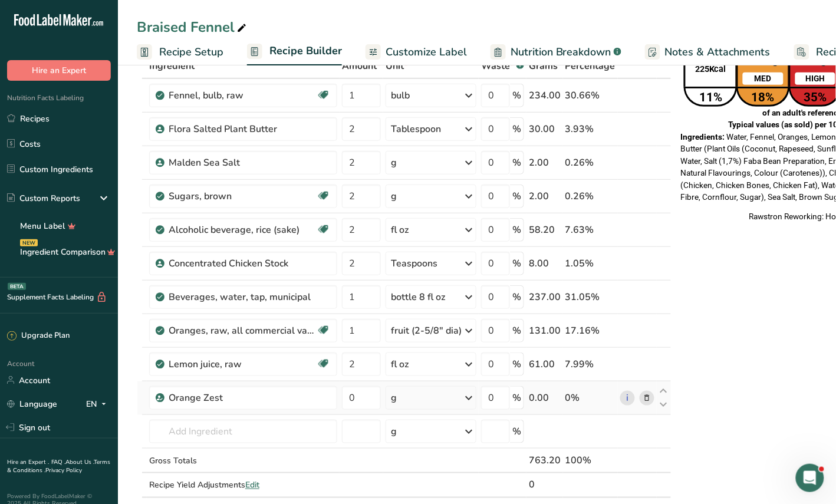
click at [467, 399] on icon at bounding box center [469, 398] width 14 height 21
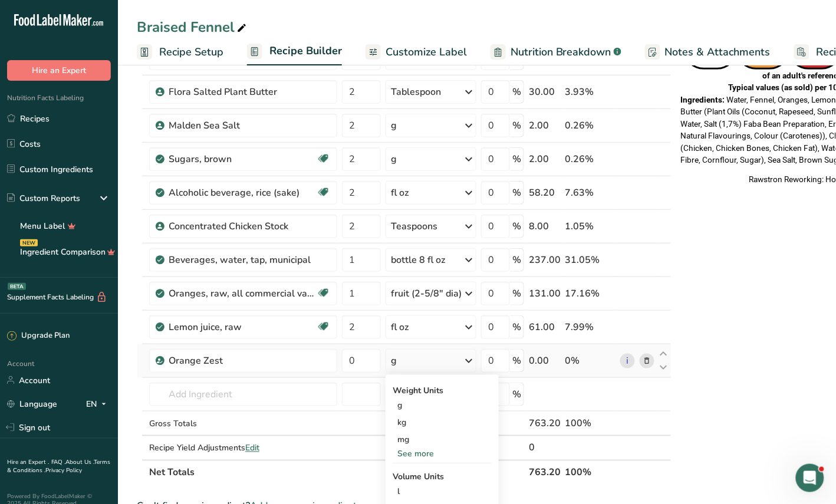
scroll to position [147, 0]
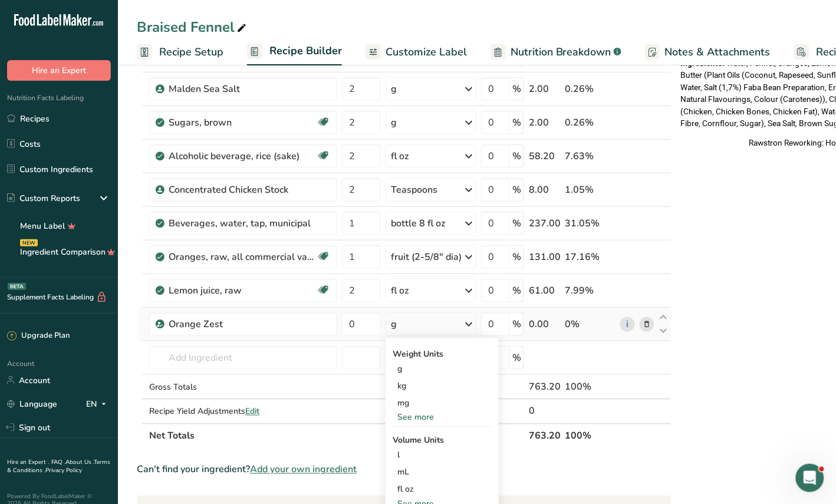
click at [423, 422] on div "See more" at bounding box center [442, 418] width 99 height 12
click at [402, 372] on div "g" at bounding box center [442, 368] width 99 height 17
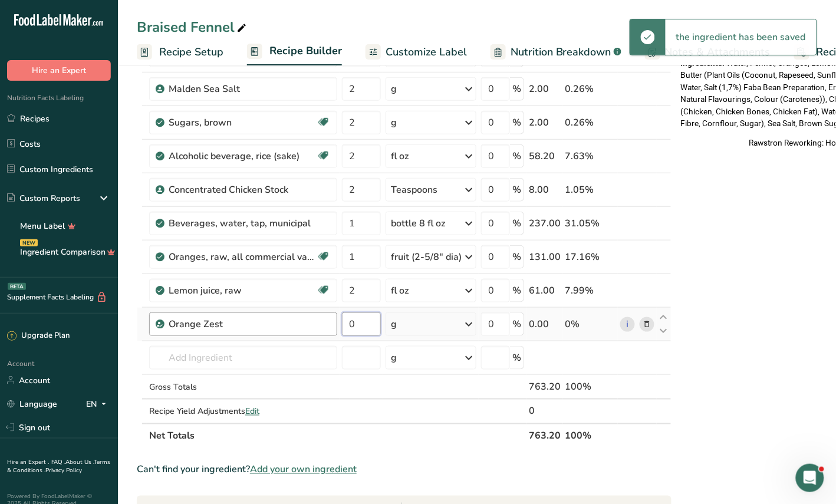
drag, startPoint x: 359, startPoint y: 326, endPoint x: 329, endPoint y: 325, distance: 29.5
click at [329, 324] on tr "Orange Zest 0 g Weight Units g kg mg mcg lb oz See less Volume Units l Volume u…" at bounding box center [404, 325] width 534 height 34
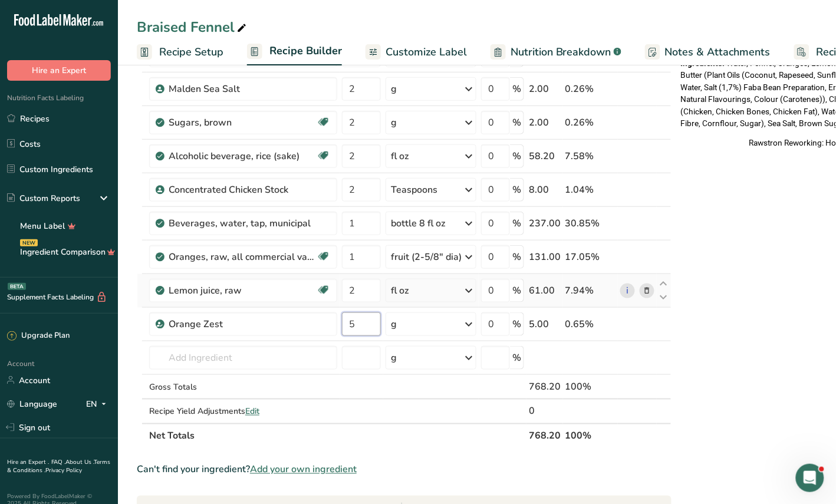
type input "5"
click at [644, 257] on icon at bounding box center [648, 257] width 8 height 12
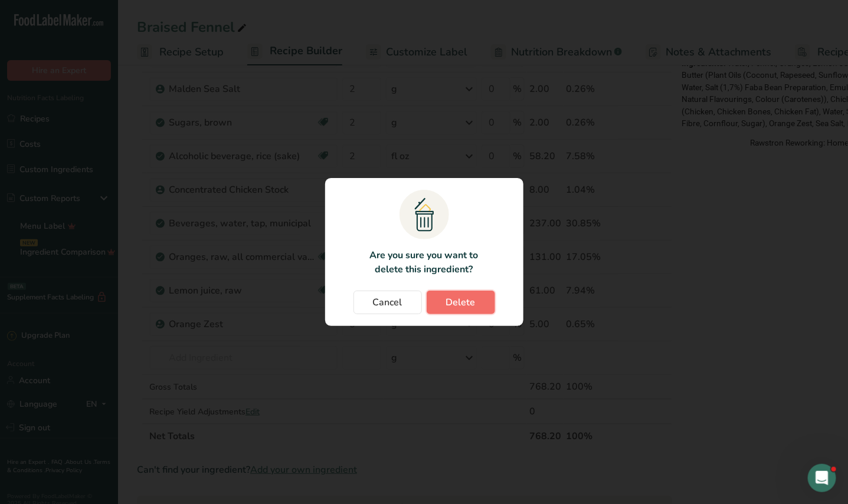
click at [455, 302] on span "Delete" at bounding box center [460, 303] width 29 height 14
type input "2"
type input "5"
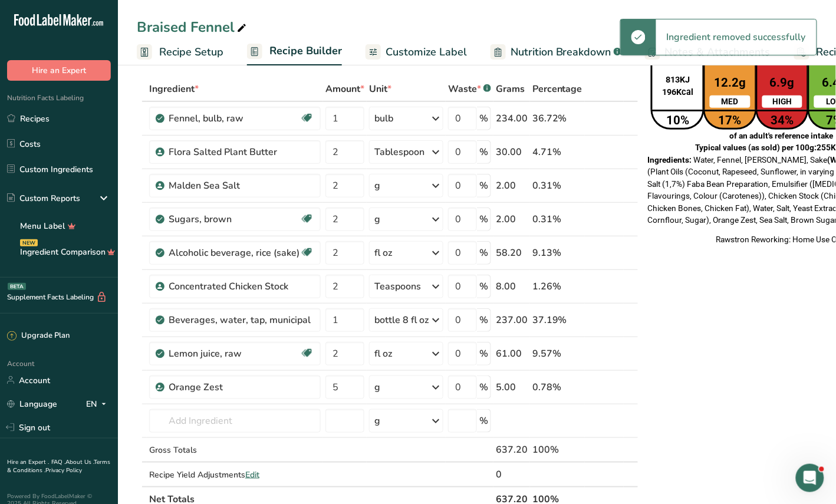
scroll to position [74, 0]
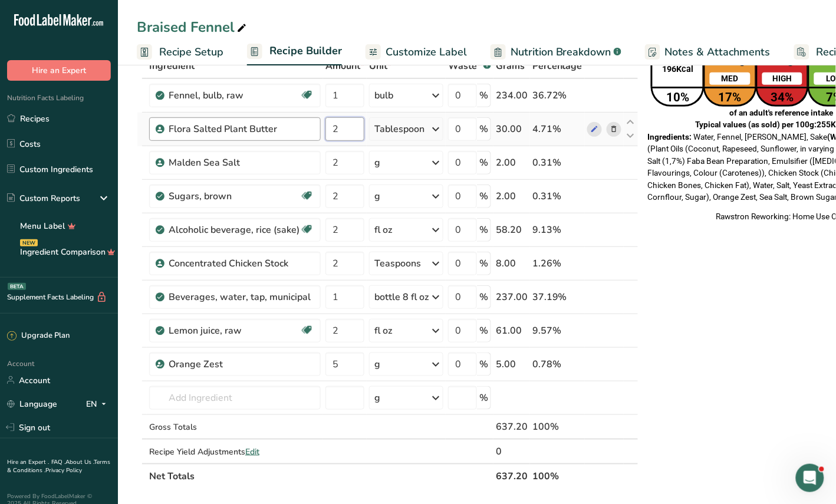
drag, startPoint x: 352, startPoint y: 133, endPoint x: 320, endPoint y: 133, distance: 32.4
click at [320, 133] on tr "Flora Salted Plant Butter 2 Tablespoon Portions 1 Tablespoon Weight Units g kg …" at bounding box center [387, 130] width 501 height 34
type input "1"
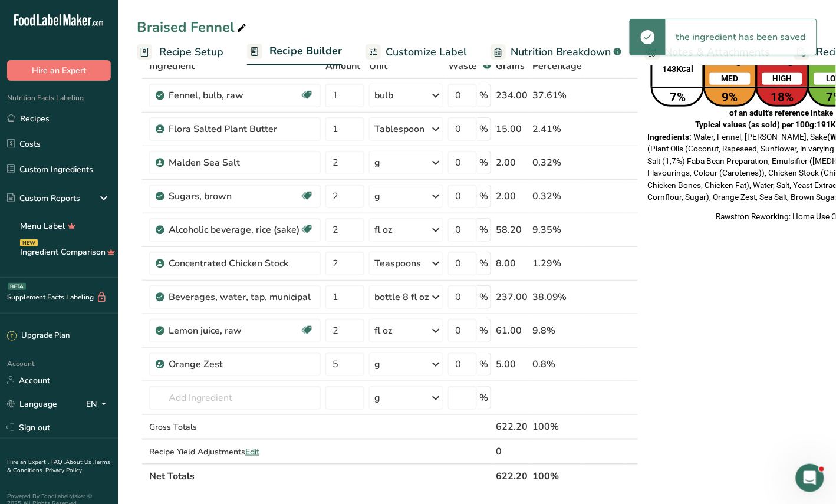
scroll to position [0, 0]
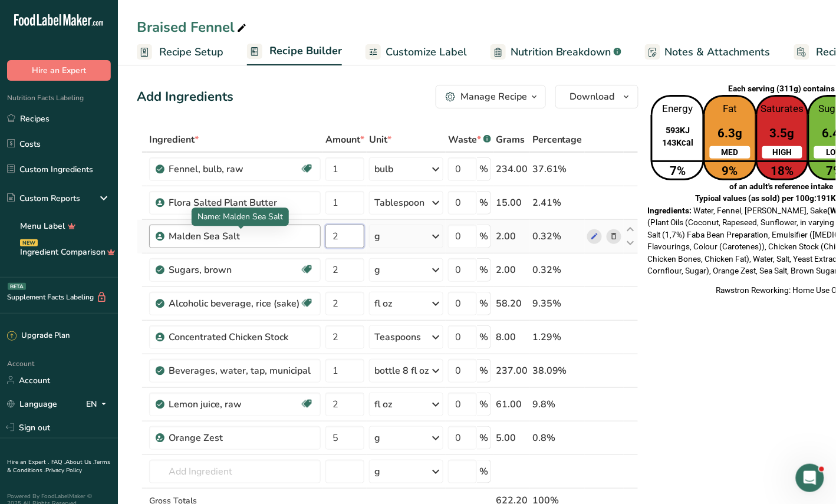
drag, startPoint x: 346, startPoint y: 238, endPoint x: 305, endPoint y: 228, distance: 42.5
click at [305, 231] on tr "Malden Sea Salt 2 g Weight Units g kg mg See more Volume Units l Volume units r…" at bounding box center [387, 237] width 501 height 34
type input "1"
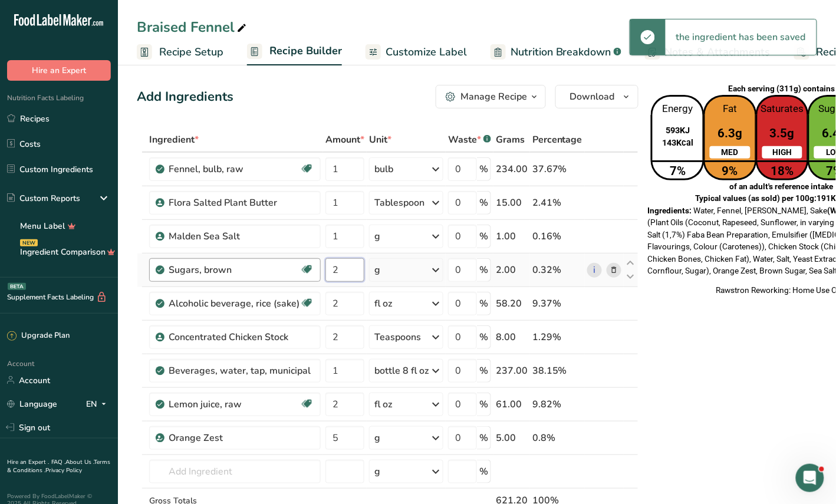
drag, startPoint x: 340, startPoint y: 267, endPoint x: 313, endPoint y: 264, distance: 27.9
click at [313, 264] on tr "Sugars, brown Dairy free Gluten free Vegan Vegetarian Soy free 2 g Portions 1 t…" at bounding box center [387, 271] width 501 height 34
type input "1"
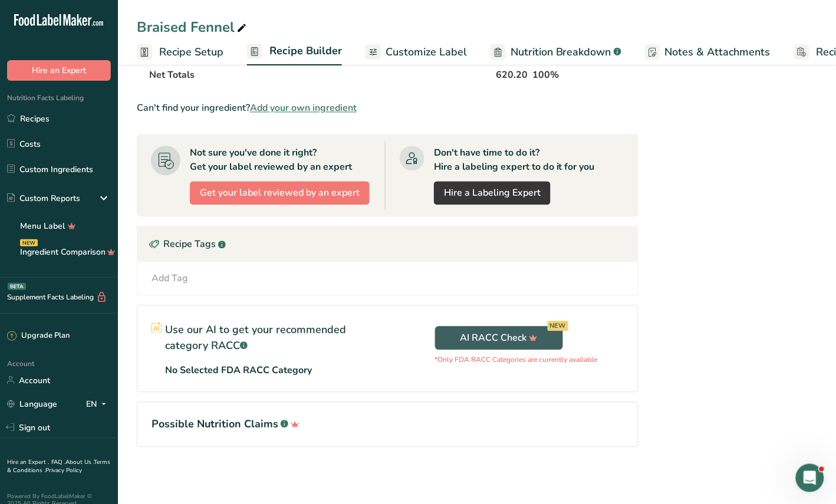
scroll to position [487, 0]
click at [32, 119] on link "Recipes" at bounding box center [59, 118] width 118 height 22
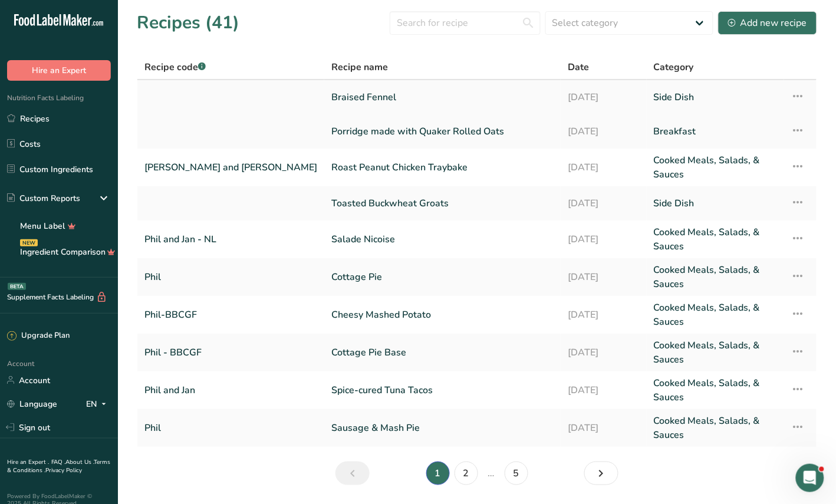
click at [331, 91] on link "Braised Fennel" at bounding box center [442, 97] width 222 height 25
click at [170, 69] on span "Recipe code .a-a{fill:#347362;}.b-a{fill:#fff;}" at bounding box center [175, 67] width 61 height 13
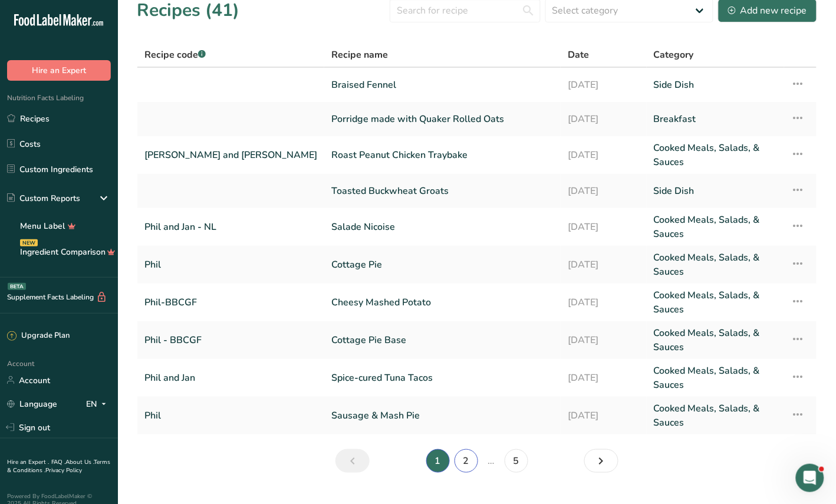
click at [463, 449] on link "2" at bounding box center [467, 461] width 24 height 24
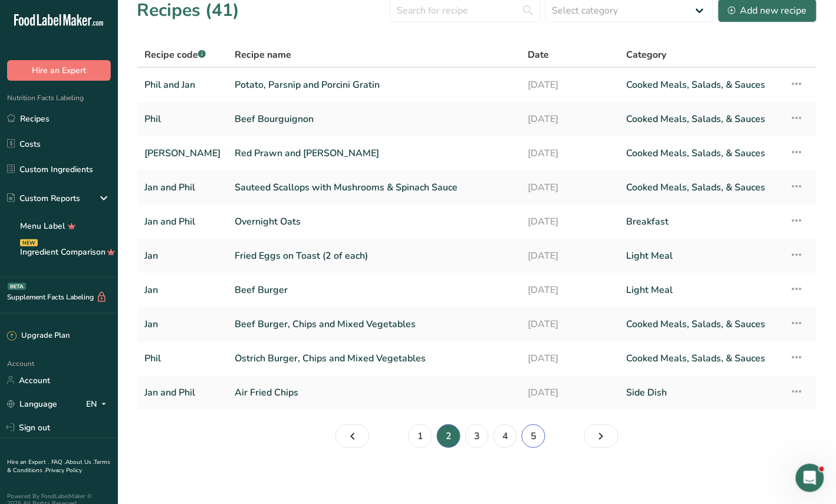
click at [540, 435] on link "5" at bounding box center [534, 437] width 24 height 24
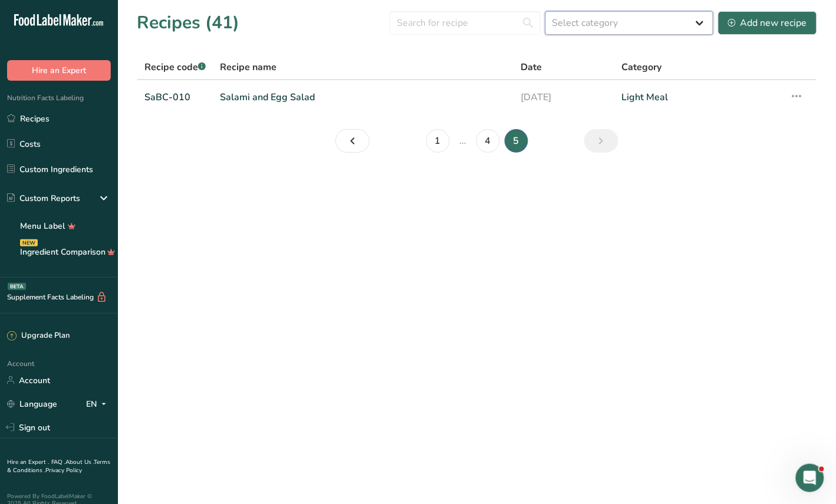
click at [564, 14] on select "Select category All Baked Goods [GEOGRAPHIC_DATA] Breakfast Confectionery Cooke…" at bounding box center [630, 23] width 168 height 24
select select "1775"
click at [546, 11] on select "Select category All Baked Goods [GEOGRAPHIC_DATA] Breakfast Confectionery Cooke…" at bounding box center [630, 23] width 168 height 24
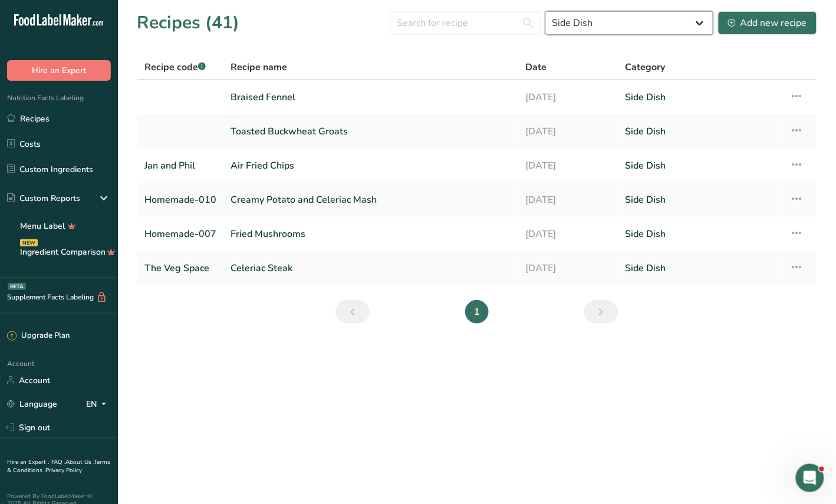
click at [699, 24] on select "All Baked Goods [GEOGRAPHIC_DATA] Breakfast Confectionery Cooked Meals, Salads,…" at bounding box center [630, 23] width 168 height 24
select select
click at [546, 11] on select "All Baked Goods [GEOGRAPHIC_DATA] Breakfast Confectionery Cooked Meals, Salads,…" at bounding box center [630, 23] width 168 height 24
